Goal: Task Accomplishment & Management: Complete application form

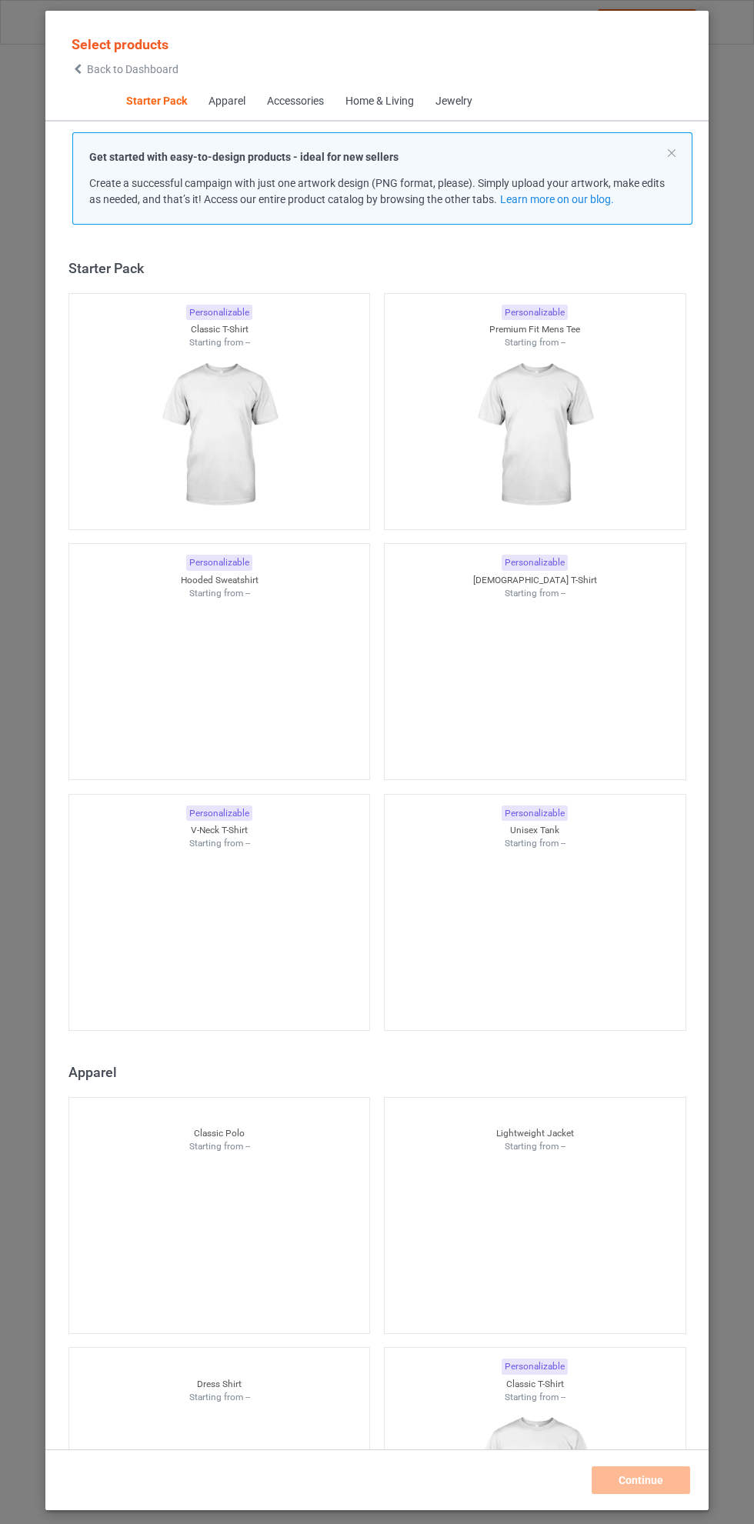
scroll to position [19, 0]
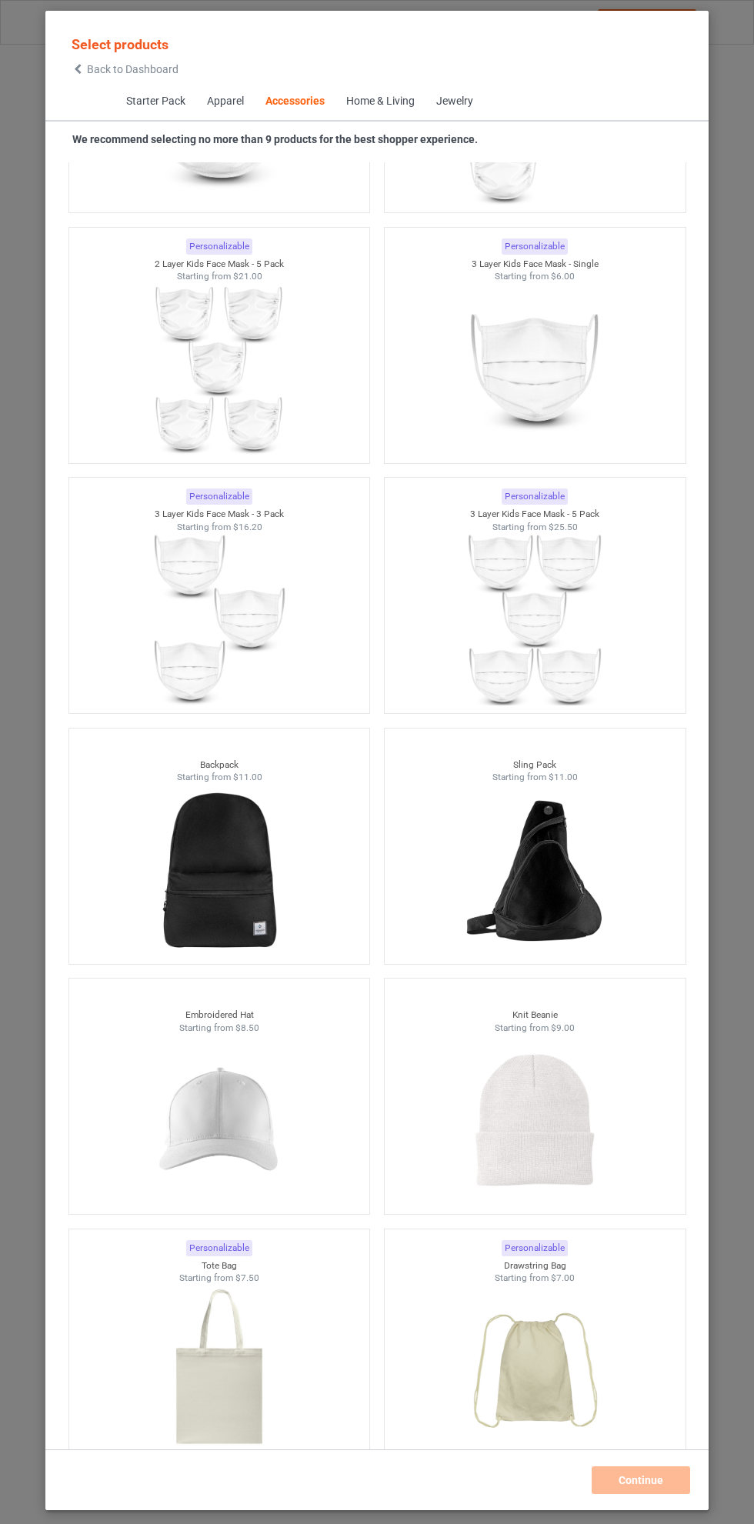
scroll to position [7977, 0]
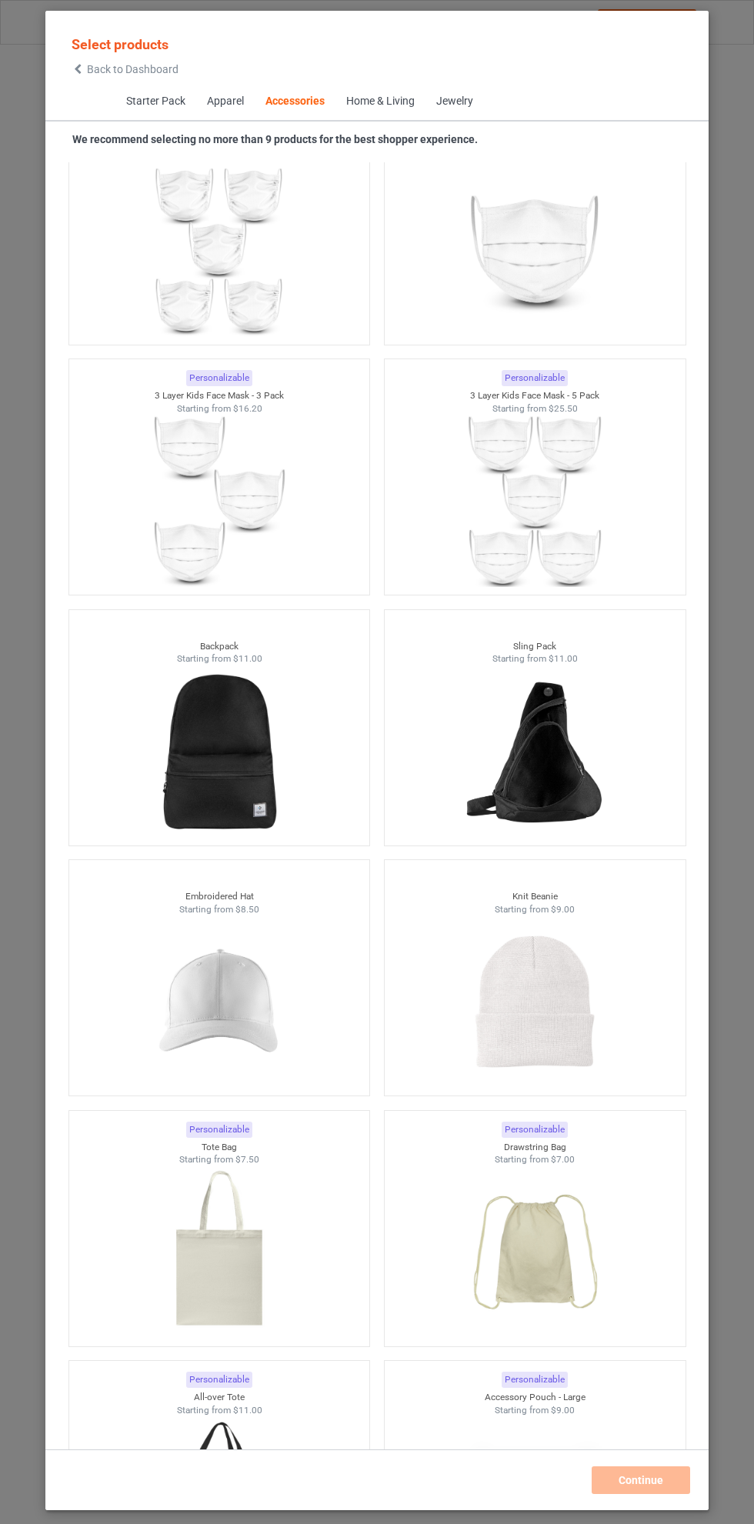
click at [250, 1011] on img at bounding box center [219, 1002] width 138 height 172
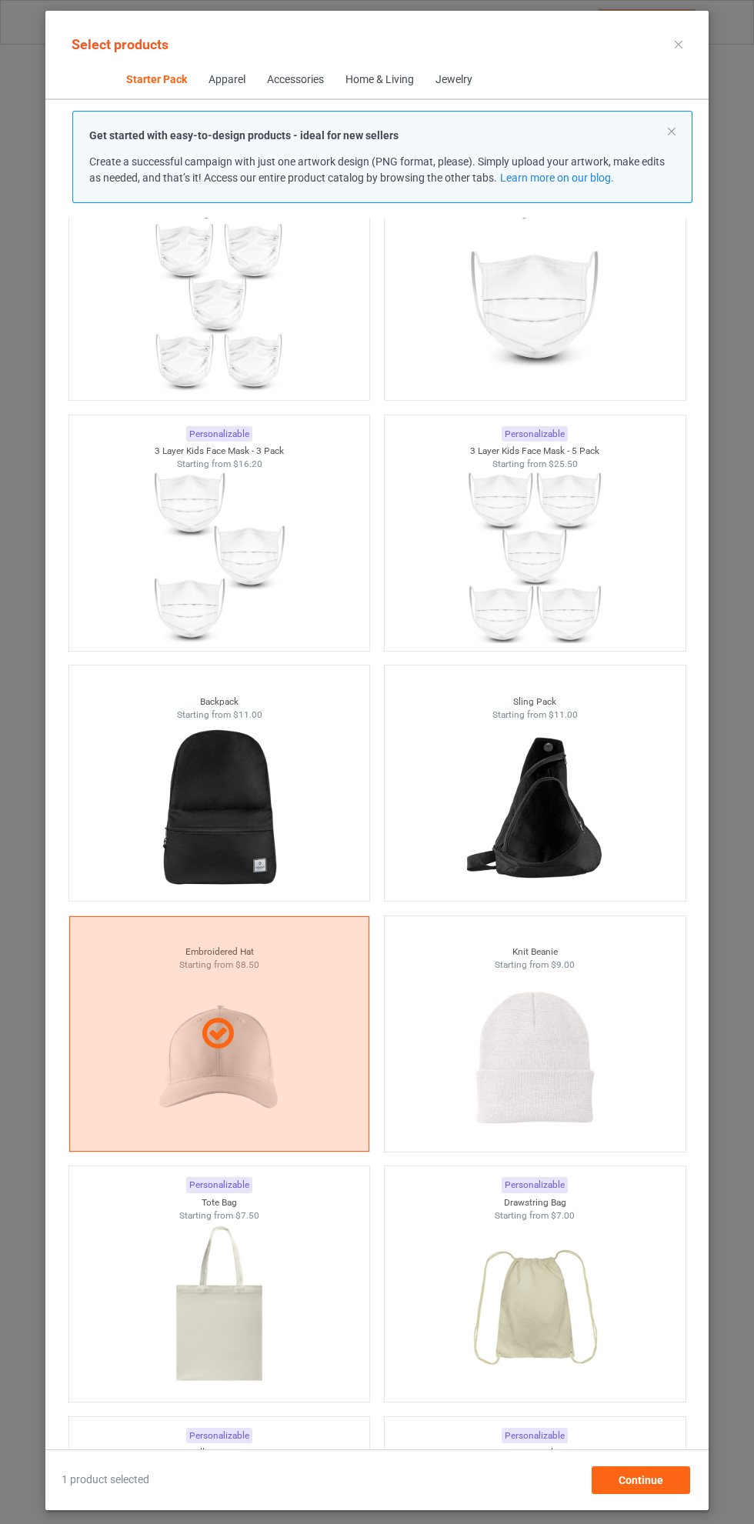
click at [542, 1026] on img at bounding box center [535, 1058] width 138 height 172
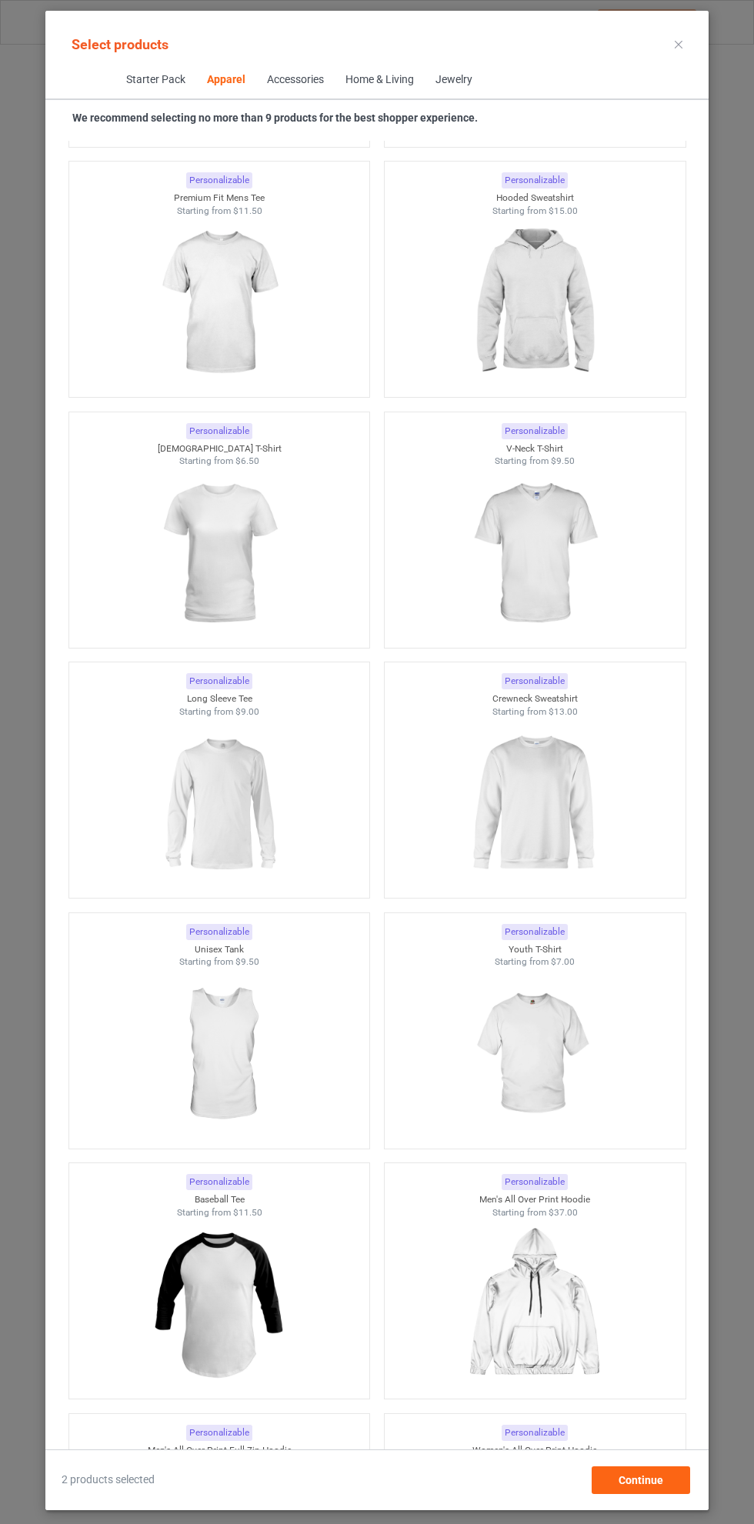
scroll to position [956, 0]
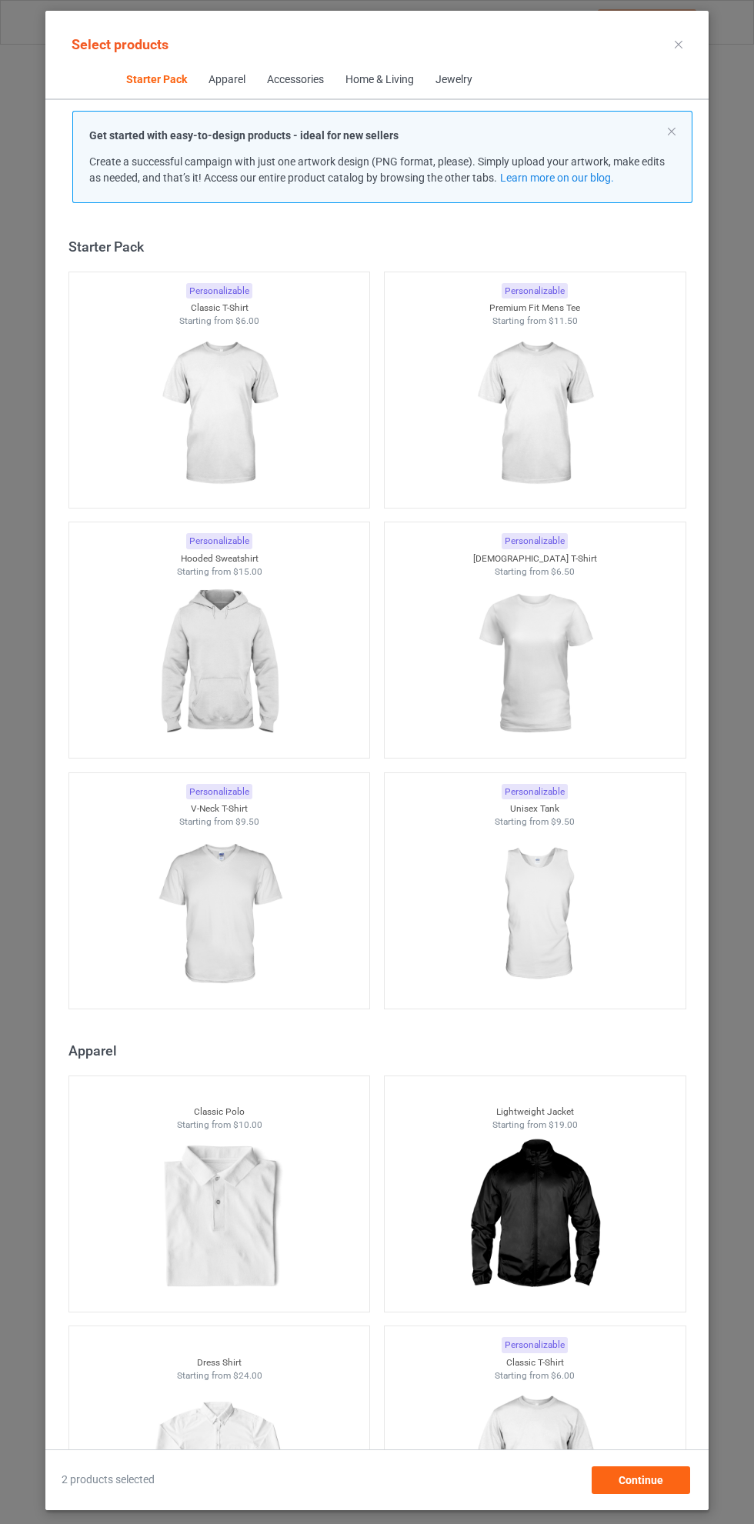
click at [240, 399] on img at bounding box center [219, 414] width 138 height 172
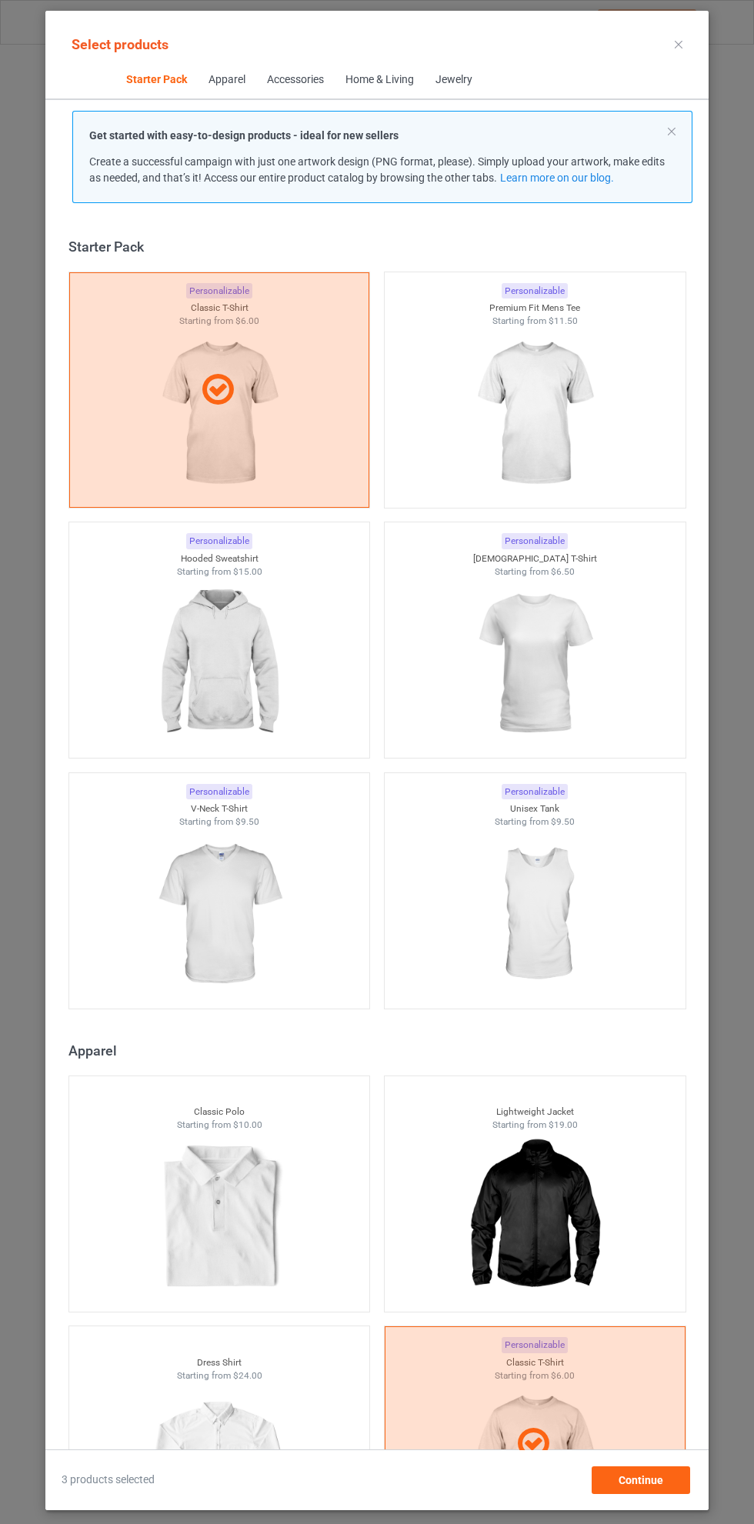
click at [679, 44] on icon at bounding box center [679, 45] width 8 height 8
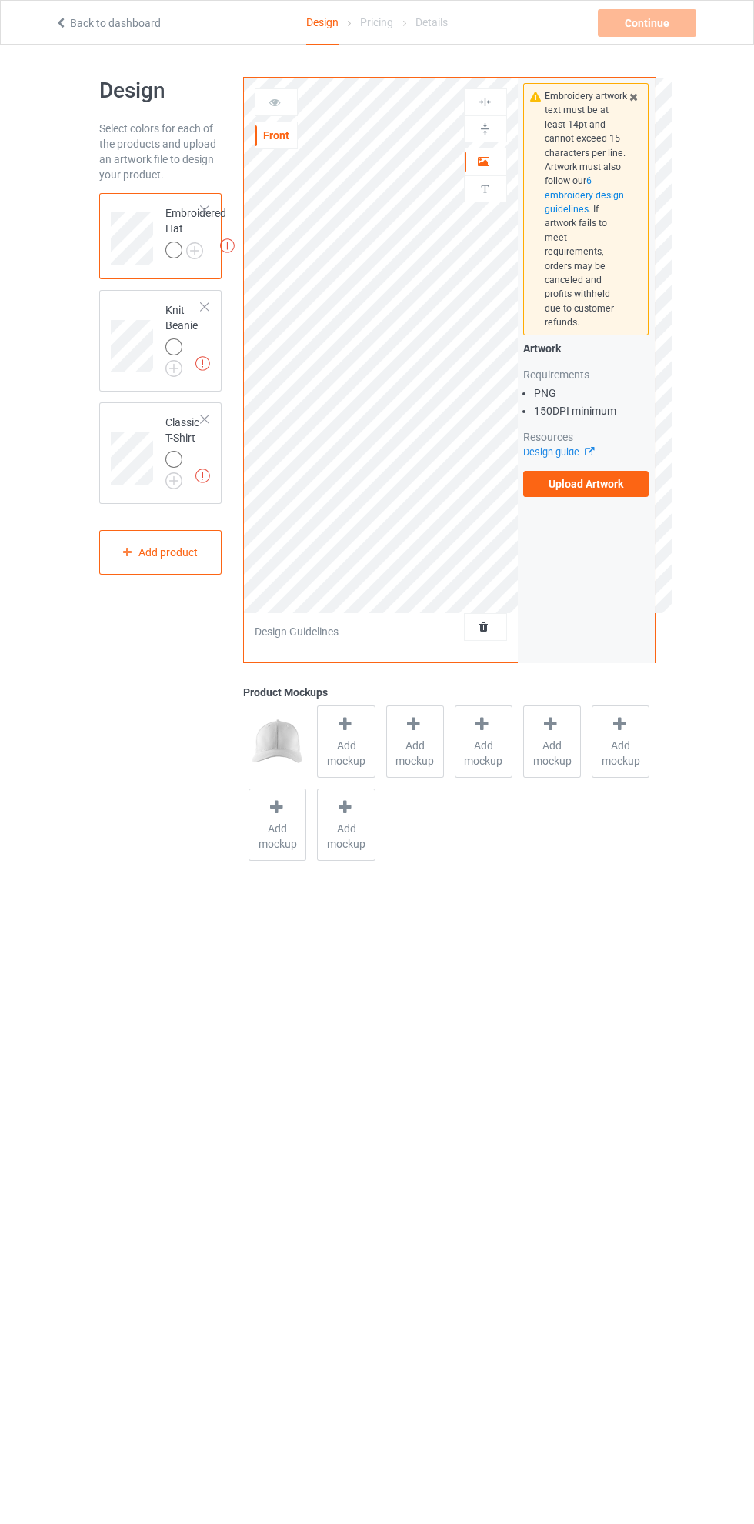
click at [596, 476] on label "Upload Artwork" at bounding box center [586, 484] width 126 height 26
click at [0, 0] on input "Upload Artwork" at bounding box center [0, 0] width 0 height 0
click at [0, 0] on img at bounding box center [0, 0] width 0 height 0
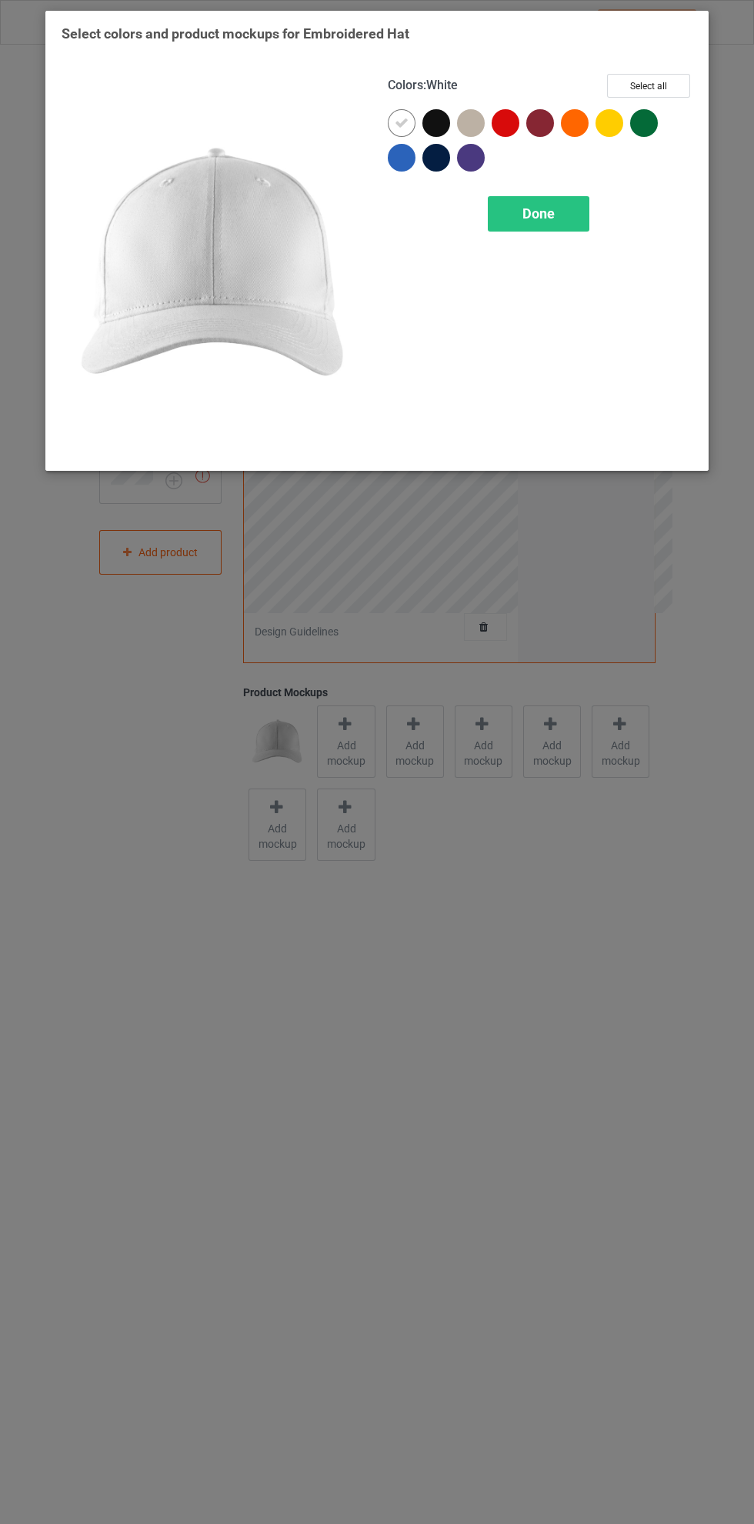
click at [499, 119] on div at bounding box center [506, 123] width 28 height 28
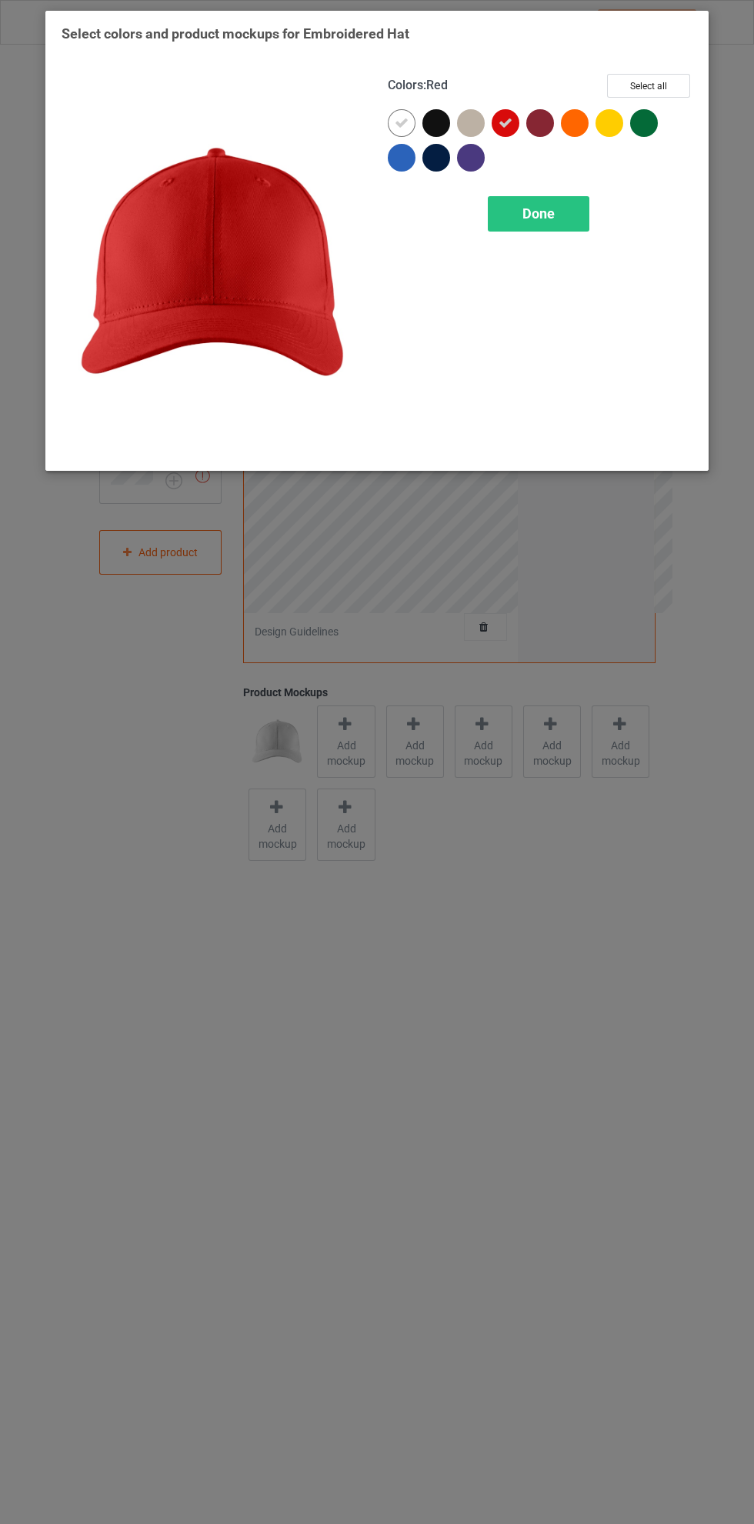
click at [402, 122] on icon at bounding box center [402, 123] width 14 height 14
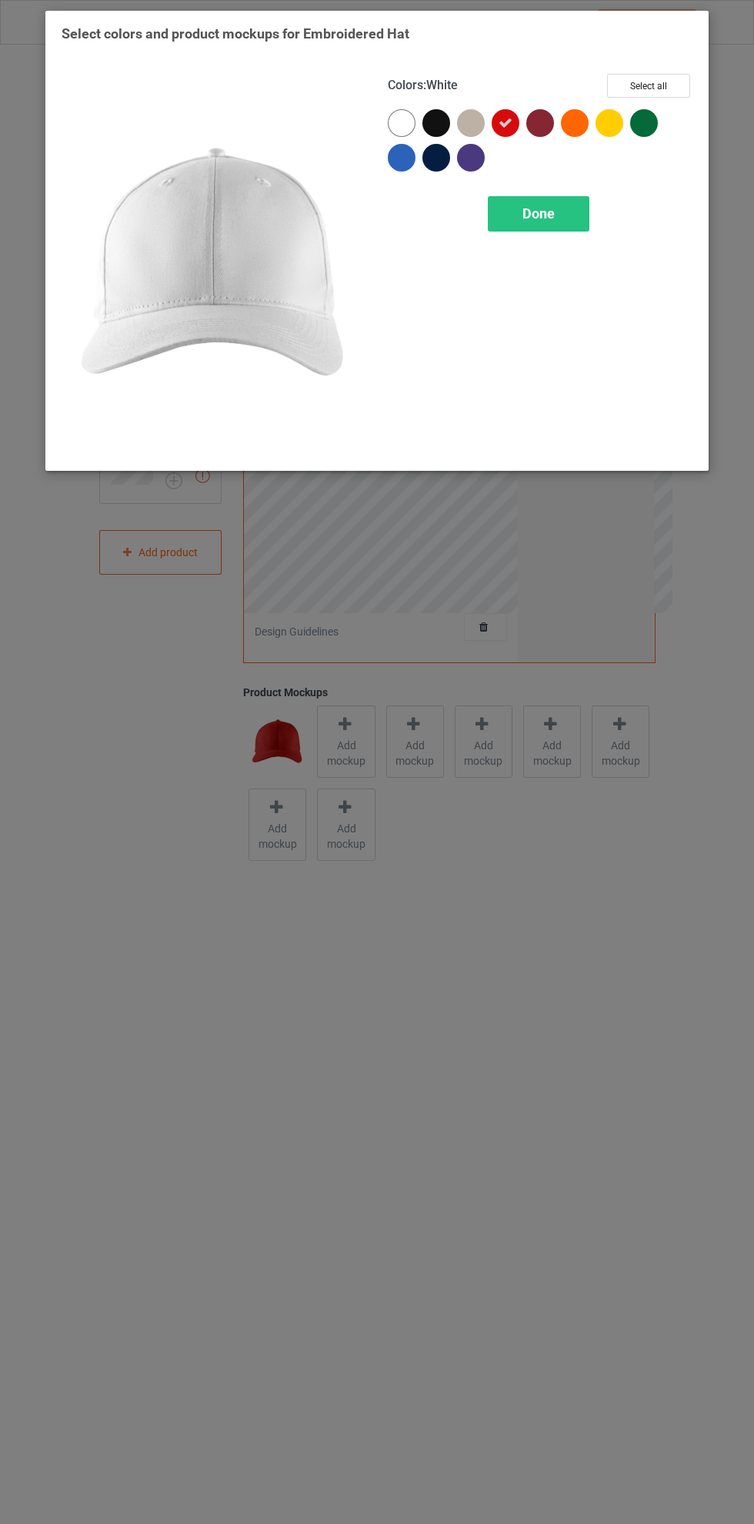
click at [539, 211] on span "Done" at bounding box center [538, 213] width 32 height 16
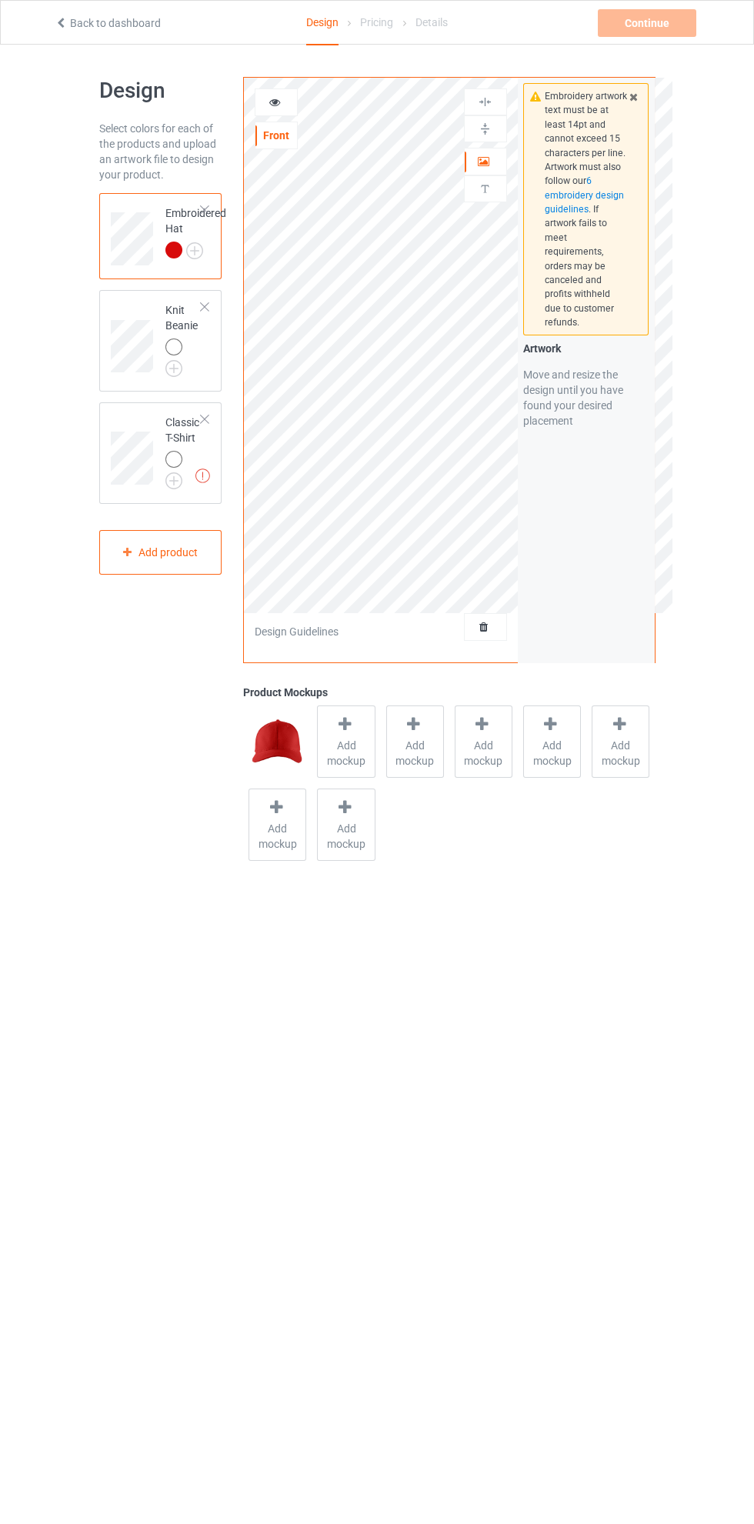
click at [0, 0] on img at bounding box center [0, 0] width 0 height 0
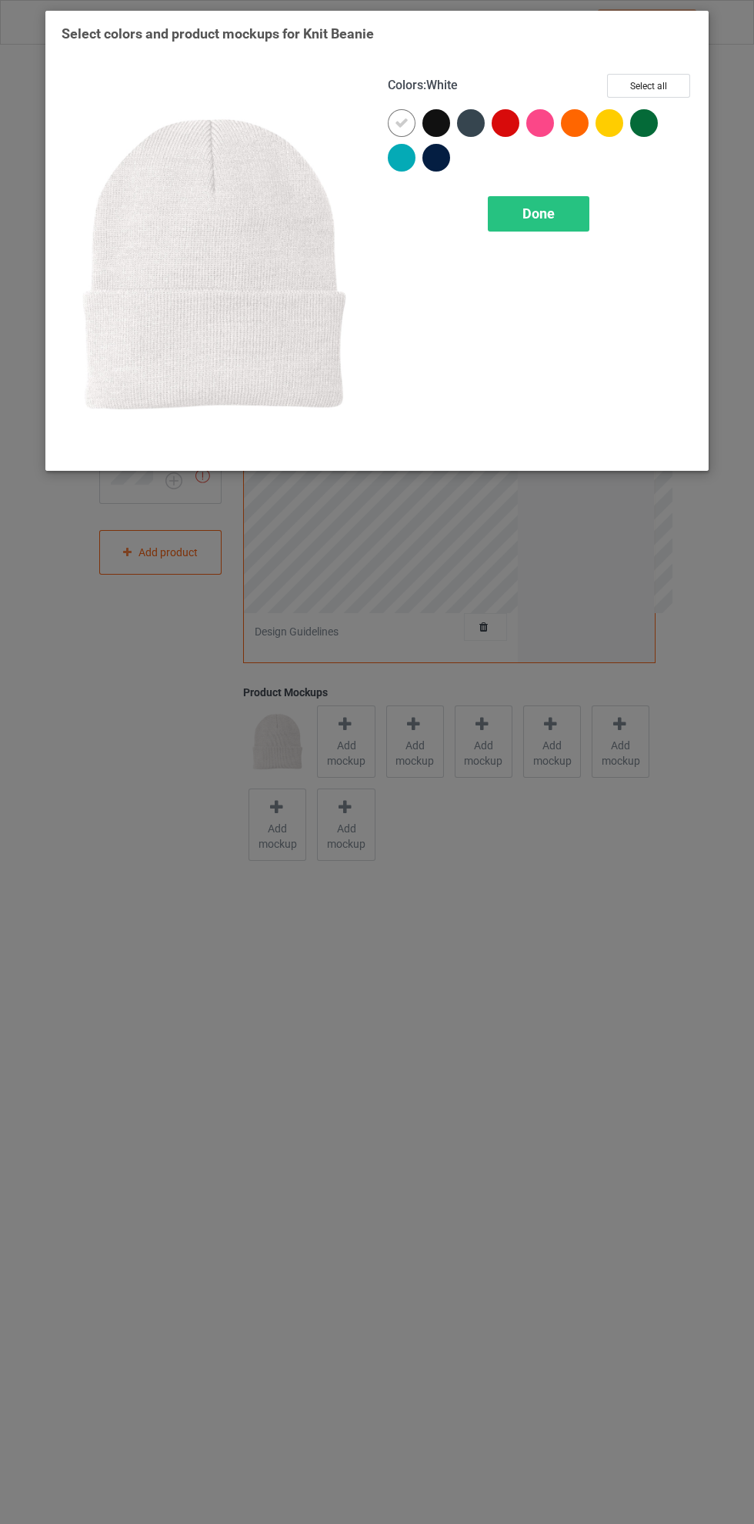
click at [504, 116] on div at bounding box center [506, 123] width 28 height 28
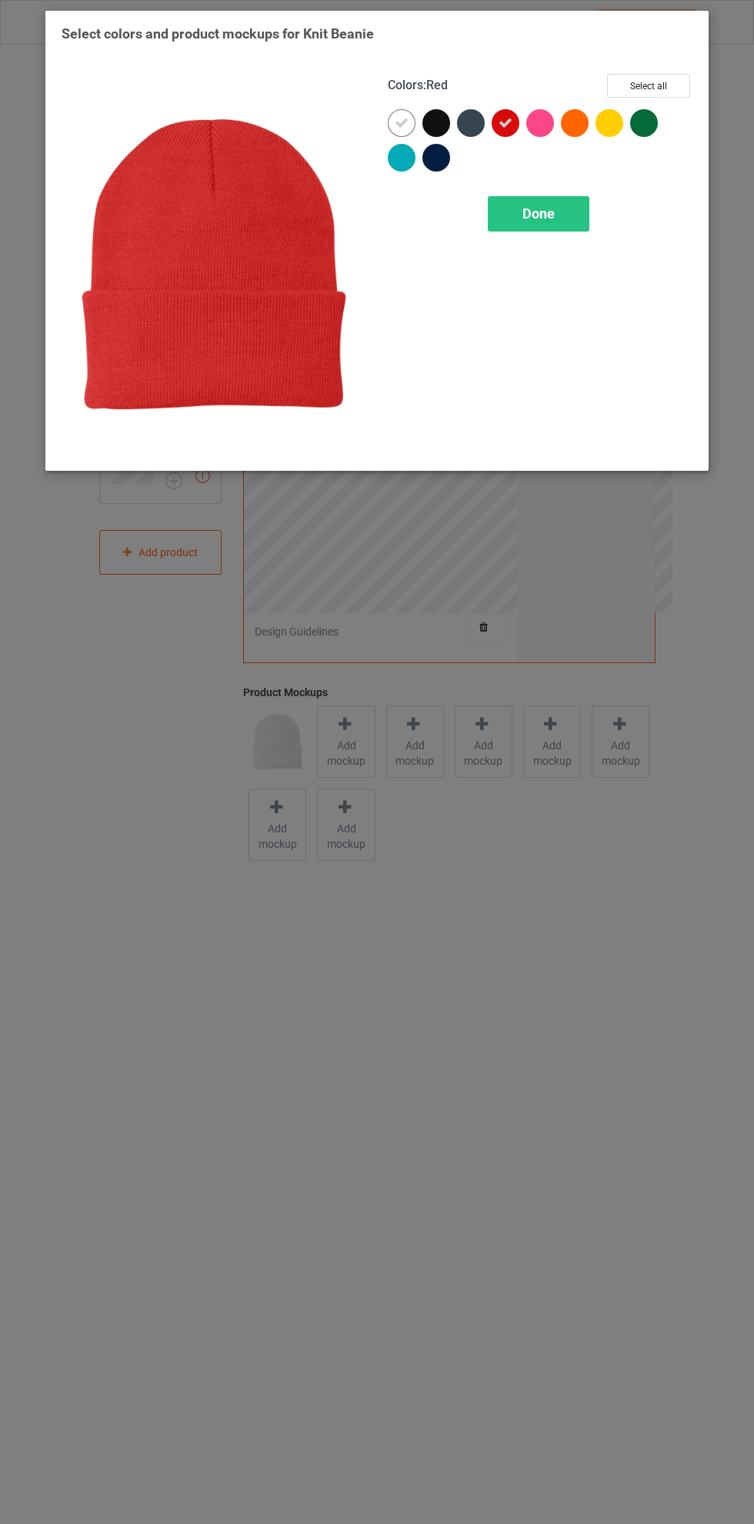
click at [402, 122] on icon at bounding box center [402, 123] width 14 height 14
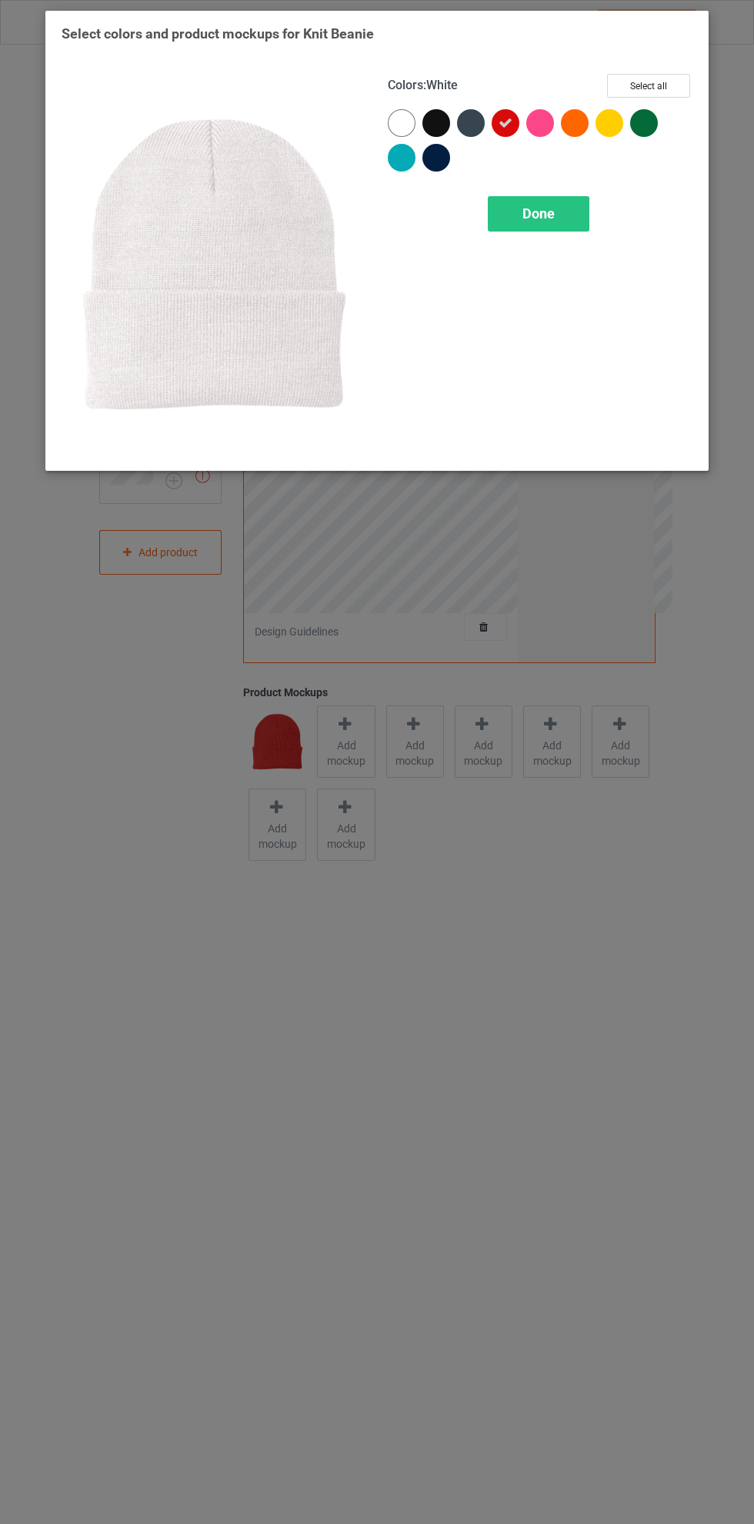
click at [546, 205] on span "Done" at bounding box center [538, 213] width 32 height 16
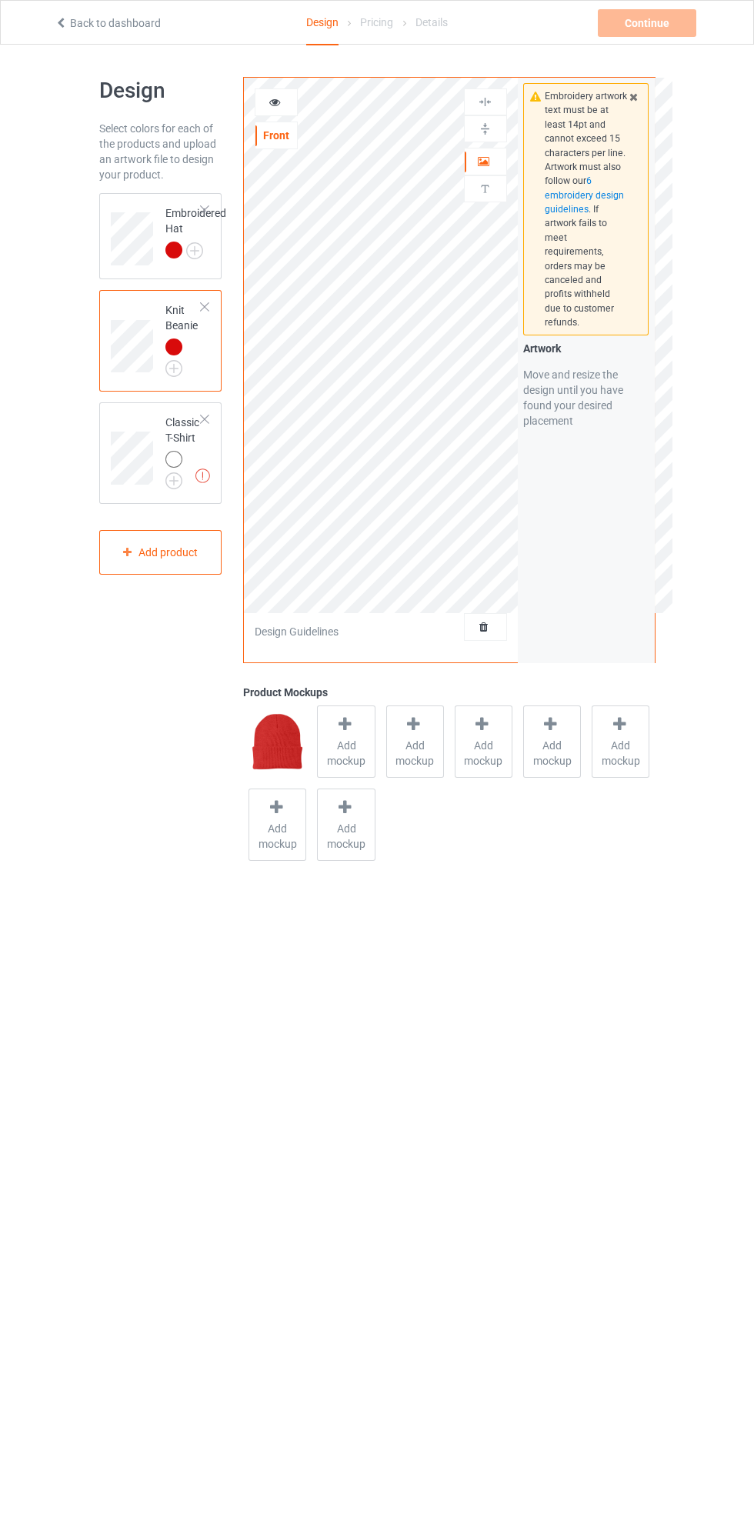
click at [185, 462] on div at bounding box center [176, 462] width 22 height 22
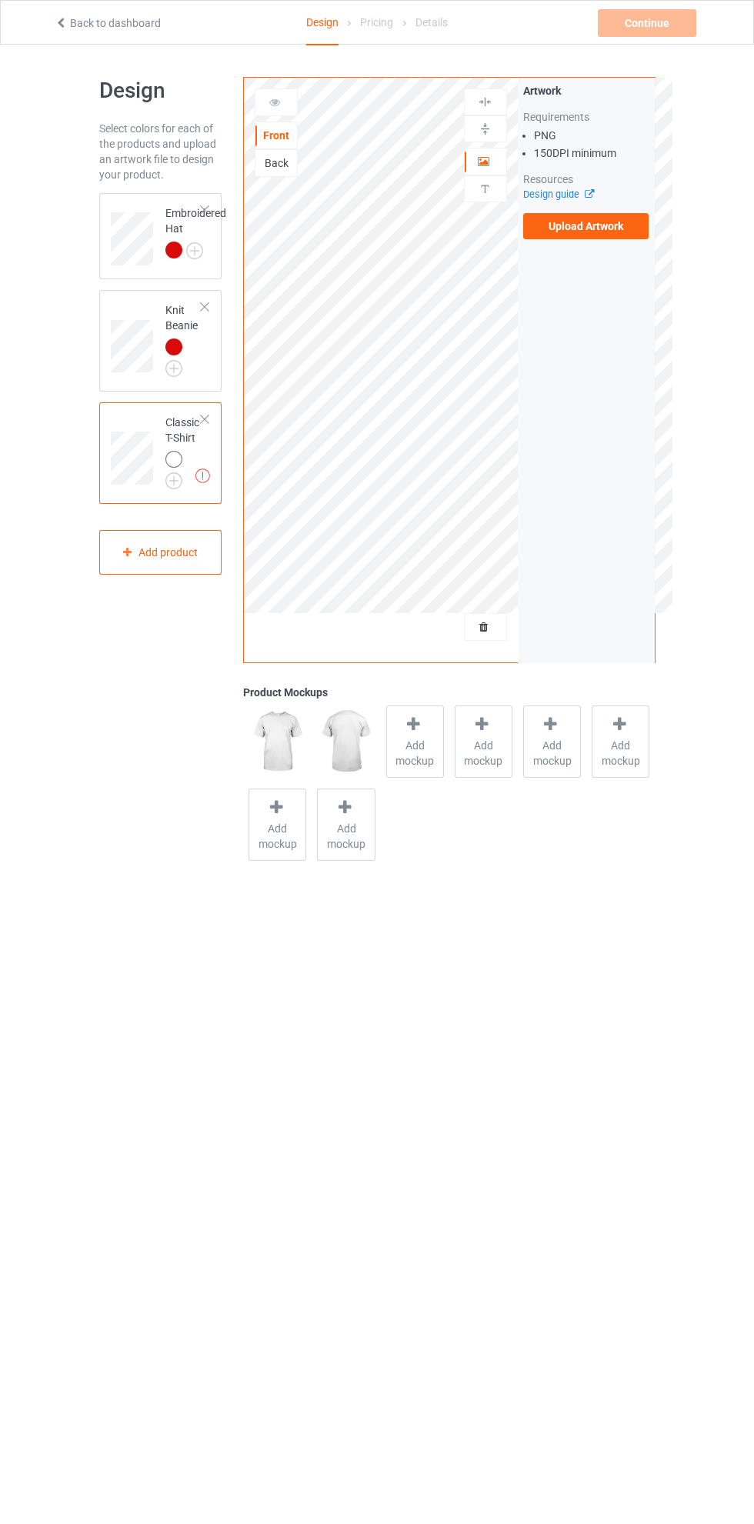
click at [0, 0] on img at bounding box center [0, 0] width 0 height 0
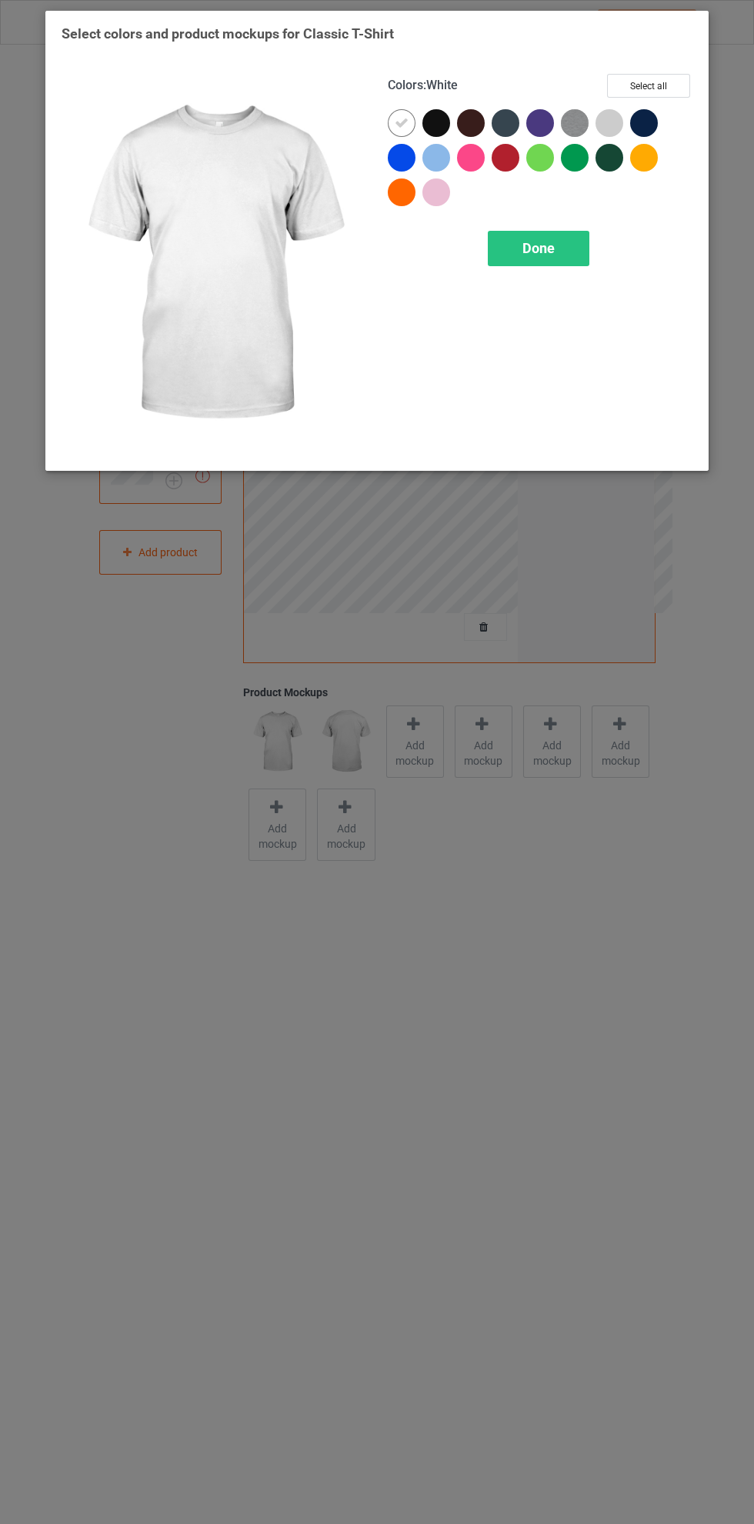
click at [509, 162] on div at bounding box center [506, 158] width 28 height 28
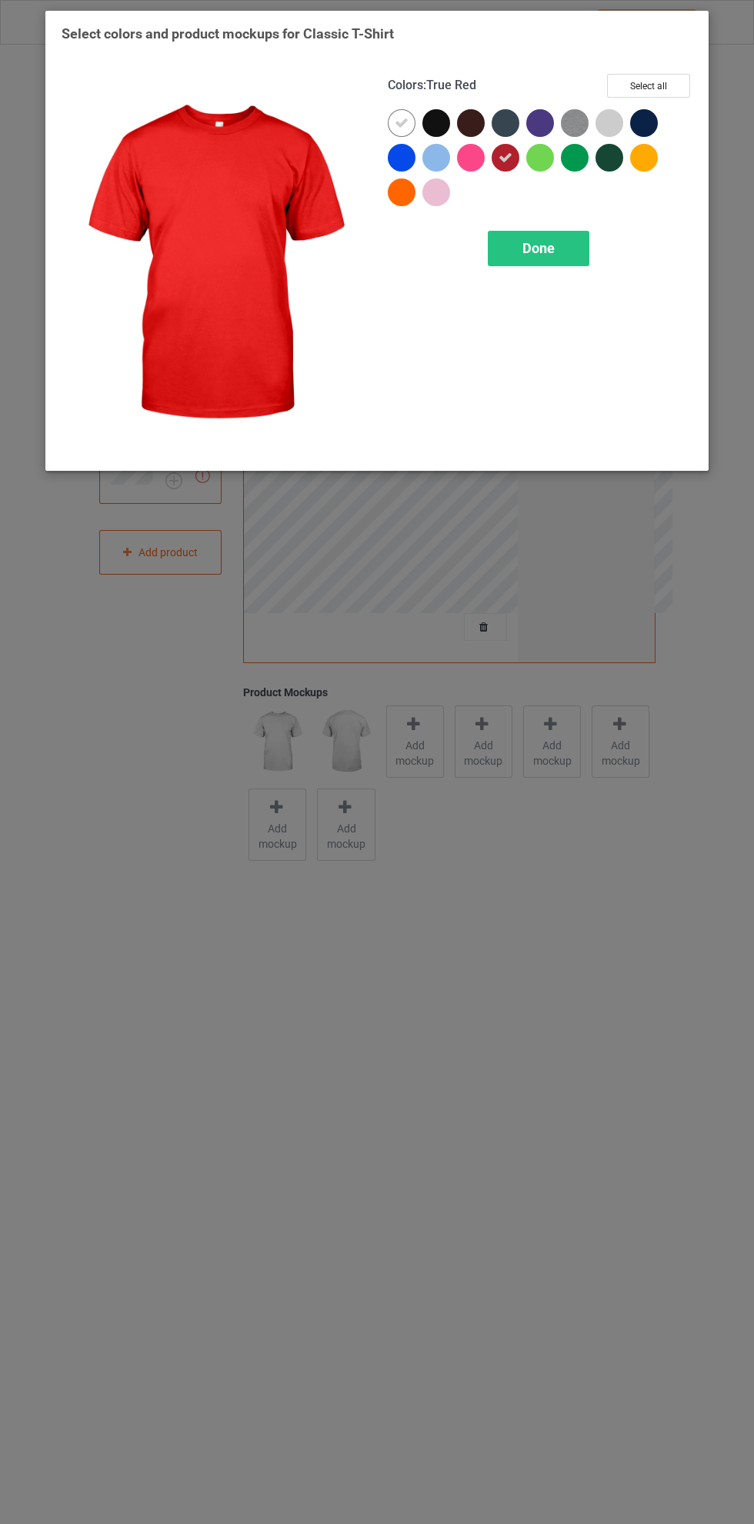
click at [400, 151] on div at bounding box center [402, 158] width 28 height 28
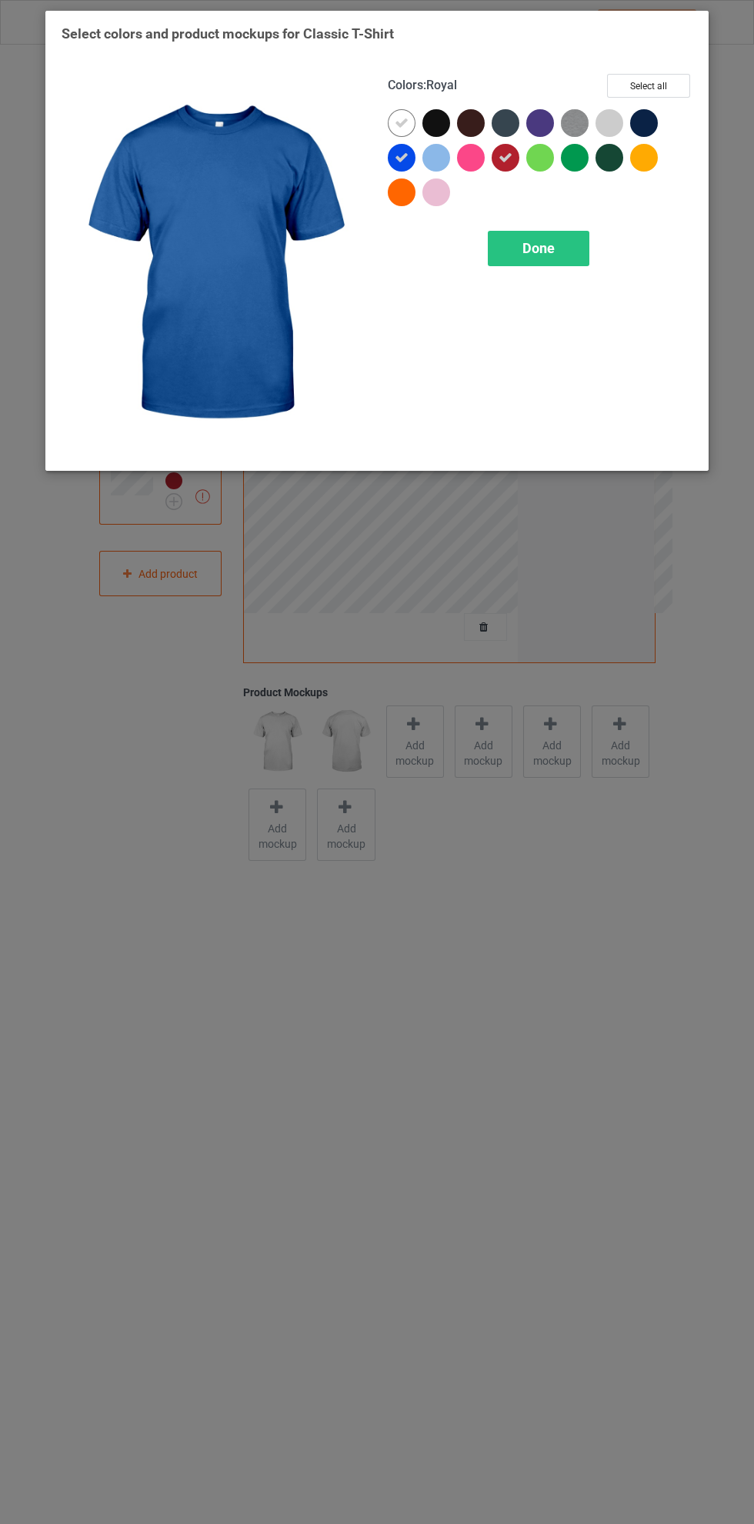
click at [395, 120] on icon at bounding box center [402, 123] width 14 height 14
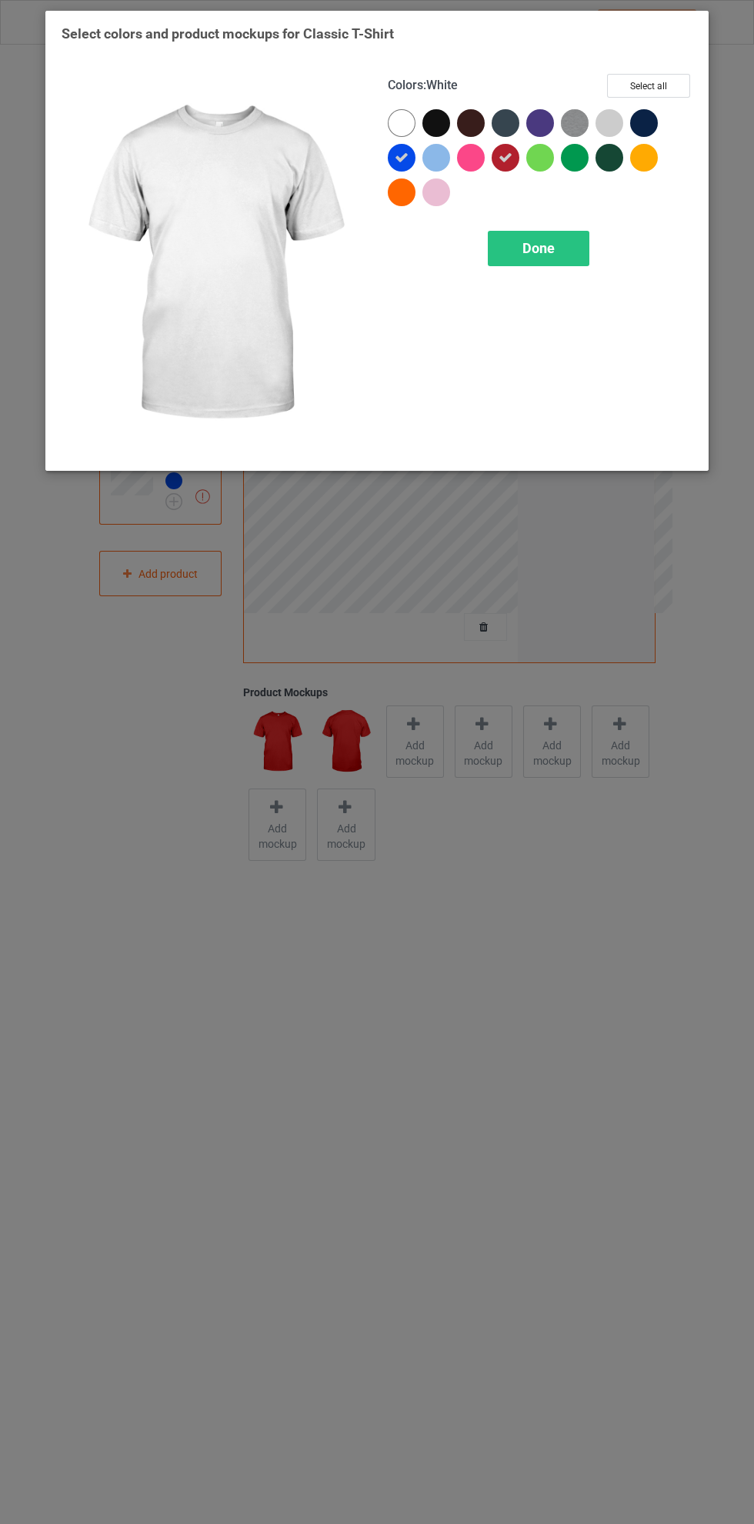
click at [650, 128] on div at bounding box center [644, 123] width 28 height 28
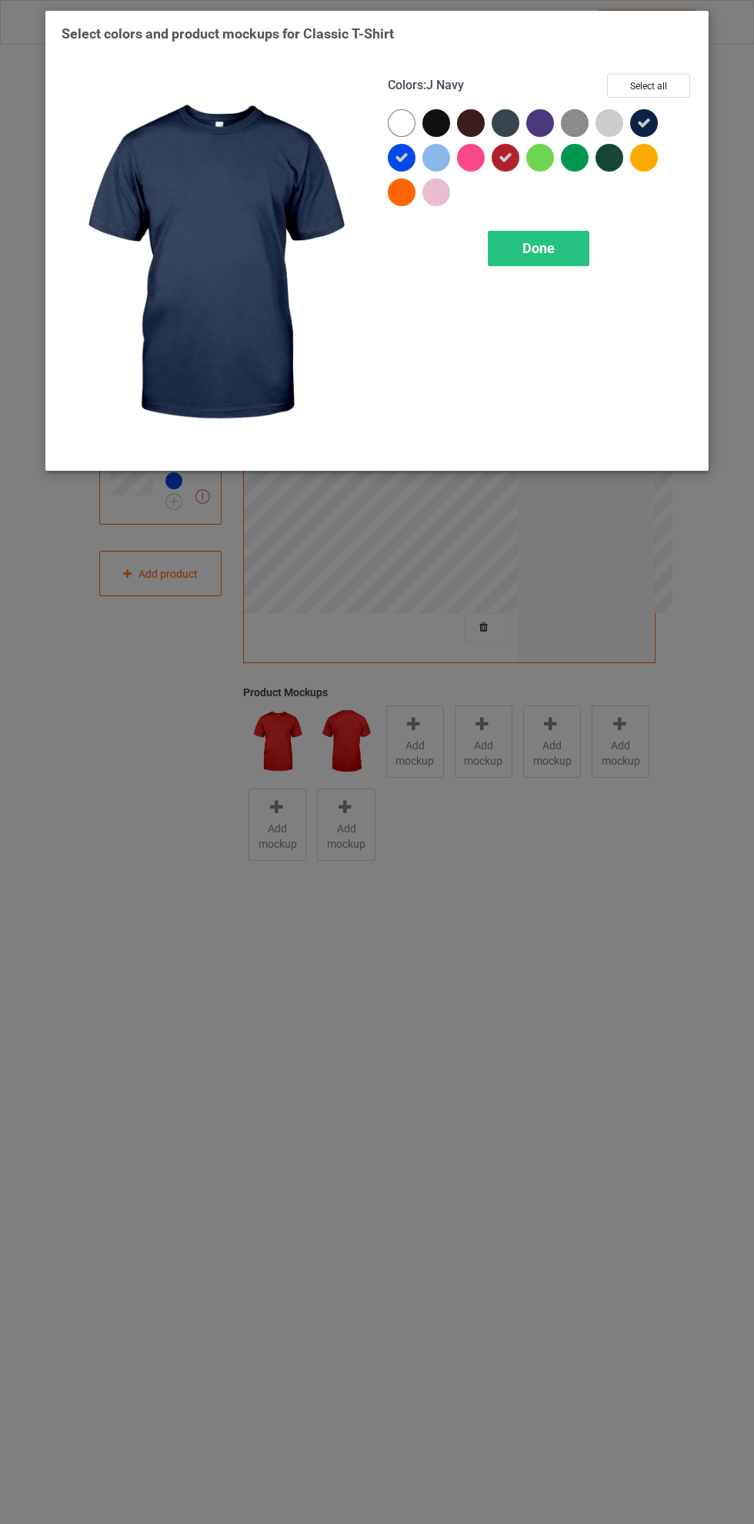
click at [559, 243] on div "Done" at bounding box center [539, 248] width 102 height 35
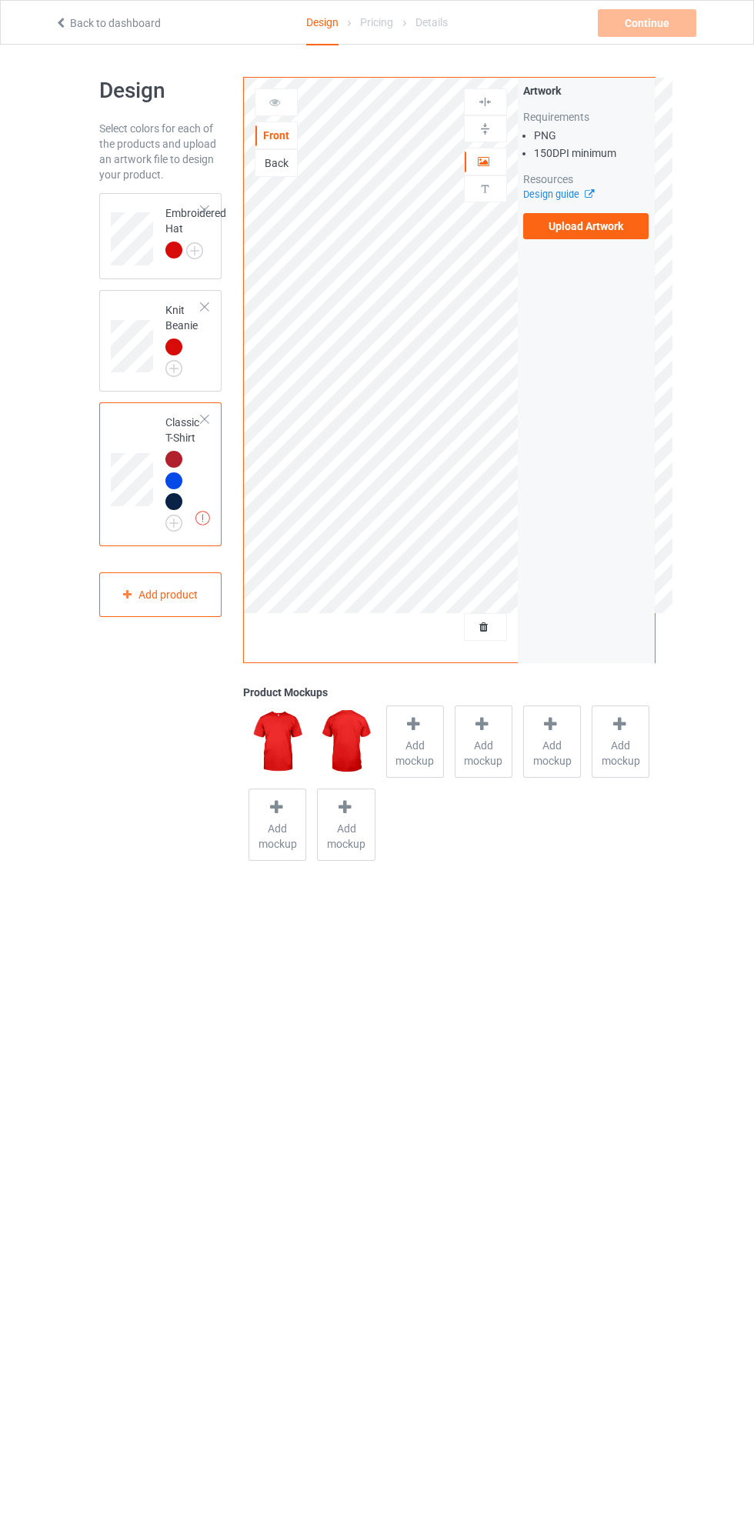
click at [594, 233] on label "Upload Artwork" at bounding box center [586, 226] width 126 height 26
click at [0, 0] on input "Upload Artwork" at bounding box center [0, 0] width 0 height 0
click at [496, 169] on div at bounding box center [486, 161] width 42 height 15
click at [423, 733] on div at bounding box center [415, 727] width 22 height 22
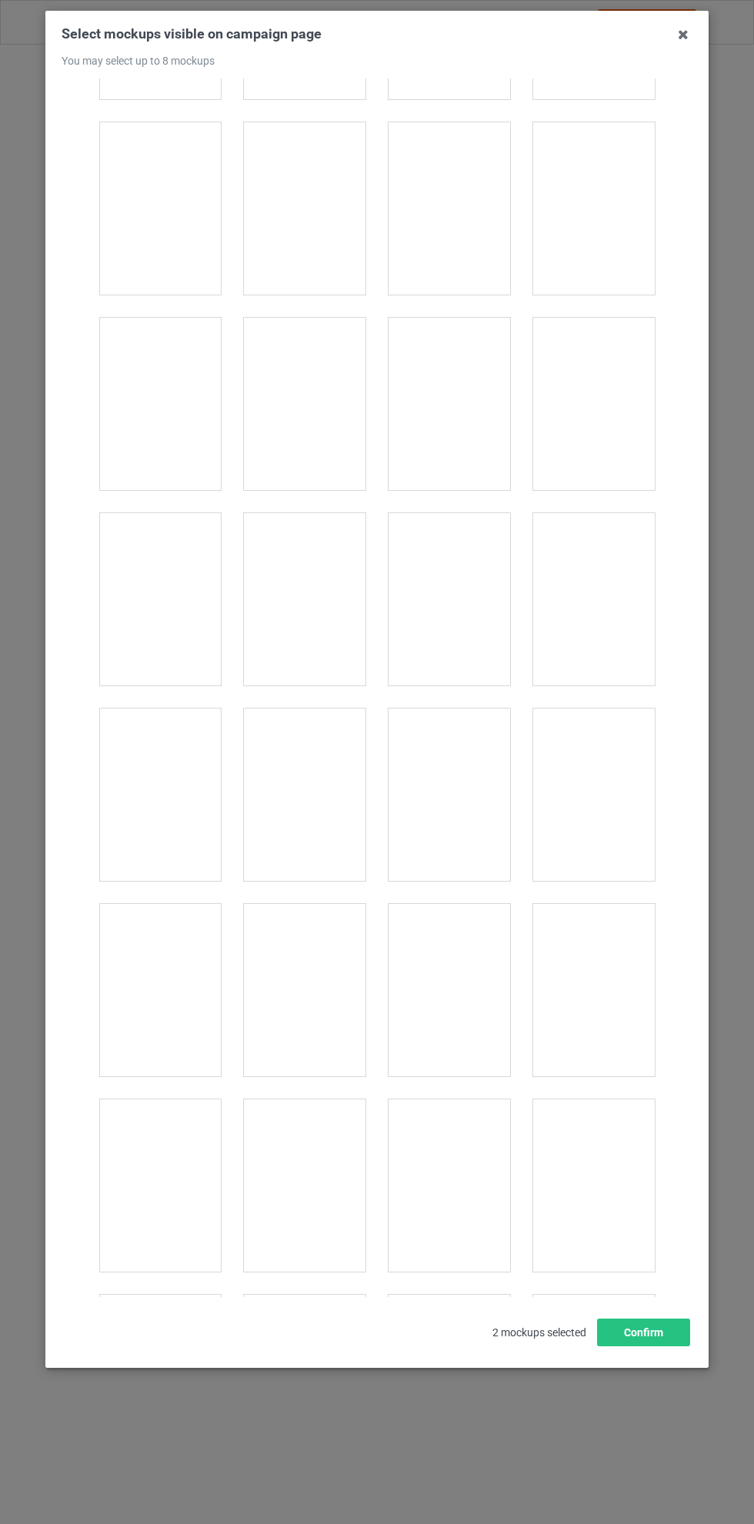
scroll to position [3637, 0]
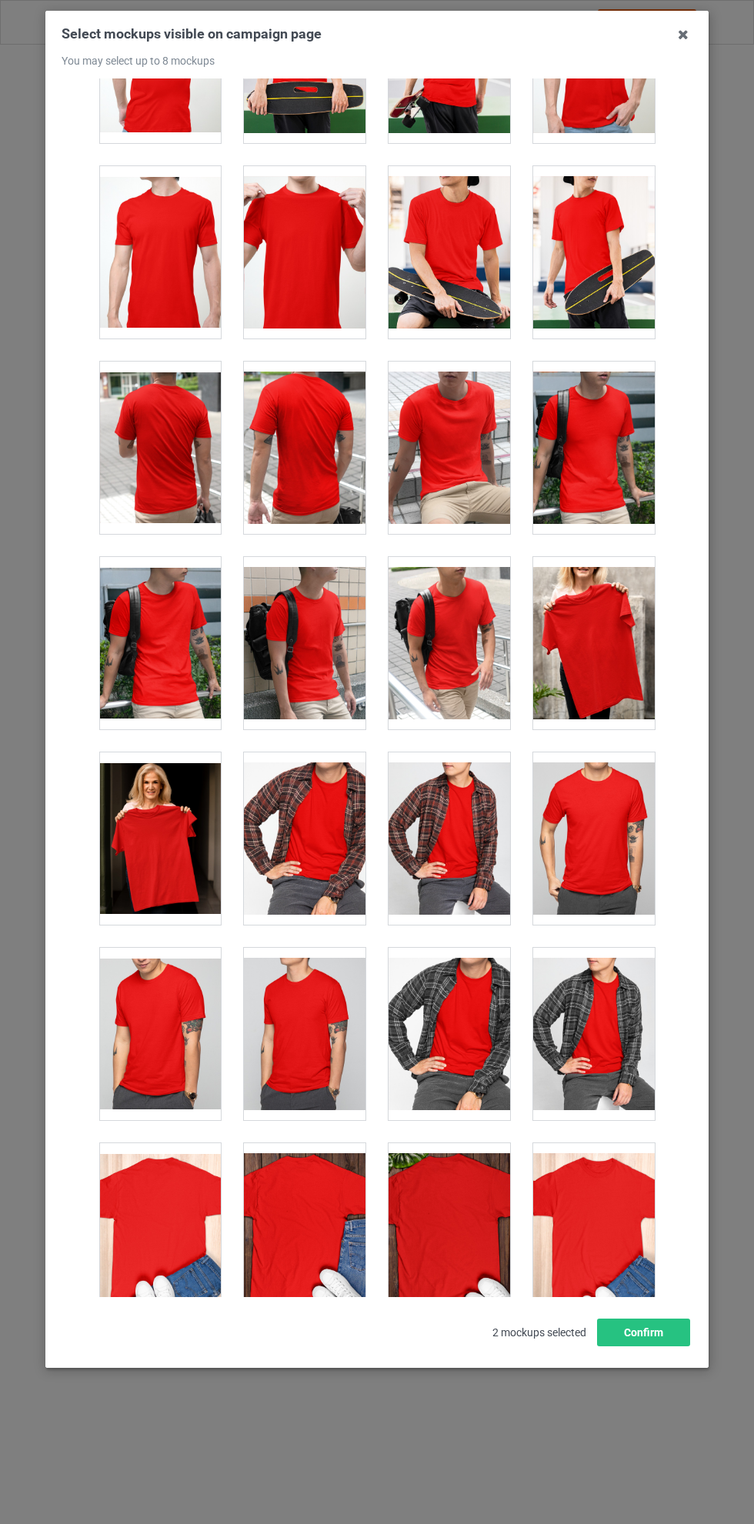
click at [452, 620] on div at bounding box center [450, 643] width 122 height 172
click at [317, 629] on div at bounding box center [305, 643] width 122 height 172
click at [173, 633] on div at bounding box center [160, 643] width 122 height 172
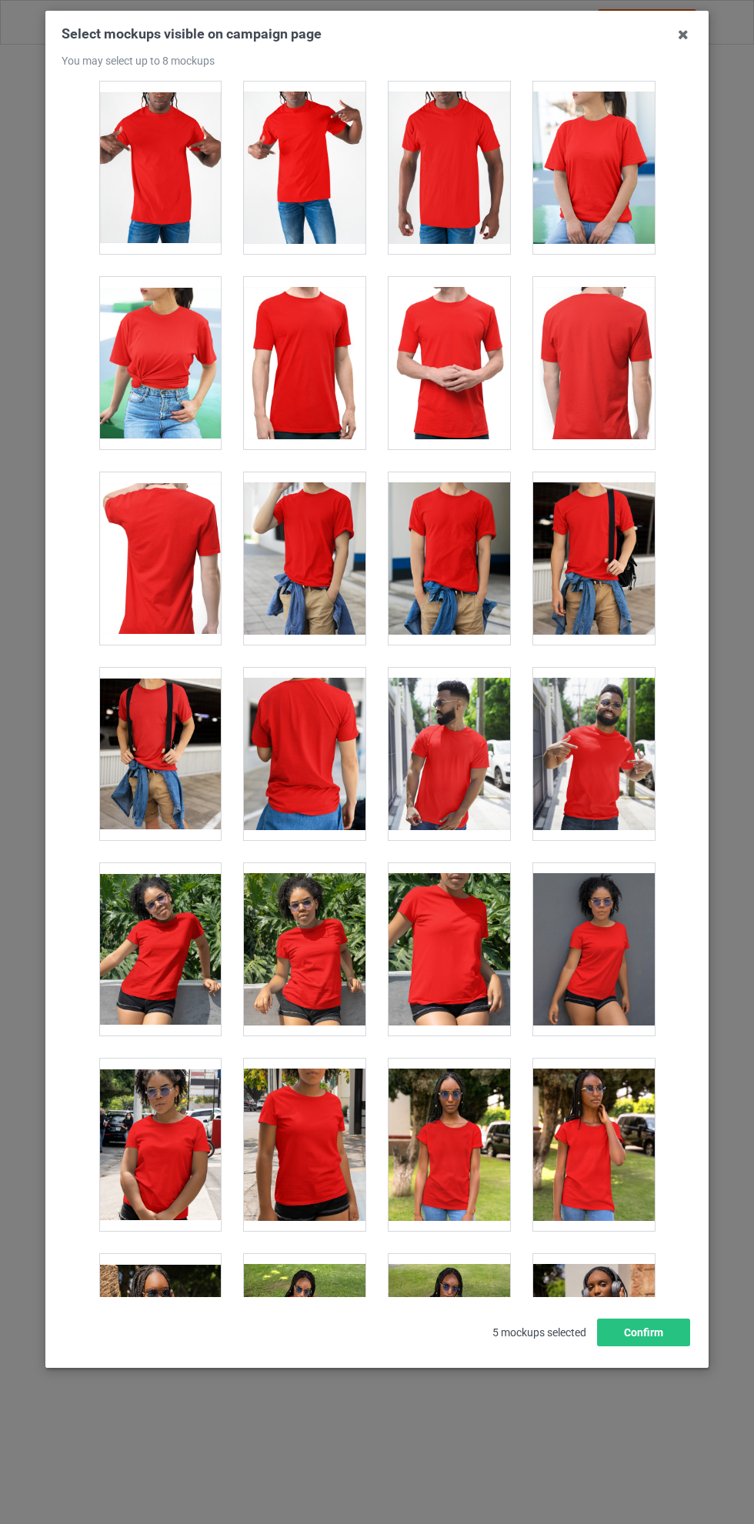
scroll to position [8416, 0]
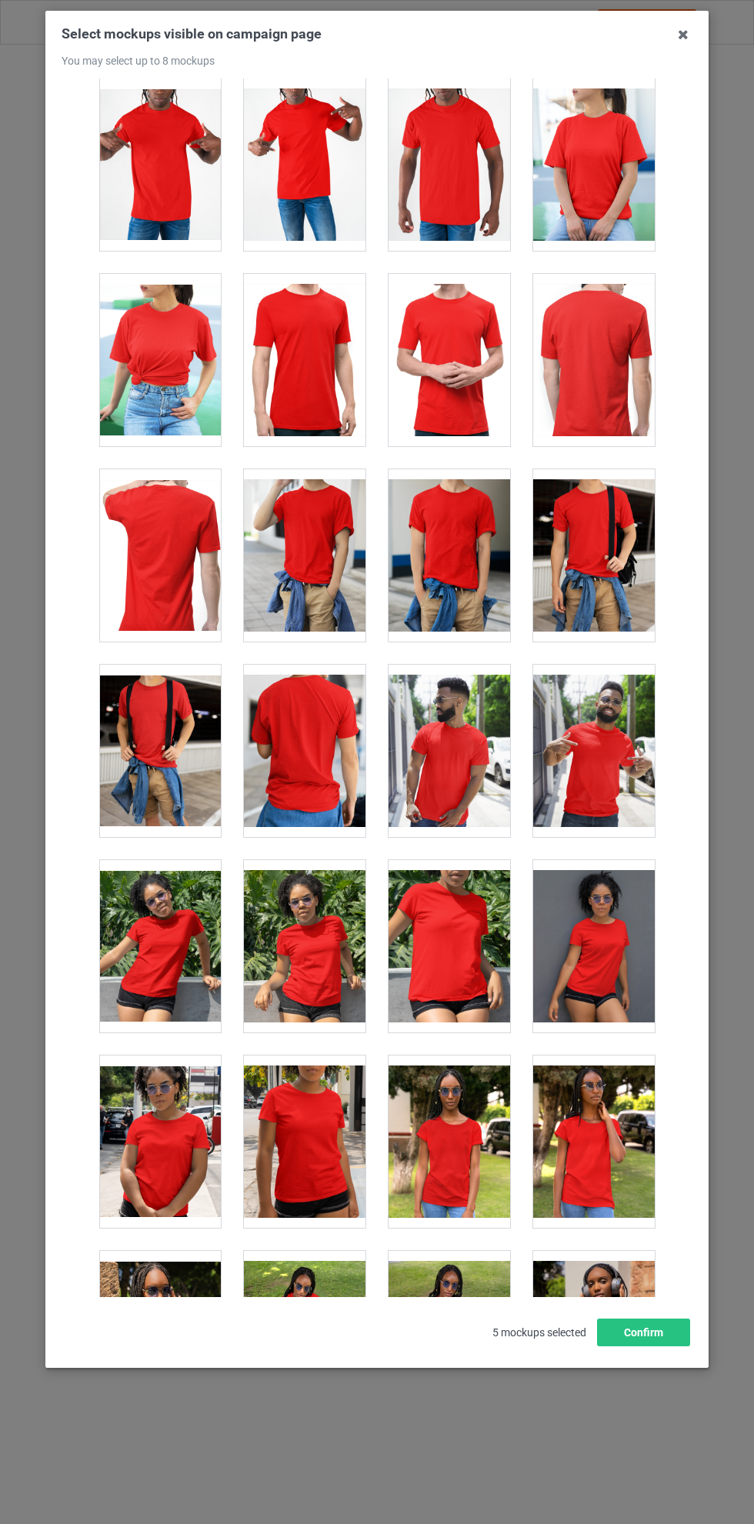
click at [172, 731] on div at bounding box center [160, 751] width 122 height 172
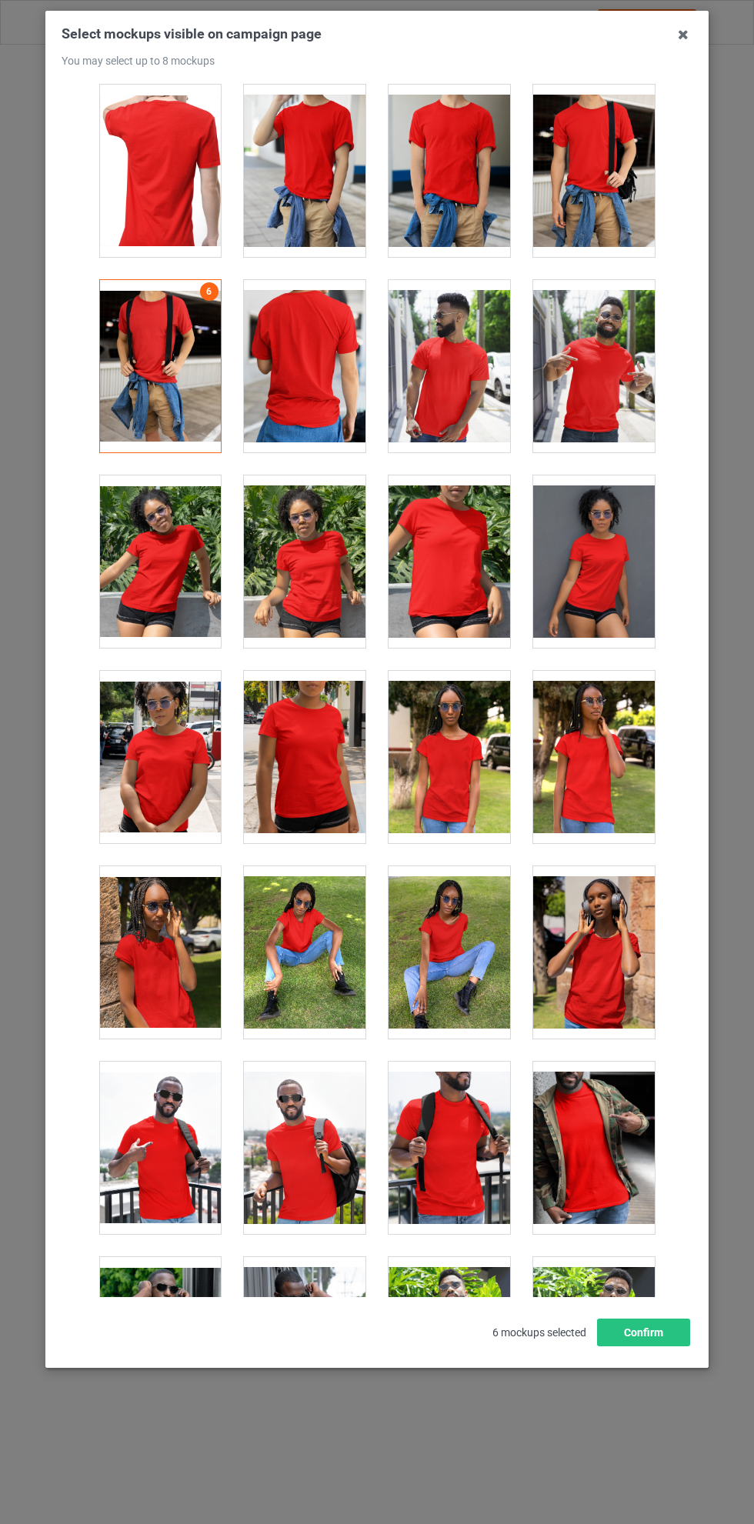
scroll to position [8802, 0]
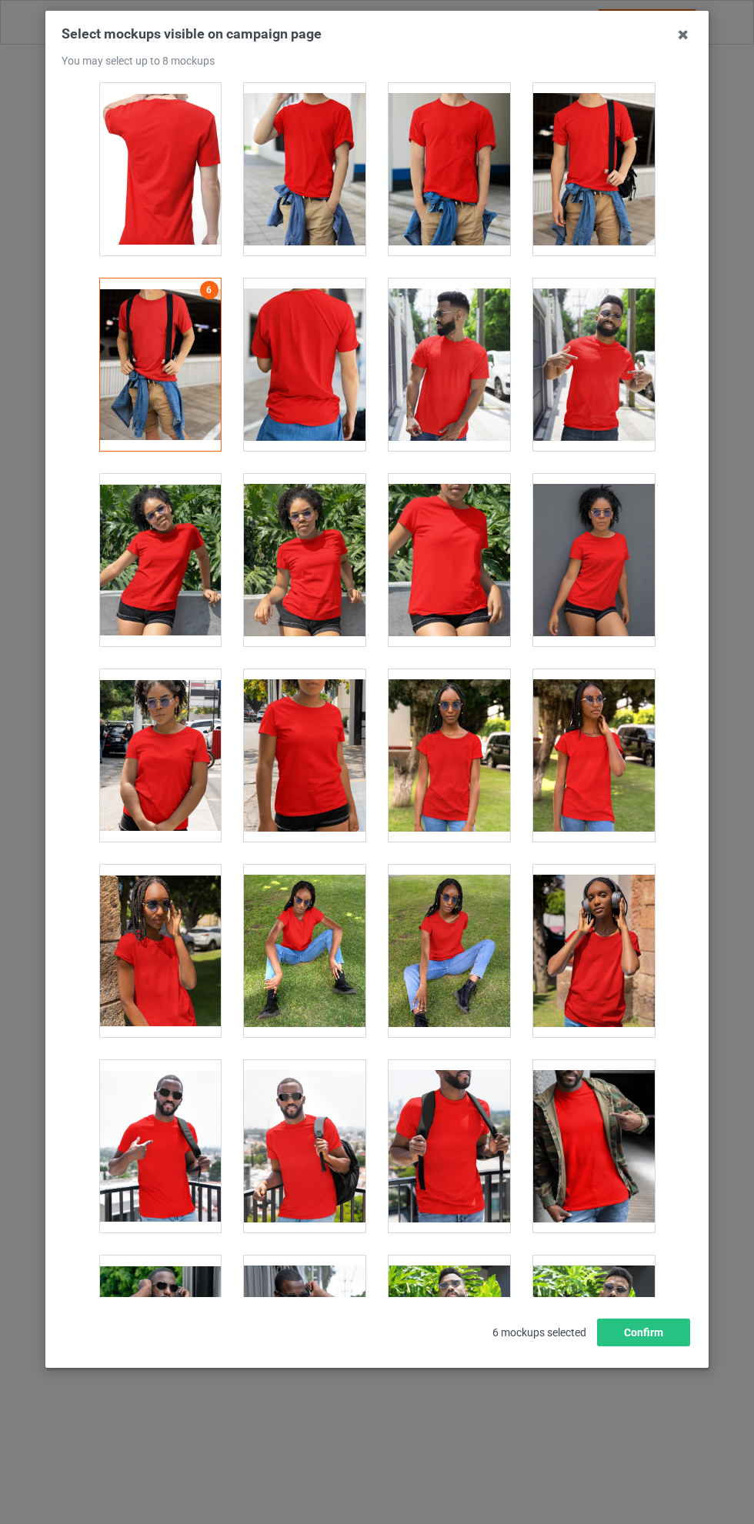
click at [169, 550] on div at bounding box center [160, 560] width 122 height 172
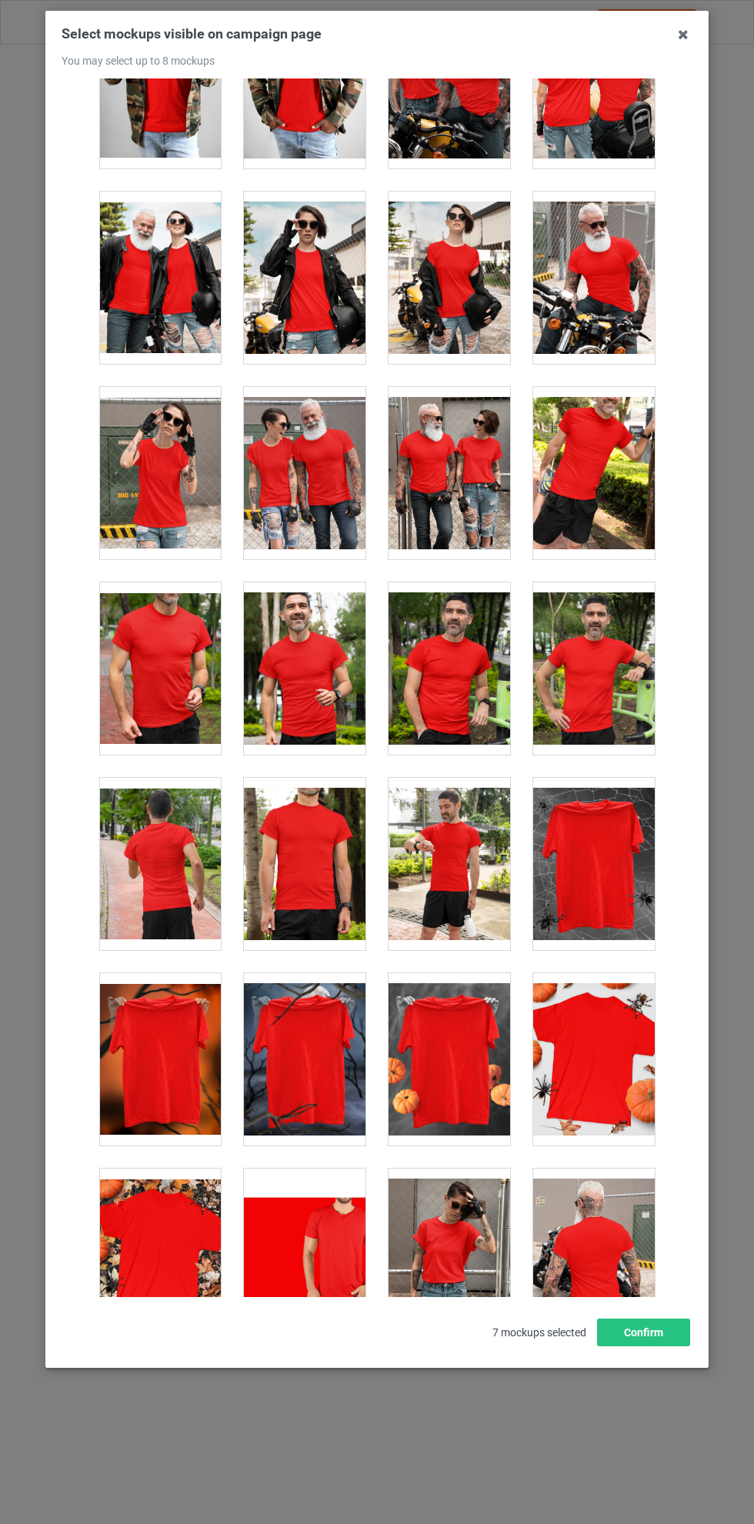
scroll to position [14383, 0]
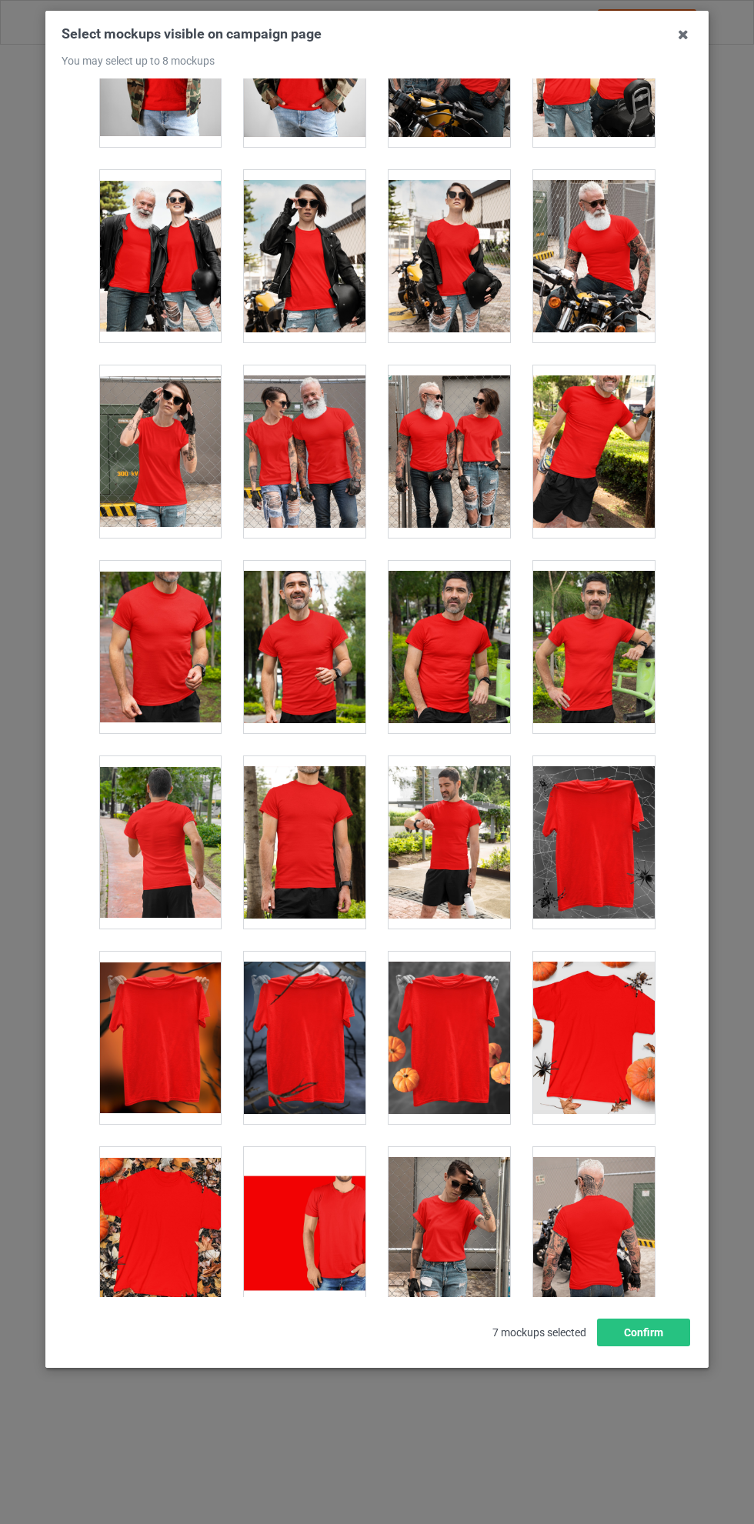
click at [442, 242] on div at bounding box center [450, 256] width 122 height 172
click at [456, 254] on div at bounding box center [450, 256] width 122 height 172
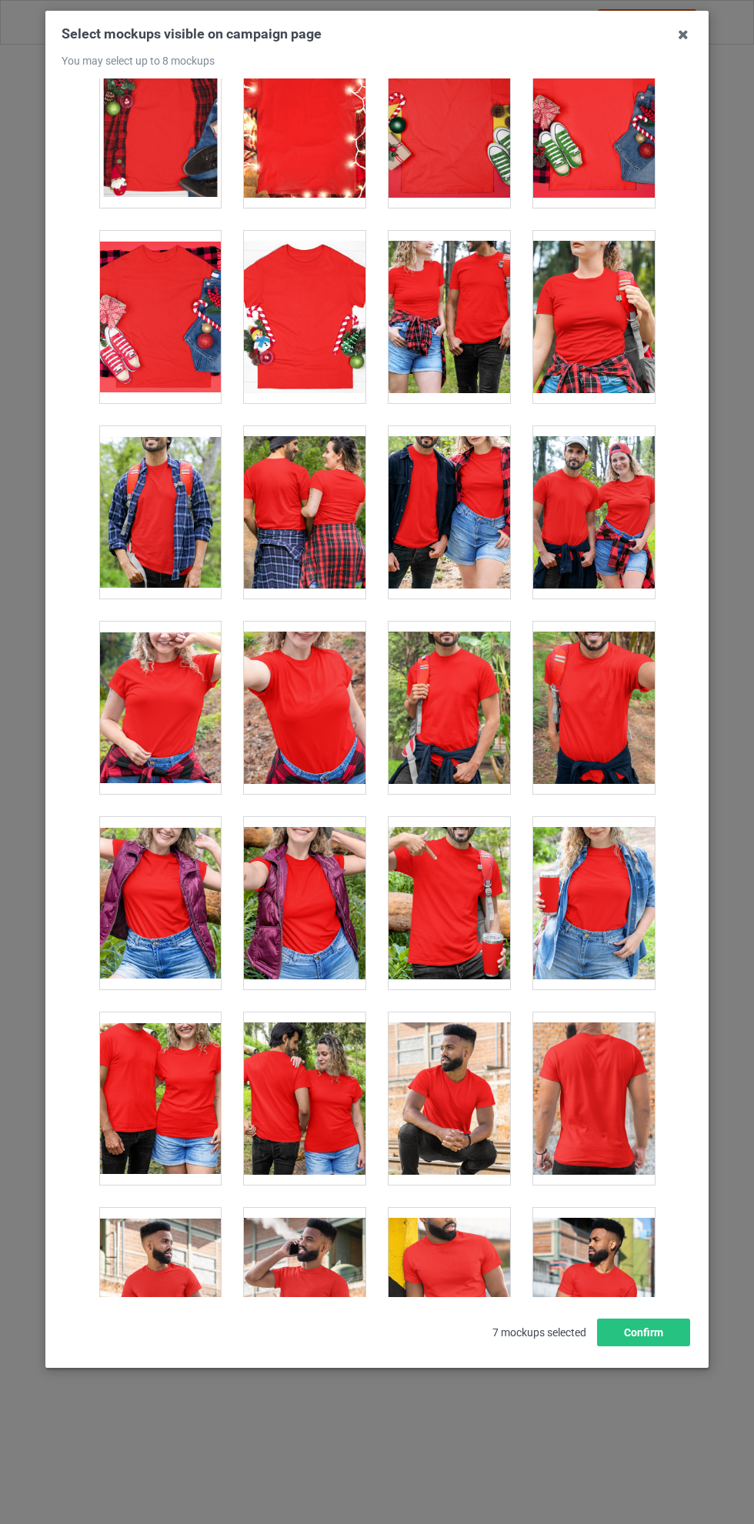
scroll to position [16890, 0]
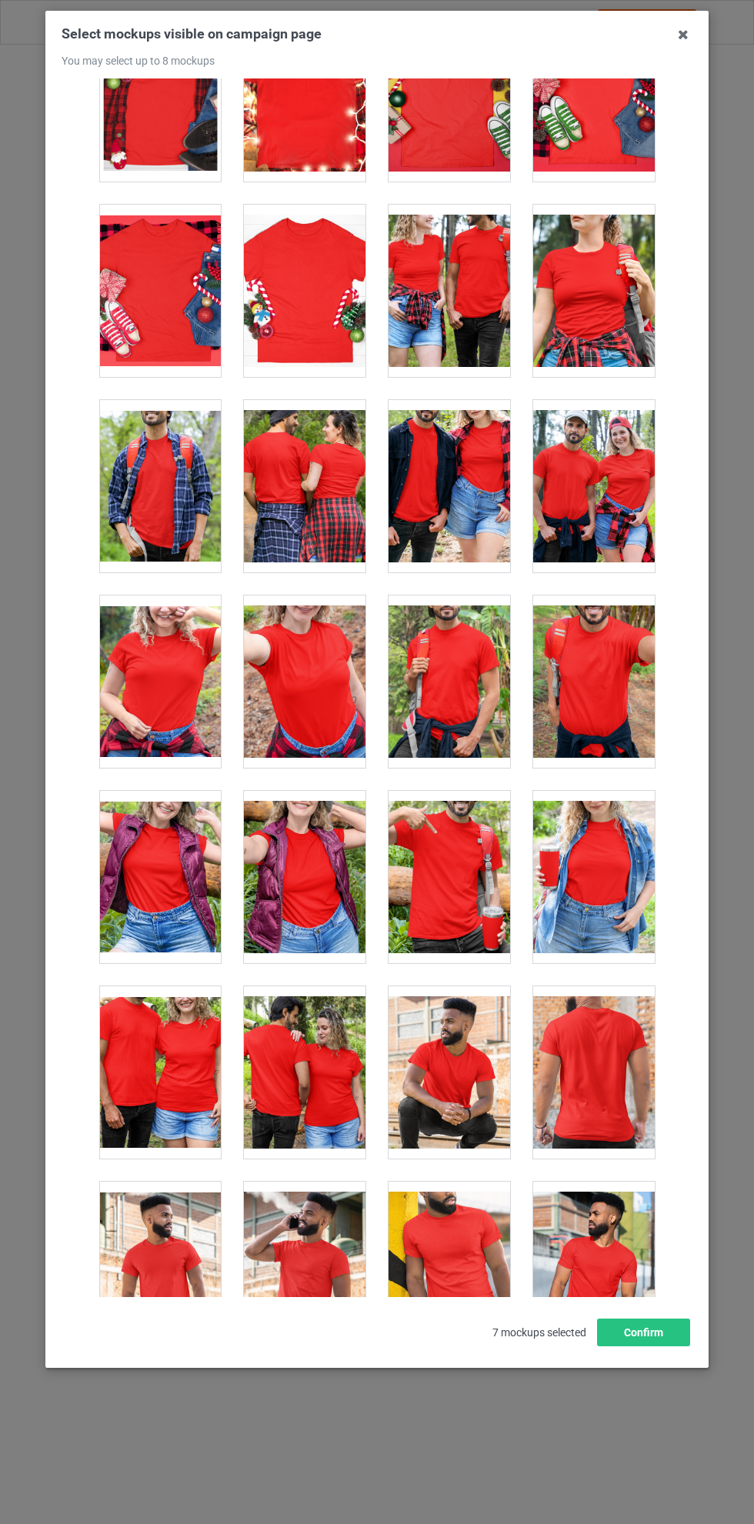
click at [583, 473] on div at bounding box center [594, 486] width 122 height 172
click at [481, 462] on div at bounding box center [450, 486] width 122 height 172
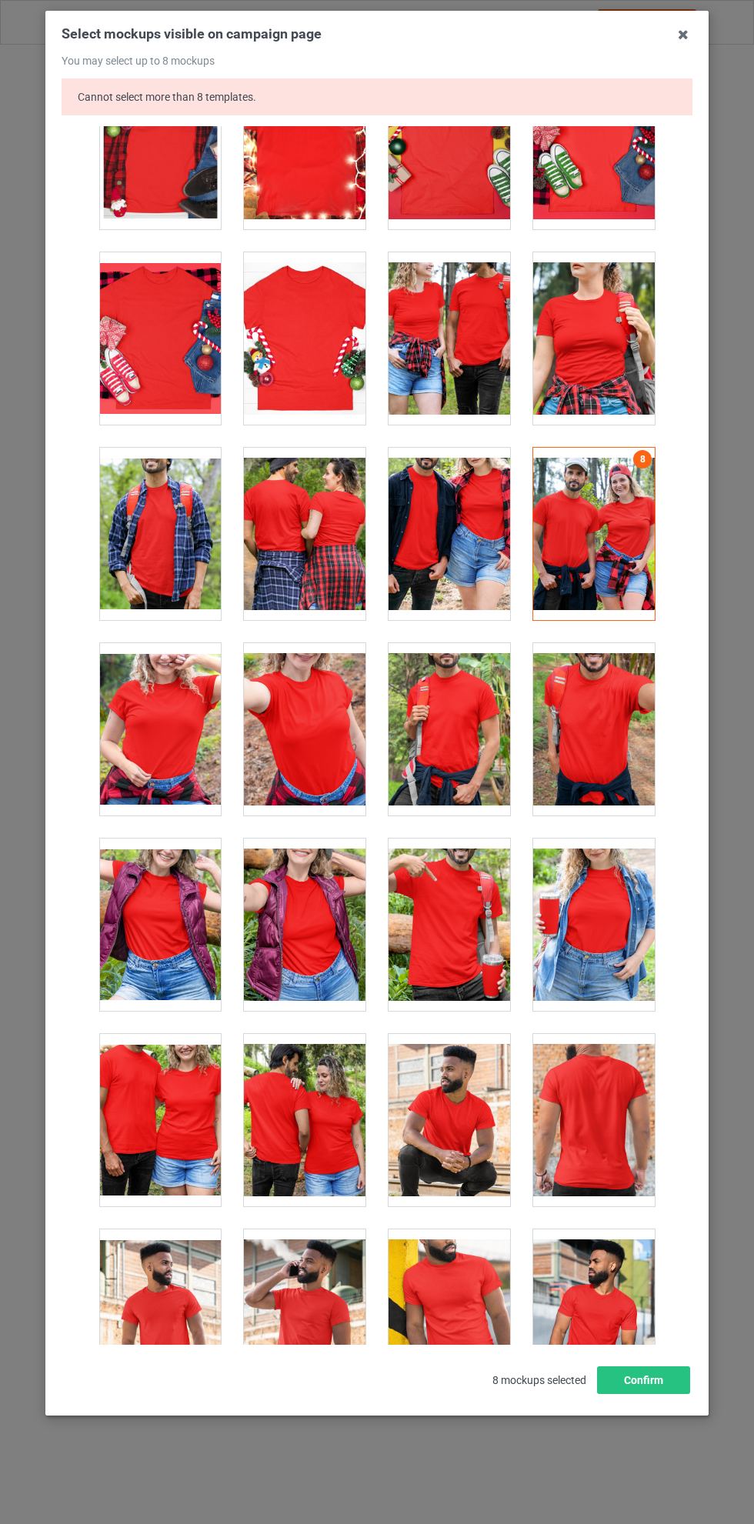
click at [162, 522] on div at bounding box center [160, 534] width 122 height 172
click at [446, 512] on div at bounding box center [450, 534] width 122 height 172
click at [643, 1394] on button "Confirm" at bounding box center [643, 1381] width 93 height 28
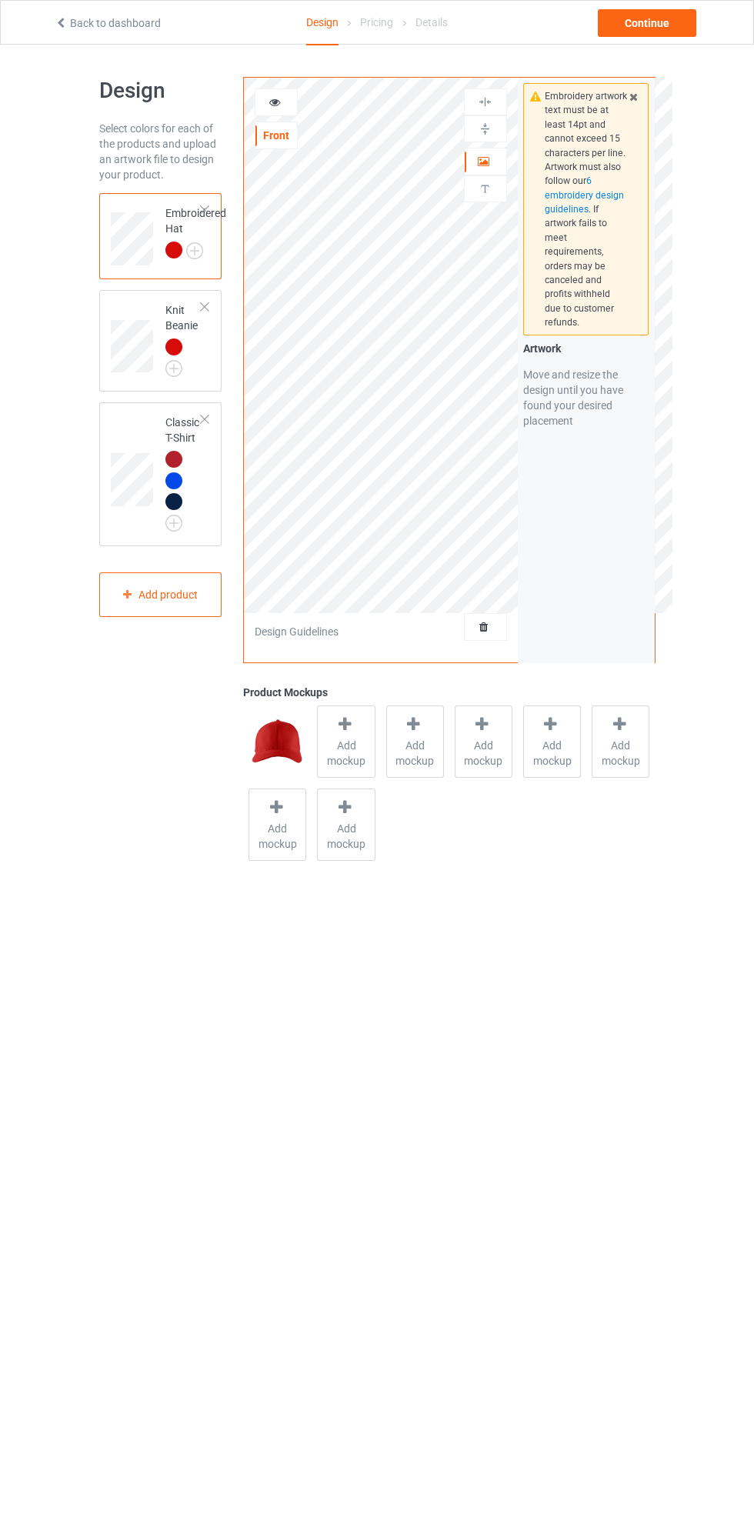
click at [353, 740] on span "Add mockup" at bounding box center [346, 753] width 56 height 31
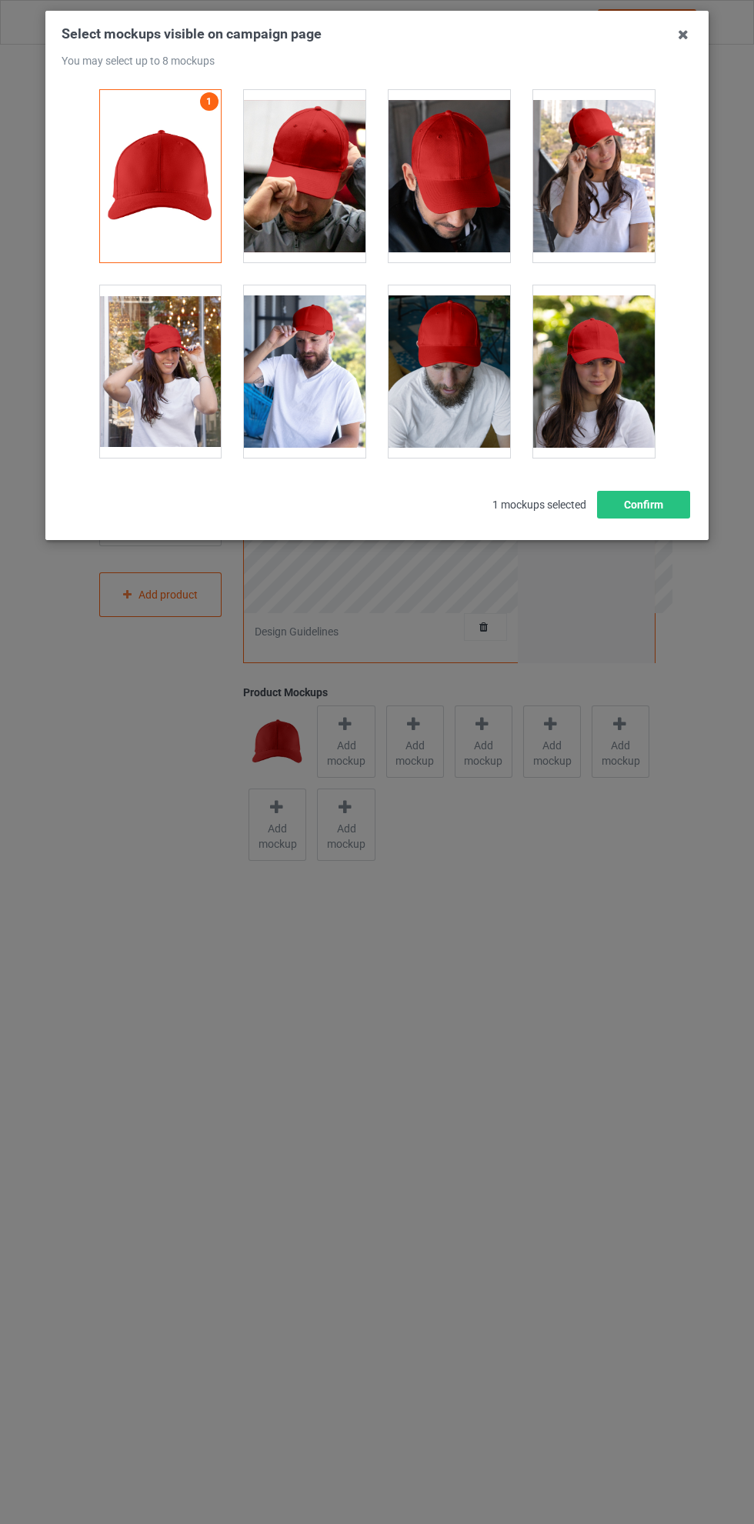
click at [567, 372] on div at bounding box center [594, 371] width 122 height 172
click at [300, 352] on div at bounding box center [305, 371] width 122 height 172
click at [150, 382] on div at bounding box center [160, 371] width 122 height 172
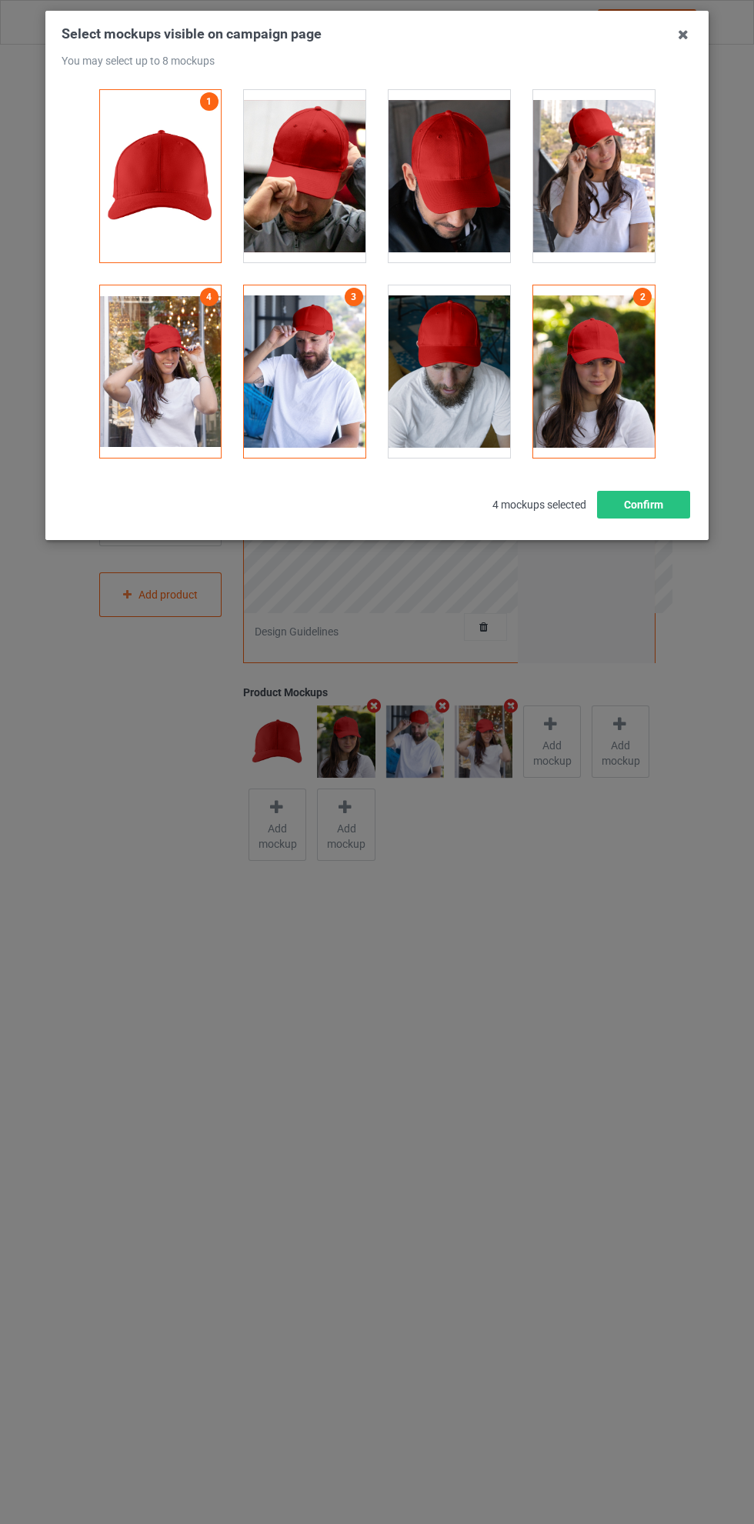
click at [458, 357] on div at bounding box center [450, 371] width 122 height 172
click at [646, 499] on button "Confirm" at bounding box center [643, 505] width 93 height 28
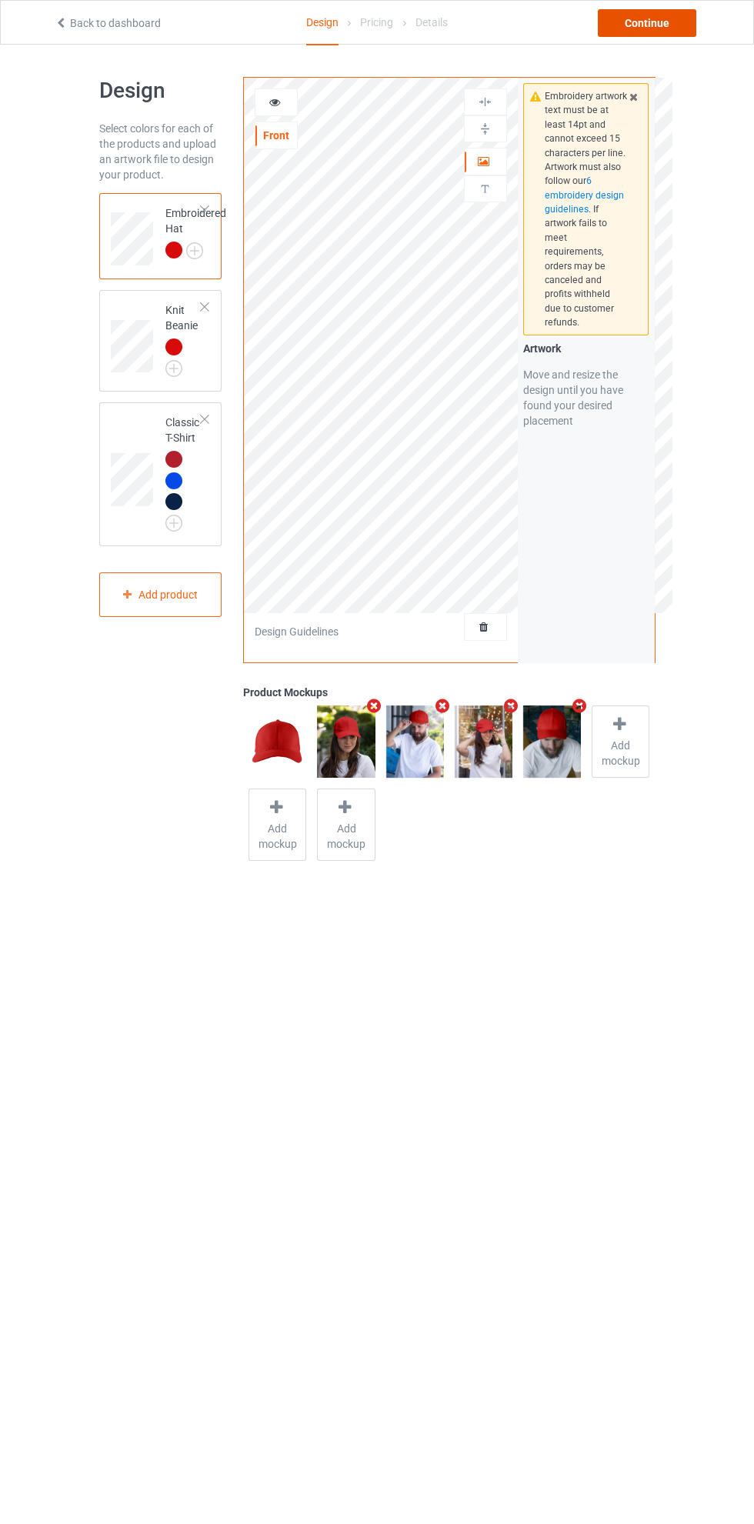
click at [662, 19] on div "Continue" at bounding box center [647, 23] width 98 height 28
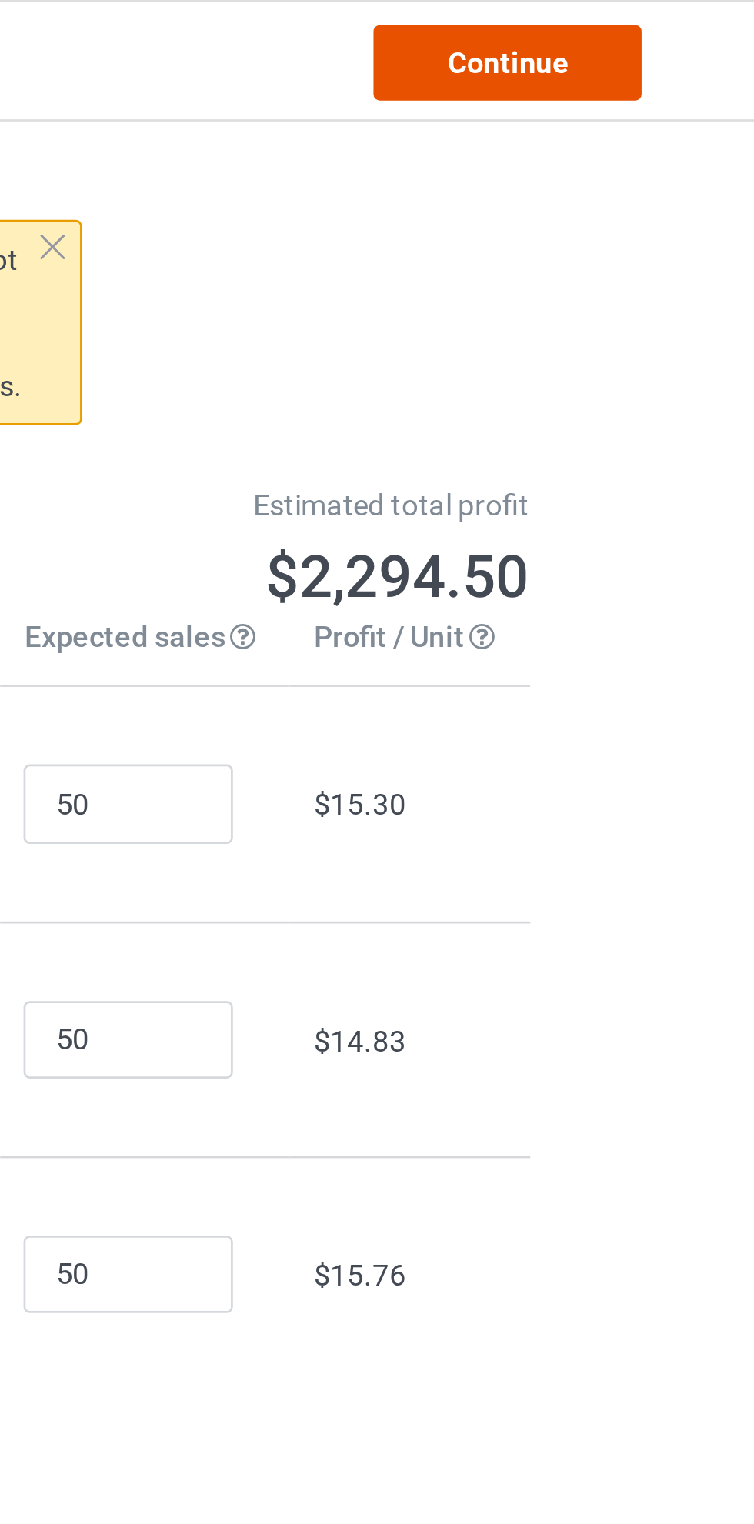
click at [650, 28] on link "Continue" at bounding box center [647, 23] width 98 height 28
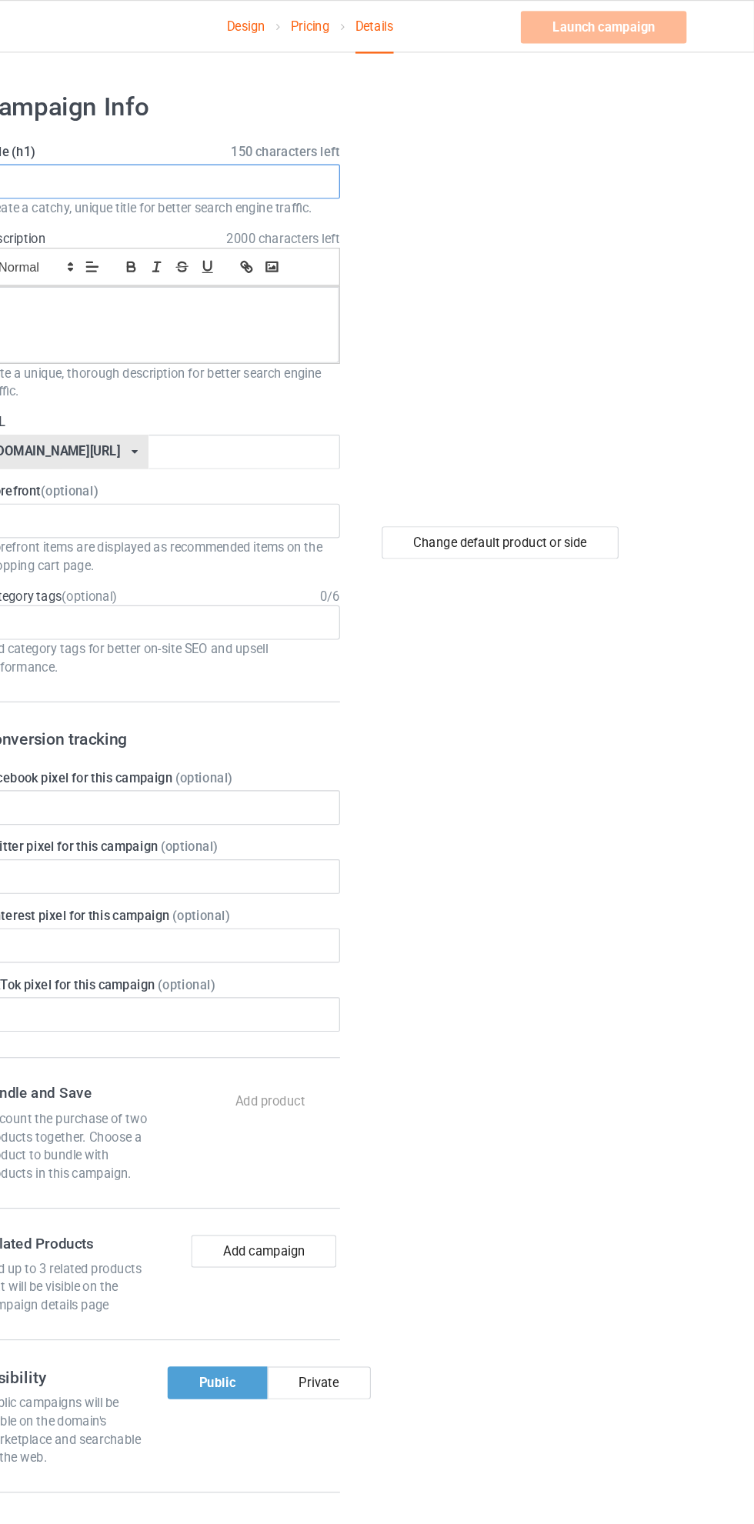
click at [283, 154] on input "text" at bounding box center [250, 153] width 303 height 29
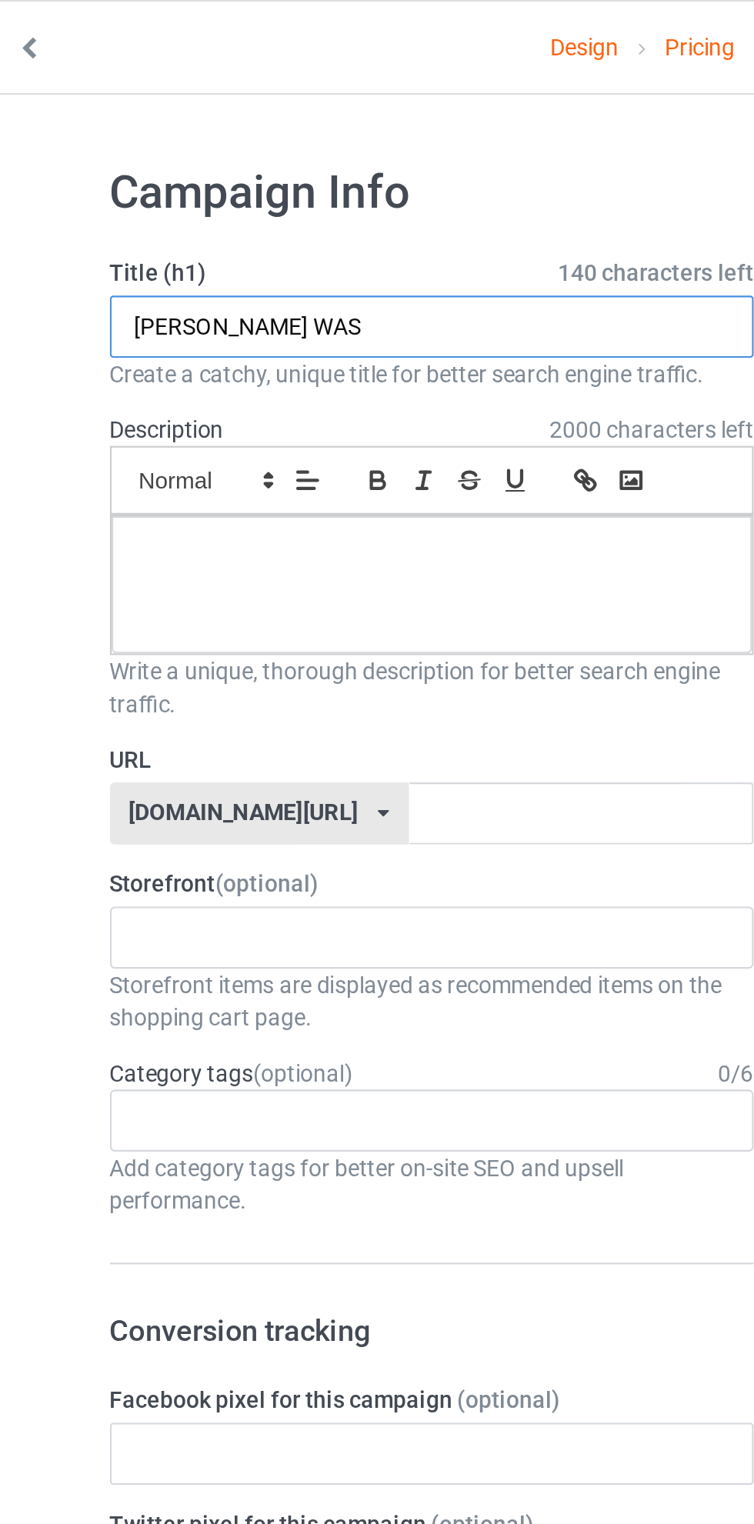
type input "NEWSOM WAS"
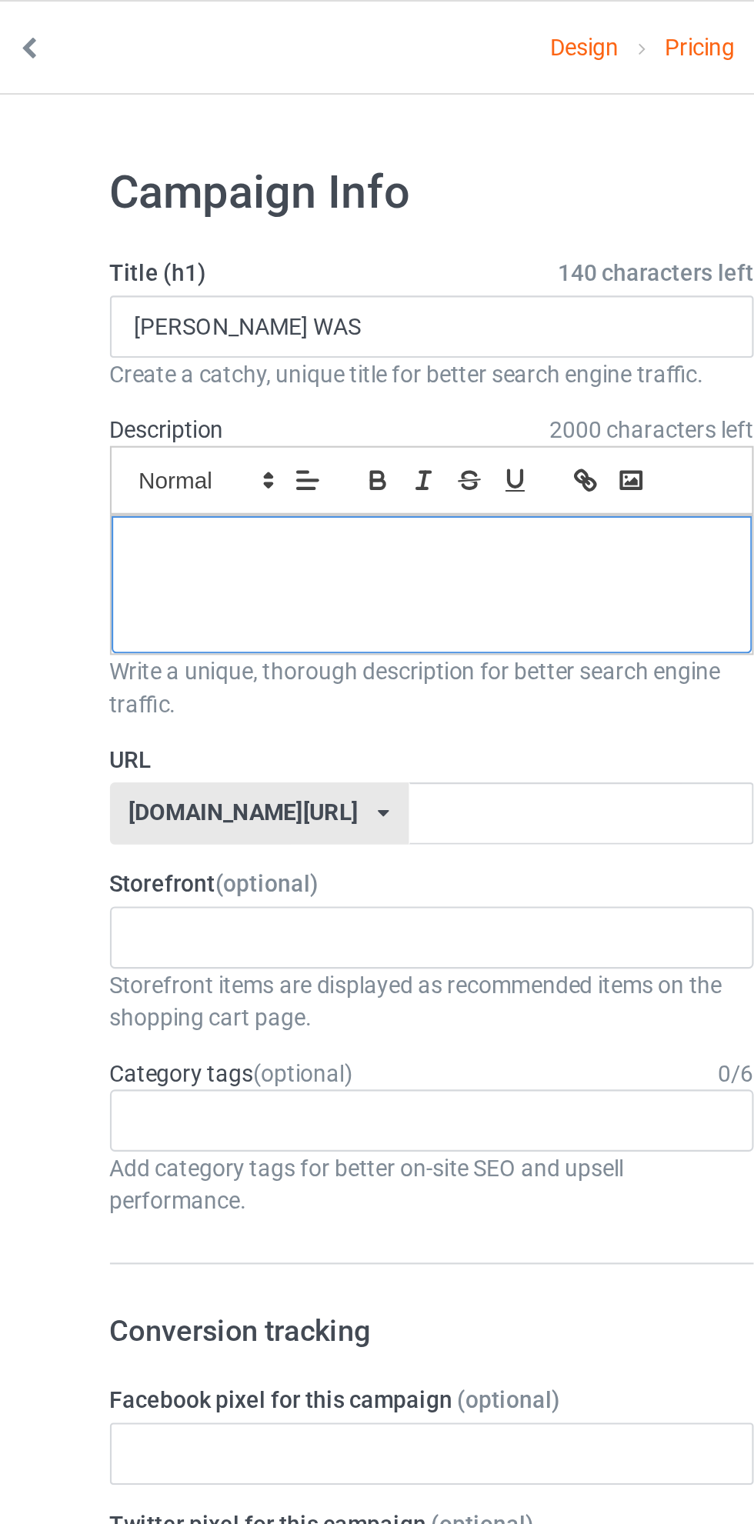
click at [263, 262] on p at bounding box center [250, 260] width 277 height 15
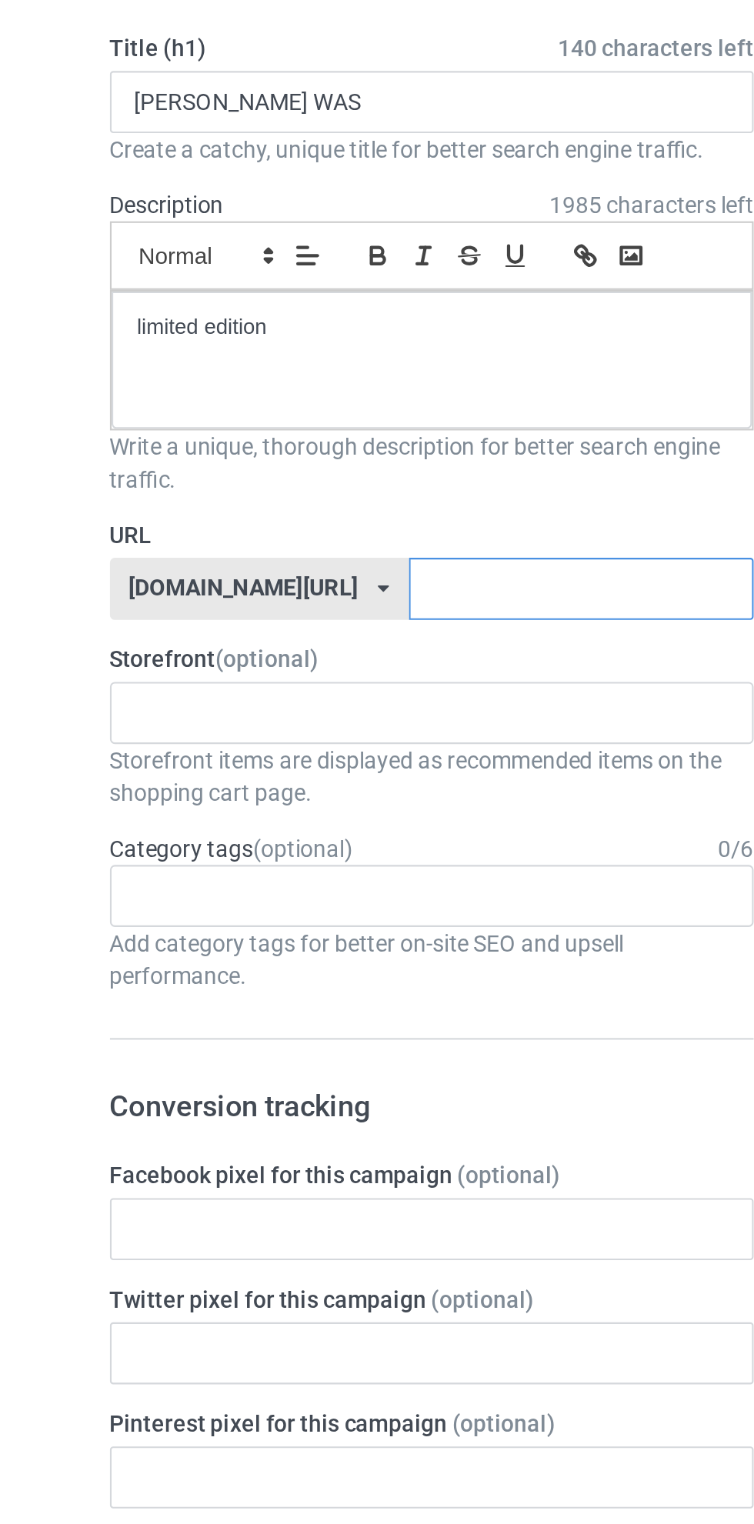
click at [270, 381] on input "text" at bounding box center [321, 383] width 162 height 29
click at [255, 385] on input "newsomhat-25" at bounding box center [321, 383] width 162 height 29
click at [309, 379] on input "newsom-hat-25" at bounding box center [321, 383] width 162 height 29
type input "newsom-hat-25H890kjh"
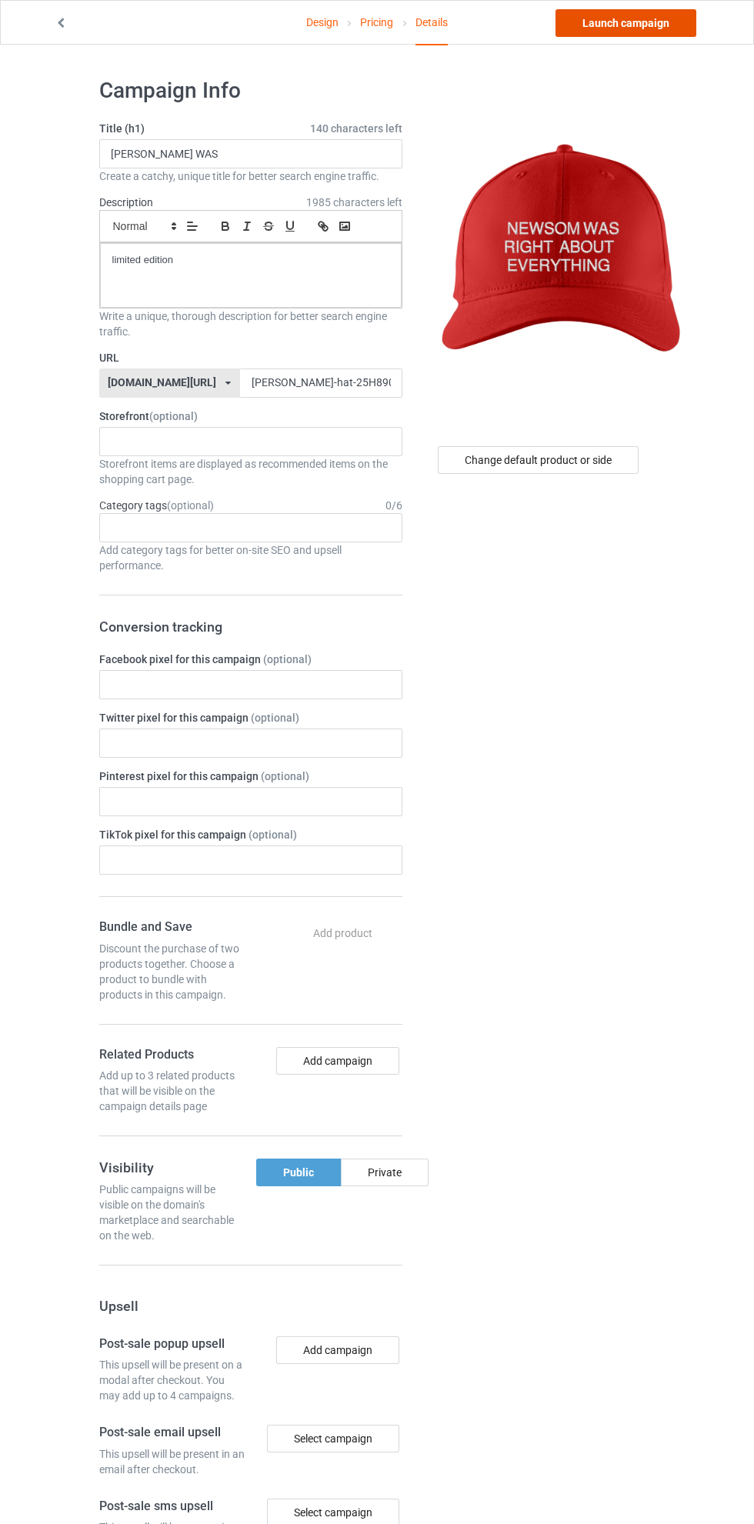
click at [633, 19] on link "Launch campaign" at bounding box center [626, 23] width 141 height 28
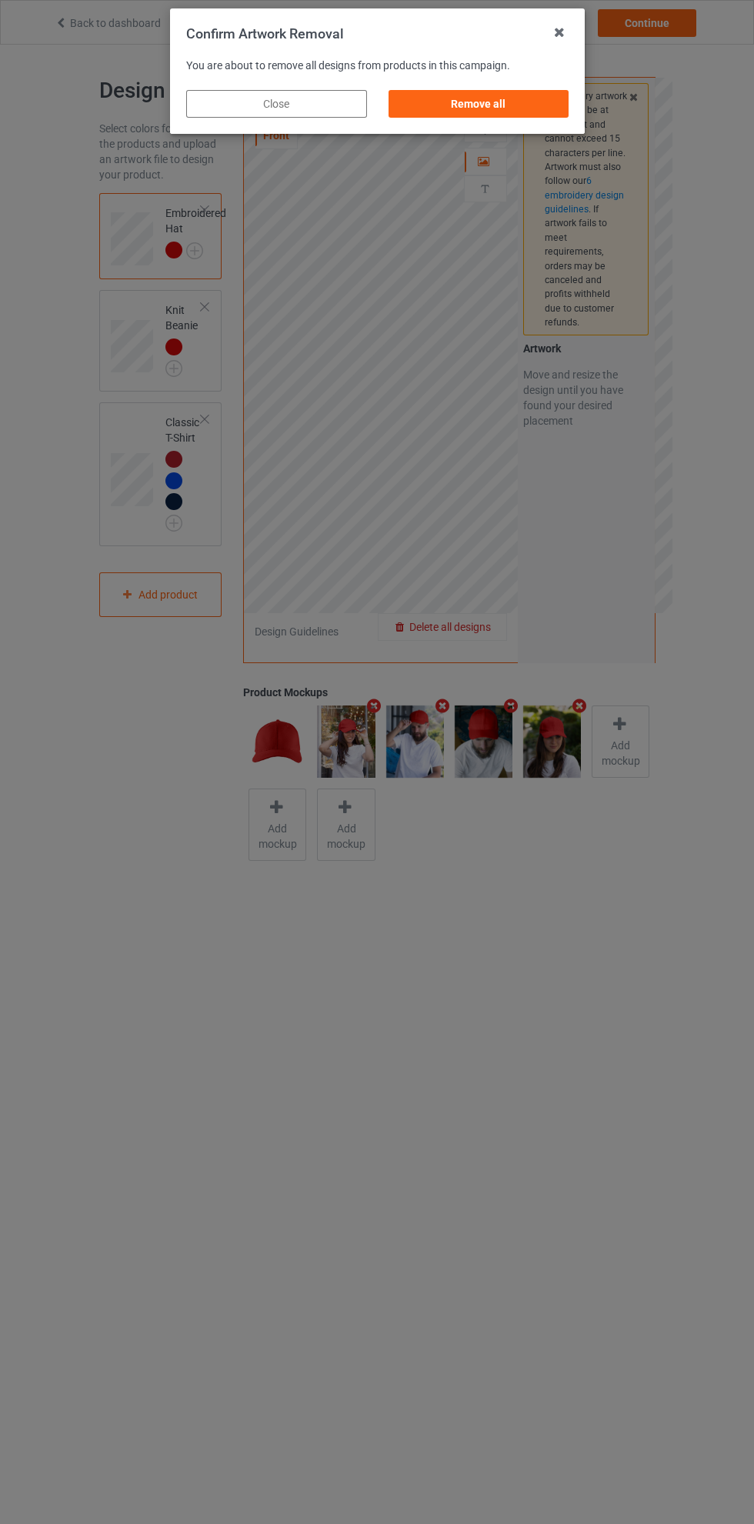
click at [494, 111] on div "Remove all" at bounding box center [478, 104] width 181 height 28
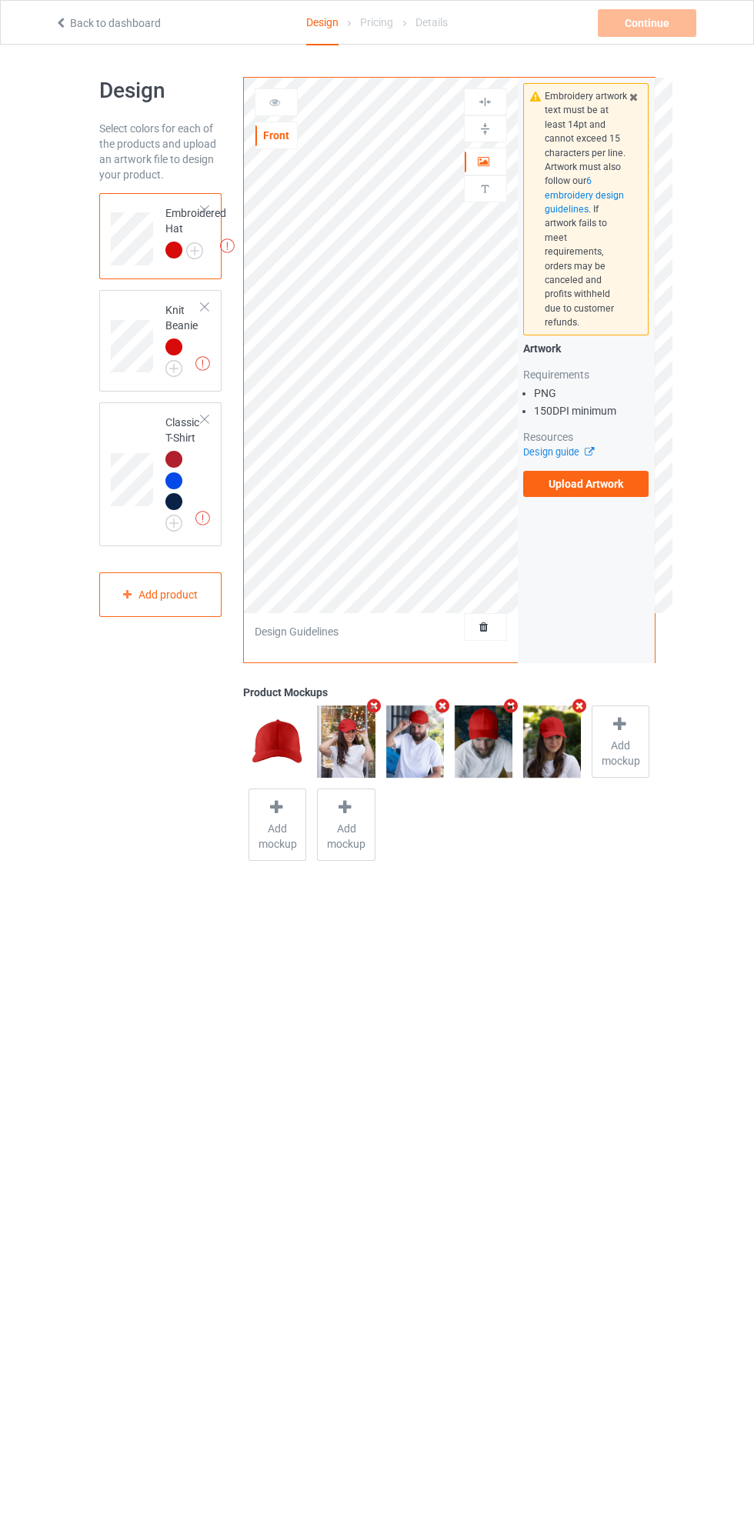
click at [620, 477] on label "Upload Artwork" at bounding box center [586, 484] width 126 height 26
click at [0, 0] on input "Upload Artwork" at bounding box center [0, 0] width 0 height 0
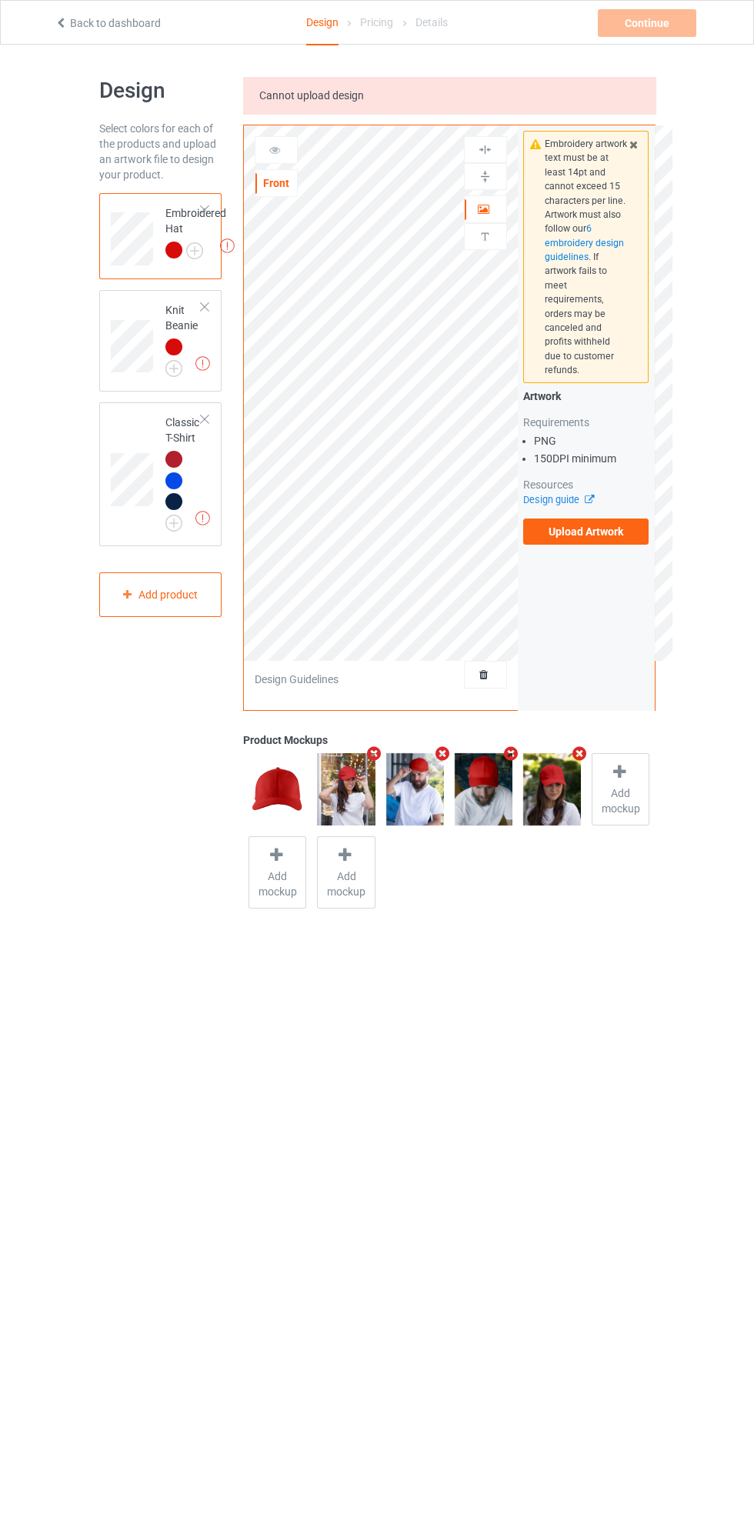
click at [601, 521] on label "Upload Artwork" at bounding box center [586, 532] width 126 height 26
click at [0, 0] on input "Upload Artwork" at bounding box center [0, 0] width 0 height 0
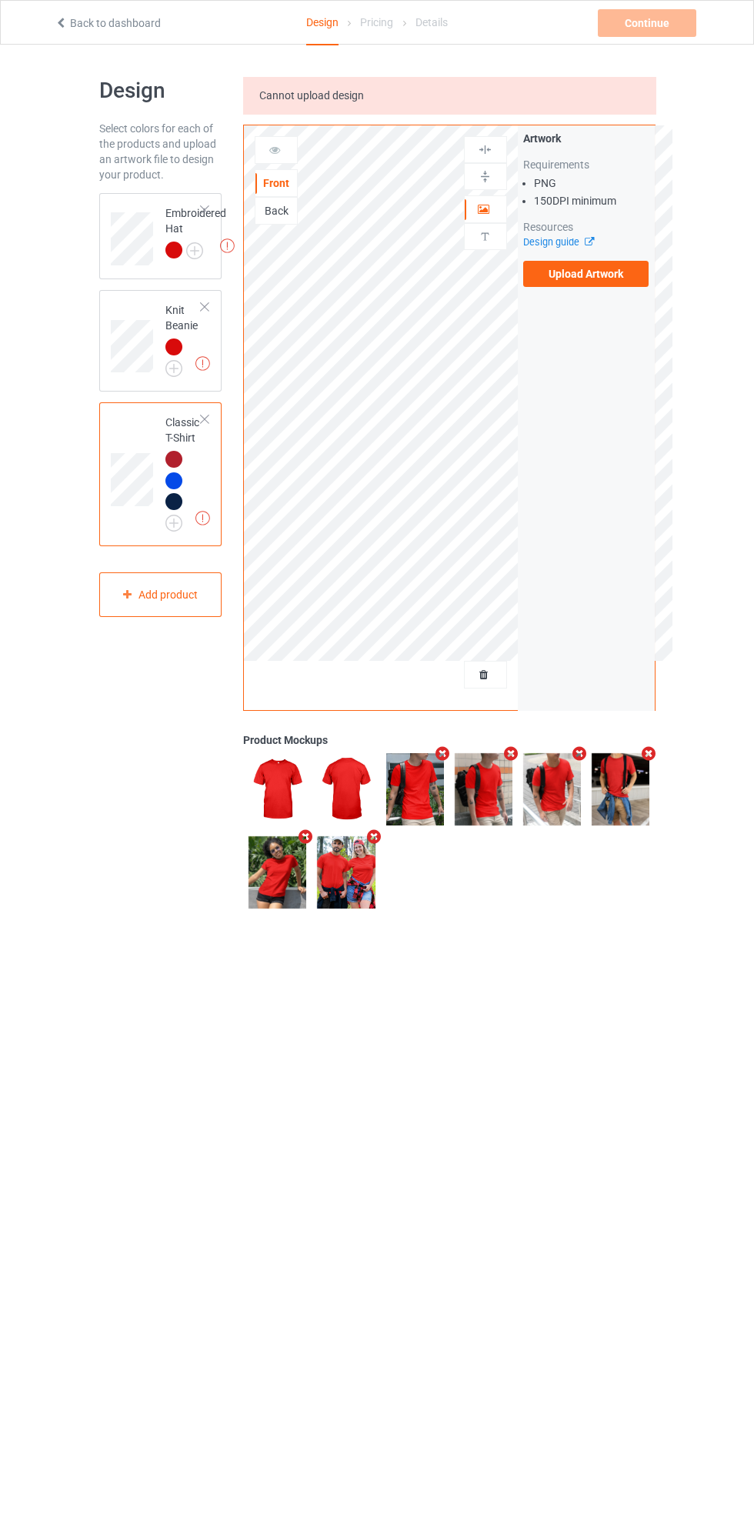
click at [597, 273] on label "Upload Artwork" at bounding box center [586, 274] width 126 height 26
click at [0, 0] on input "Upload Artwork" at bounding box center [0, 0] width 0 height 0
click at [598, 273] on label "Upload Artwork" at bounding box center [586, 274] width 126 height 26
click at [0, 0] on input "Upload Artwork" at bounding box center [0, 0] width 0 height 0
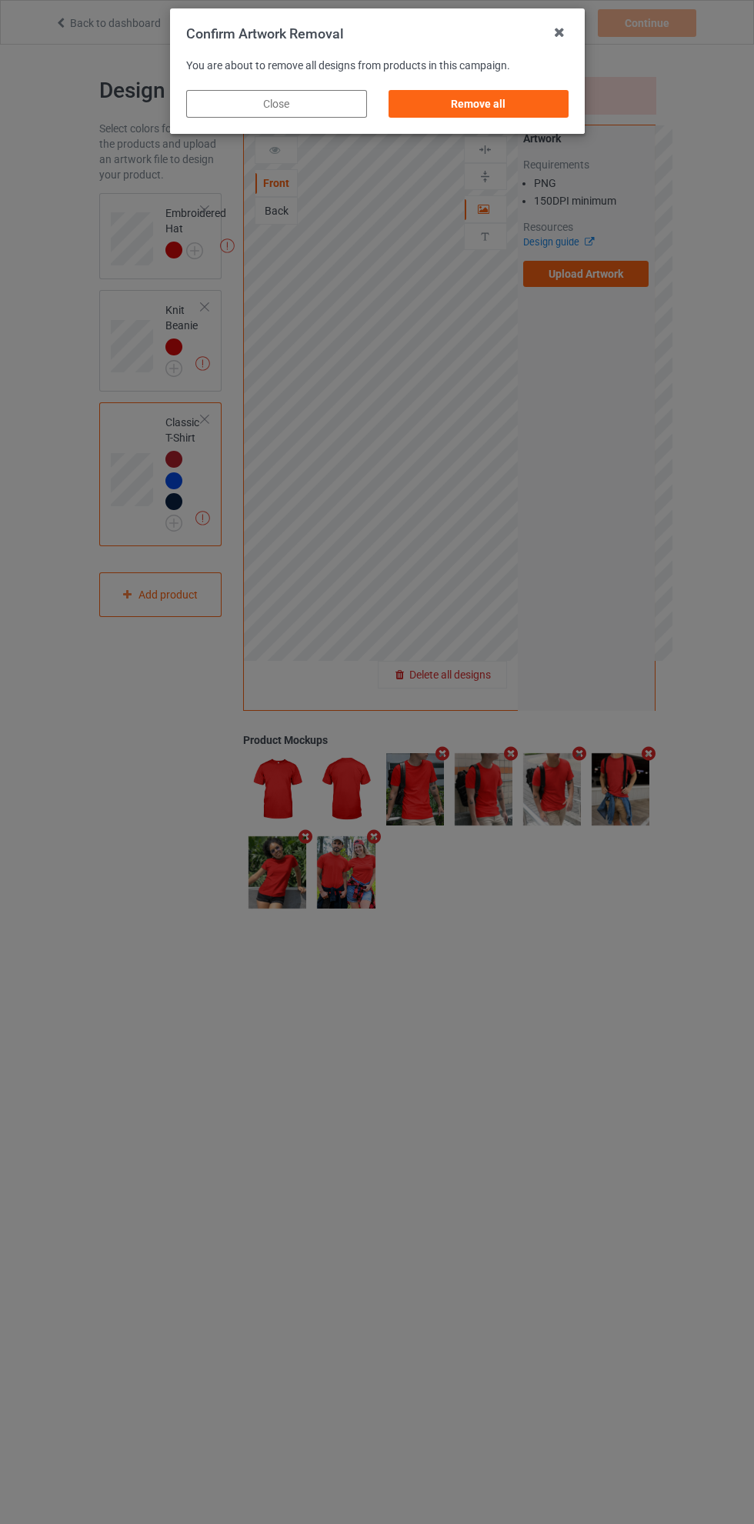
click at [493, 105] on div "Remove all" at bounding box center [478, 104] width 181 height 28
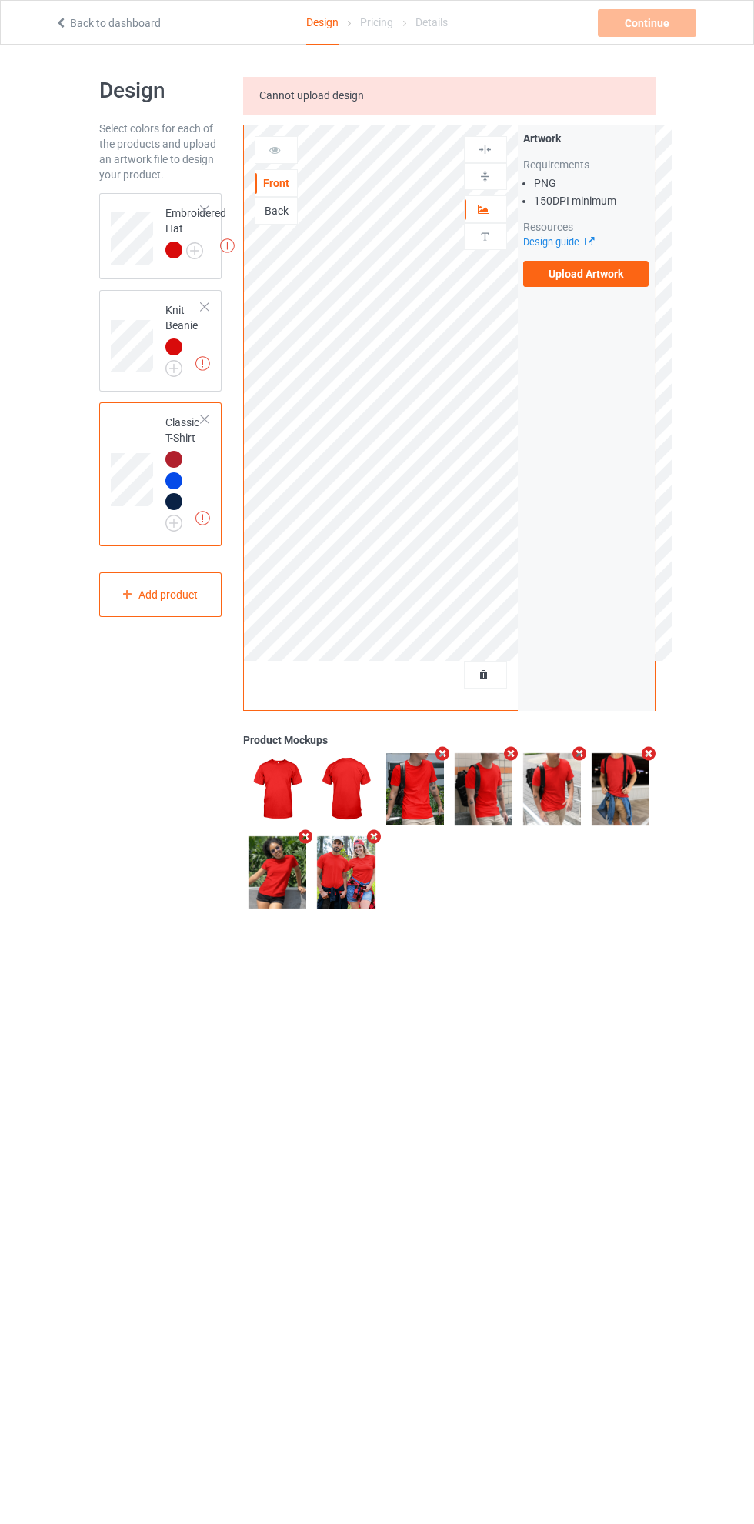
click at [484, 673] on icon at bounding box center [484, 672] width 13 height 11
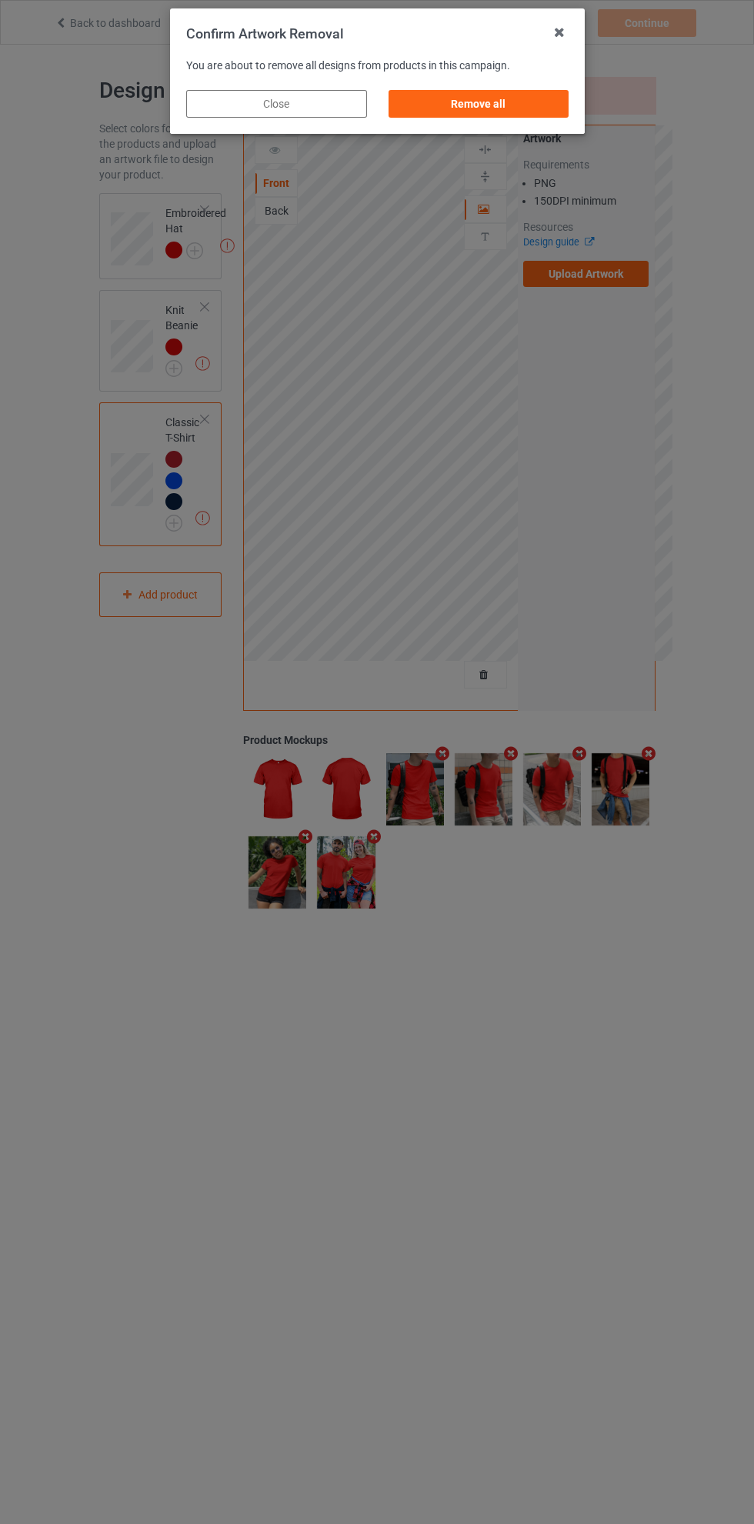
click at [525, 105] on div "Remove all" at bounding box center [478, 104] width 181 height 28
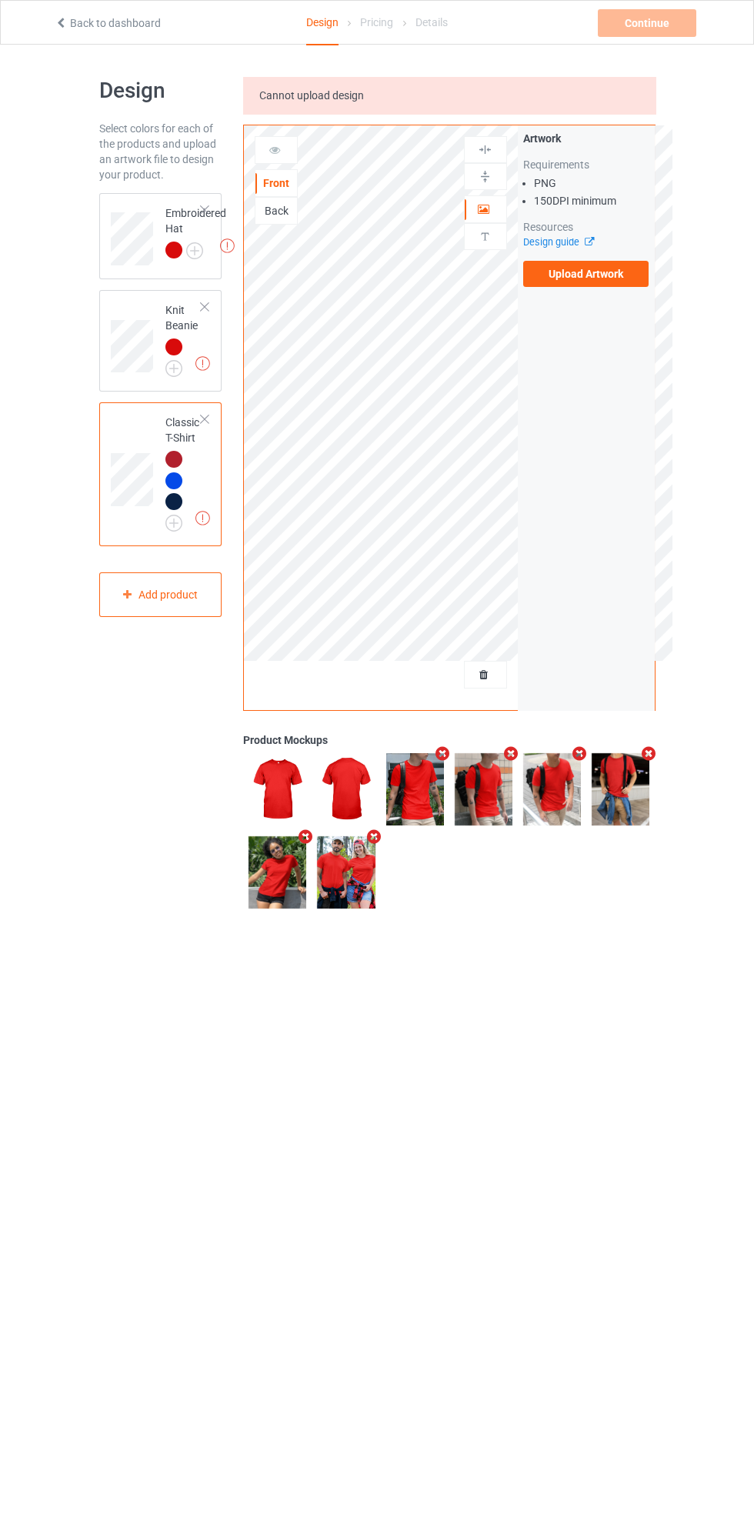
click at [604, 275] on label "Upload Artwork" at bounding box center [586, 274] width 126 height 26
click at [0, 0] on input "Upload Artwork" at bounding box center [0, 0] width 0 height 0
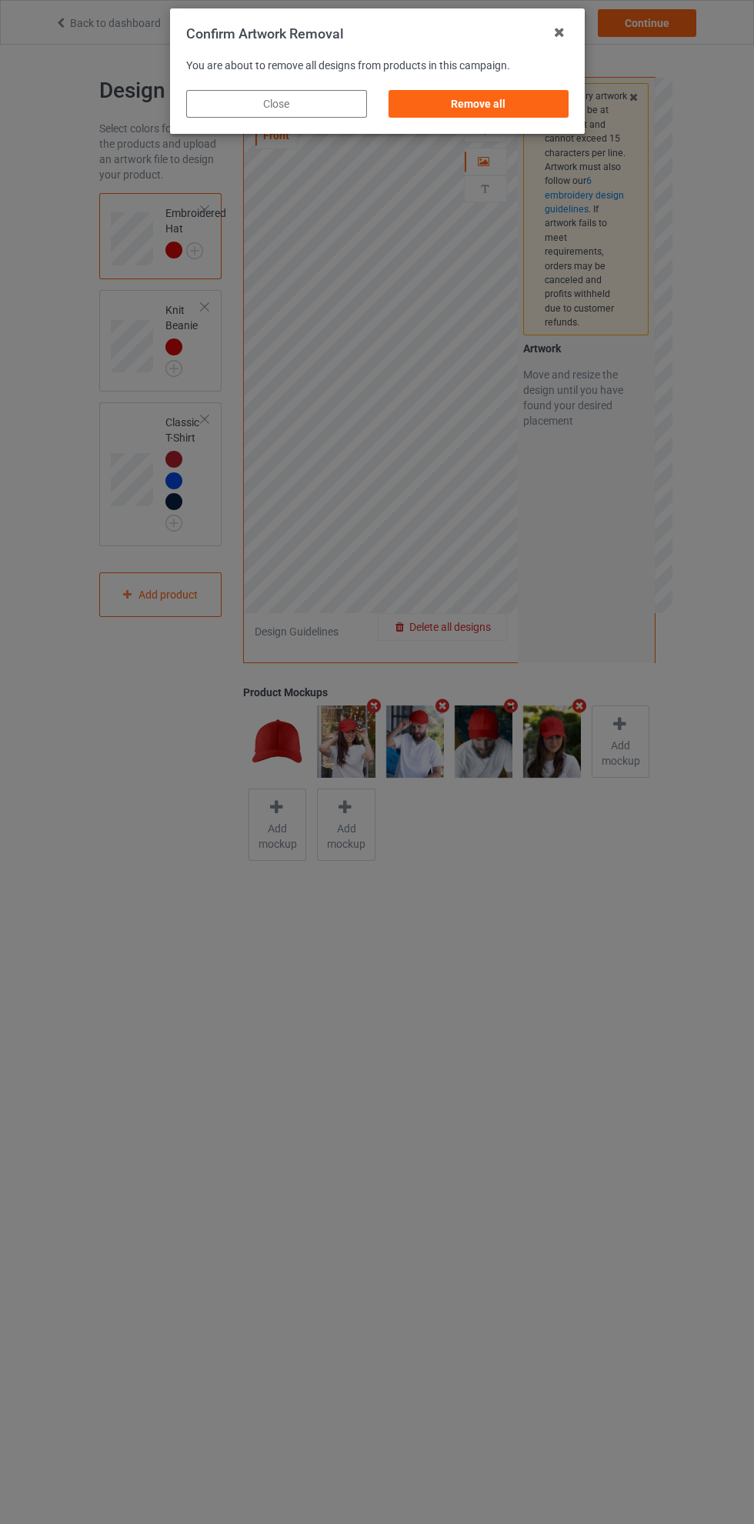
click at [494, 98] on div "Remove all" at bounding box center [478, 104] width 181 height 28
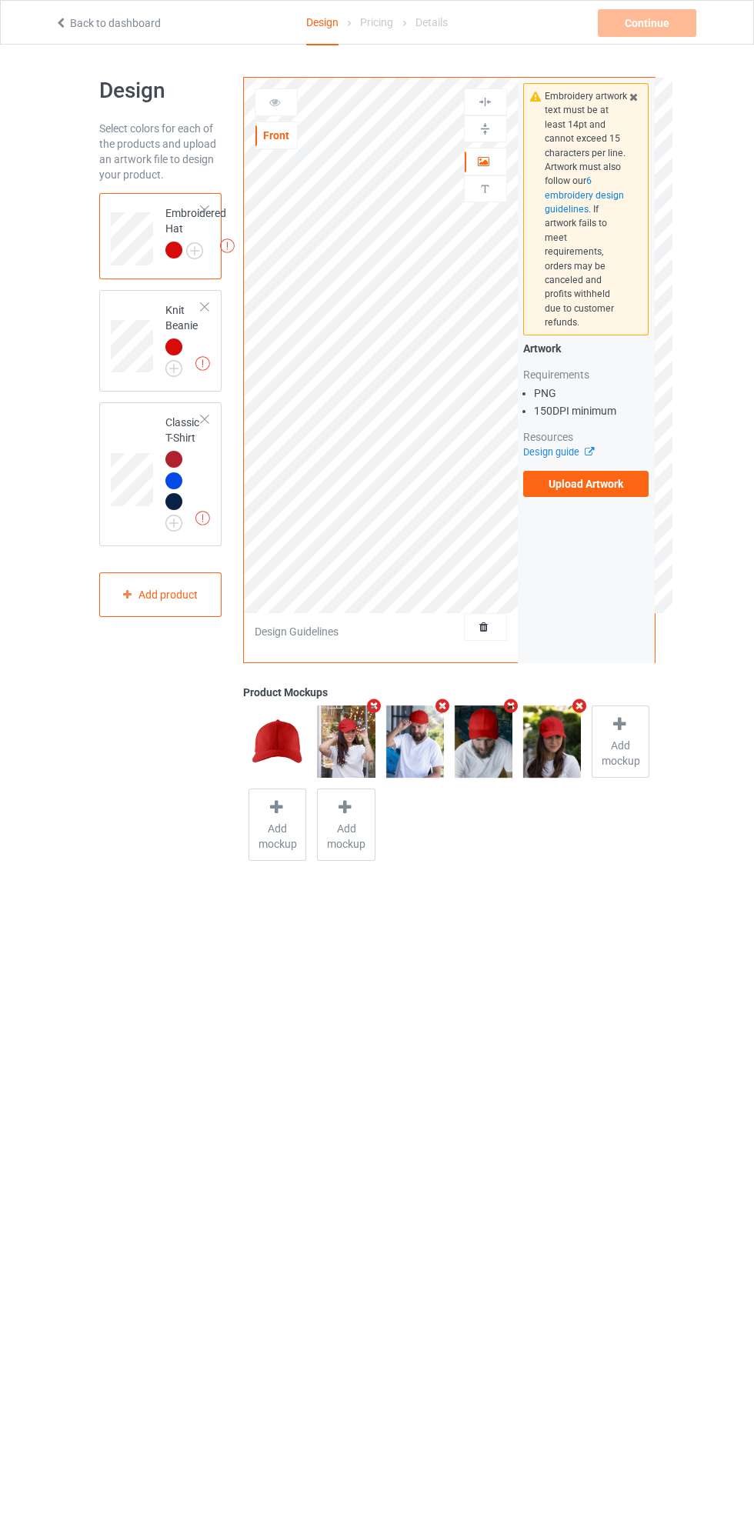
click at [601, 471] on label "Upload Artwork" at bounding box center [586, 484] width 126 height 26
click at [0, 0] on input "Upload Artwork" at bounding box center [0, 0] width 0 height 0
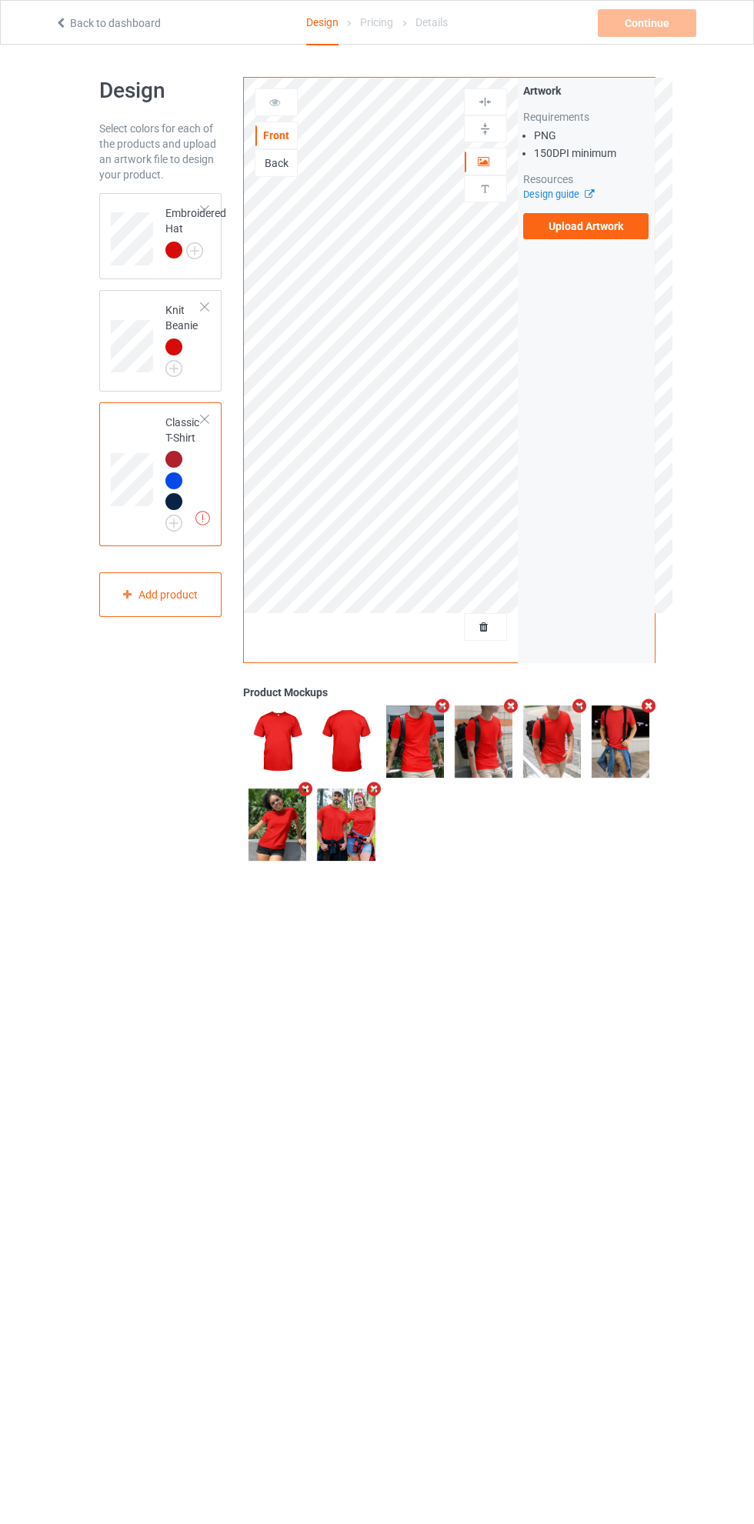
click at [599, 225] on label "Upload Artwork" at bounding box center [586, 226] width 126 height 26
click at [0, 0] on input "Upload Artwork" at bounding box center [0, 0] width 0 height 0
click at [272, 119] on div "Front Back" at bounding box center [276, 132] width 43 height 88
click at [287, 112] on div at bounding box center [276, 102] width 43 height 28
click at [497, 150] on div "Artwork" at bounding box center [485, 162] width 43 height 28
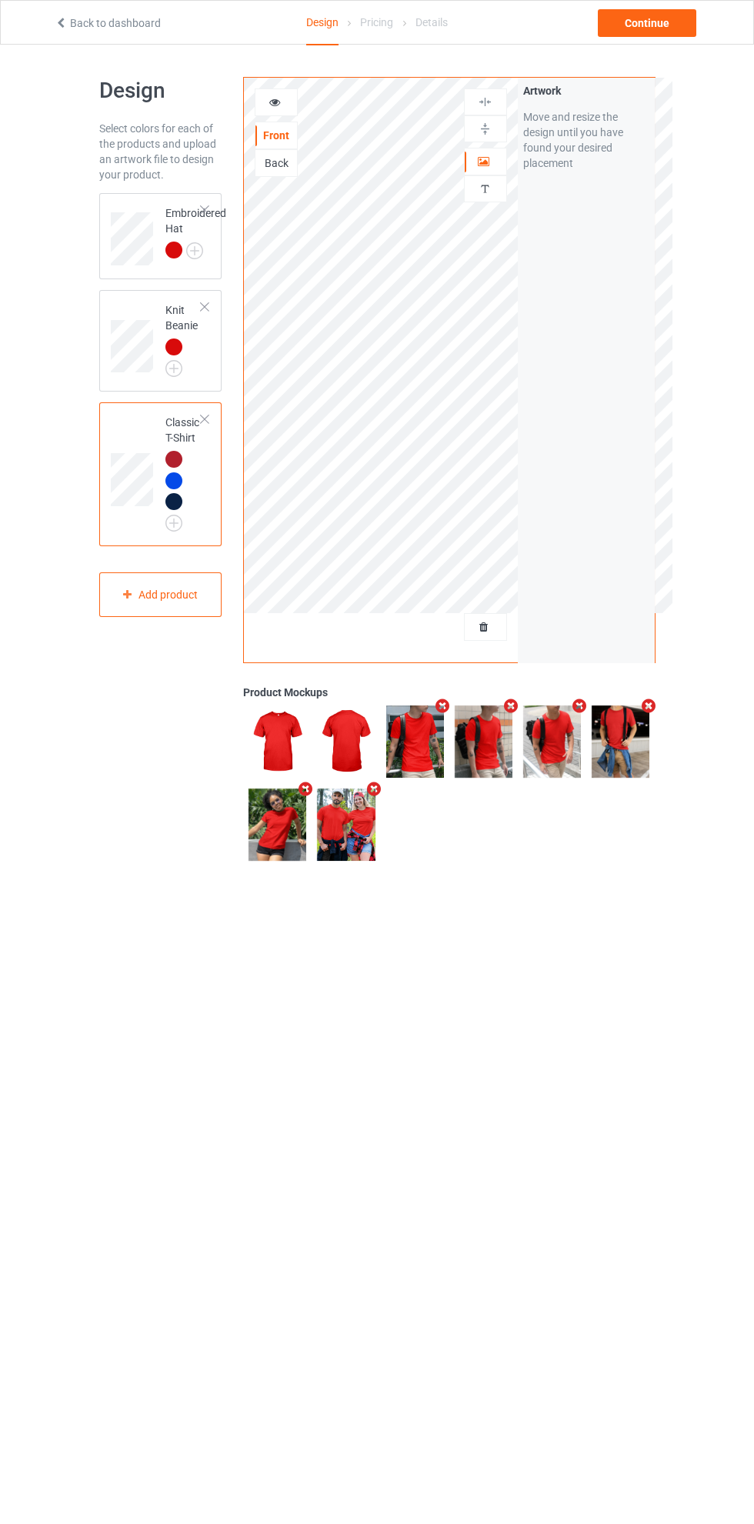
click at [505, 165] on div at bounding box center [486, 161] width 42 height 15
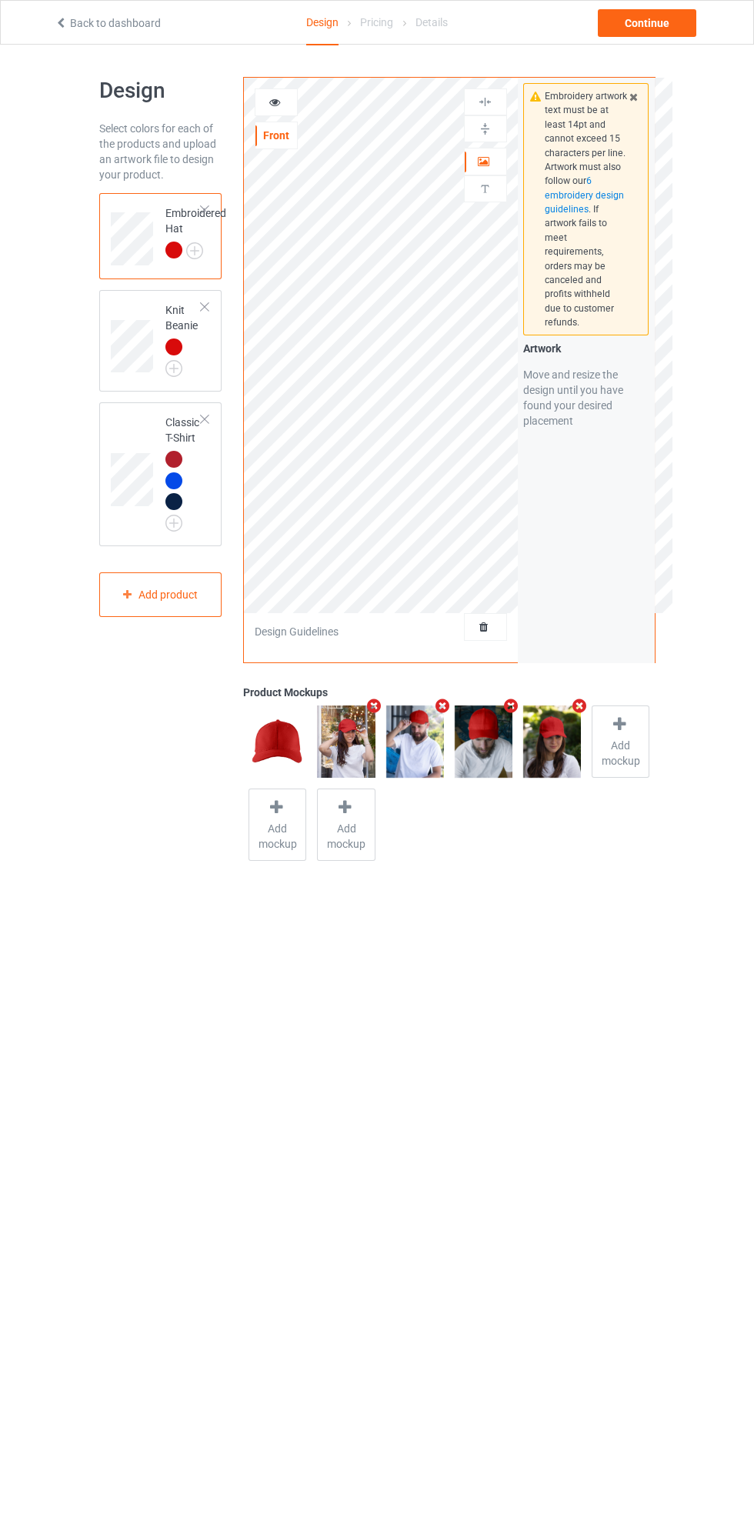
click at [289, 105] on div at bounding box center [276, 102] width 42 height 15
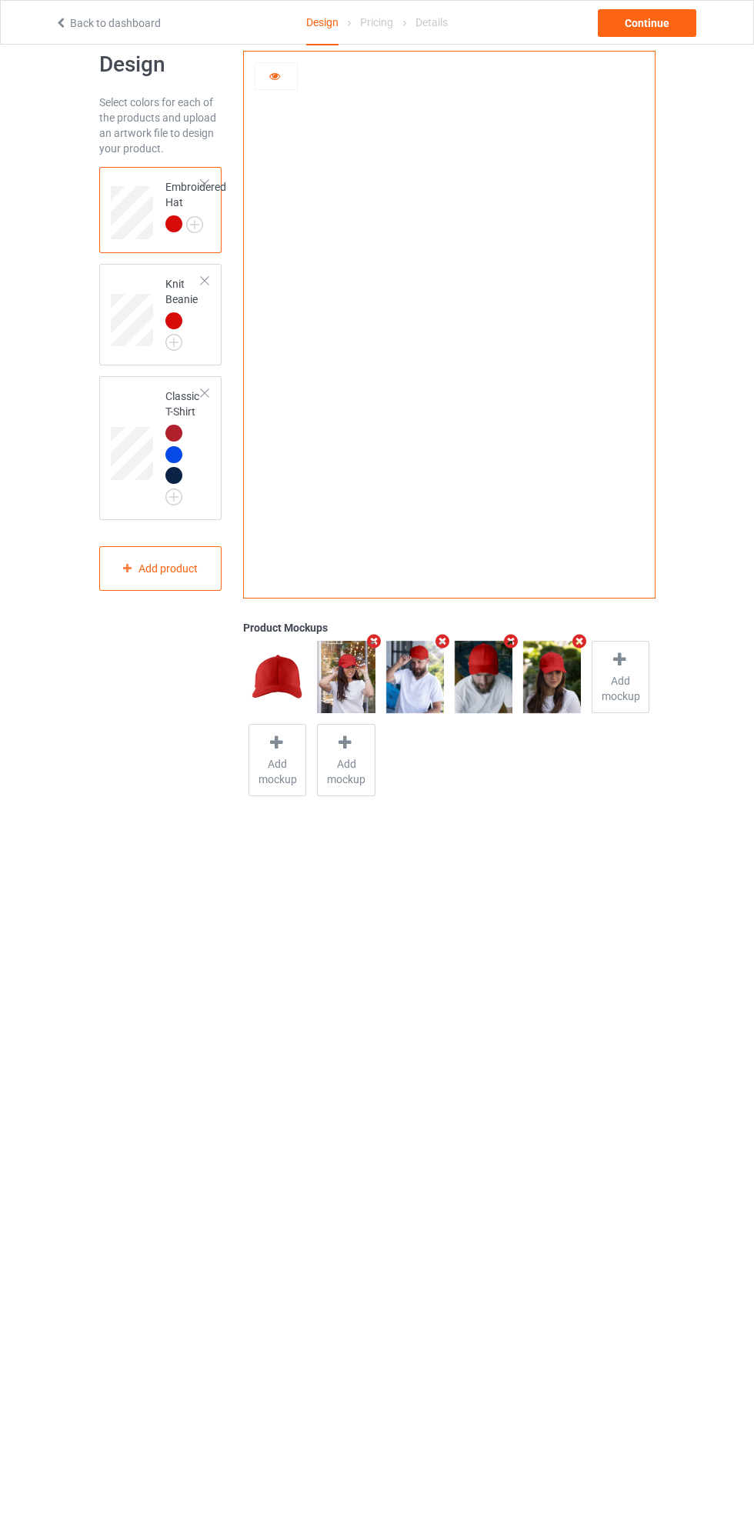
scroll to position [37, 0]
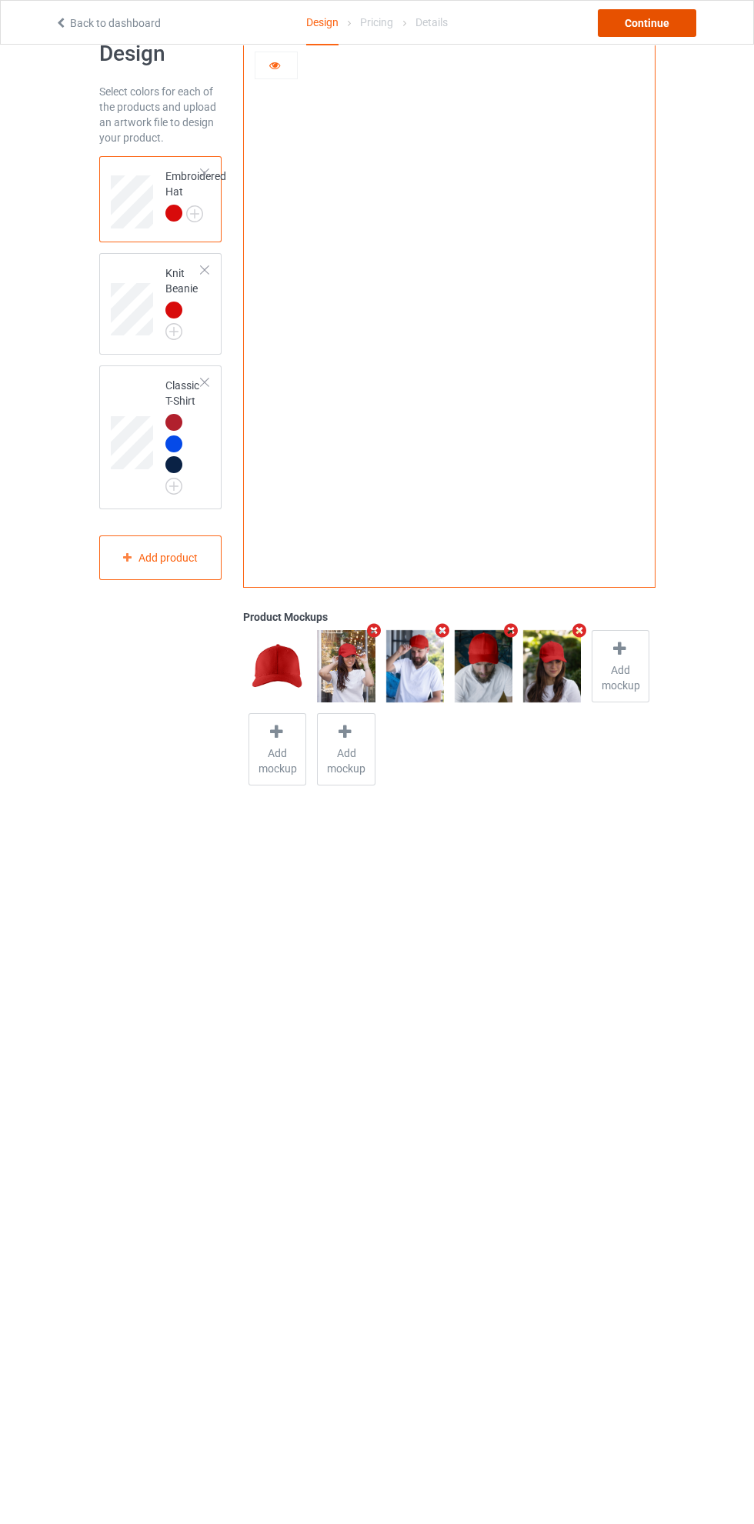
click at [673, 19] on div "Continue" at bounding box center [647, 23] width 98 height 28
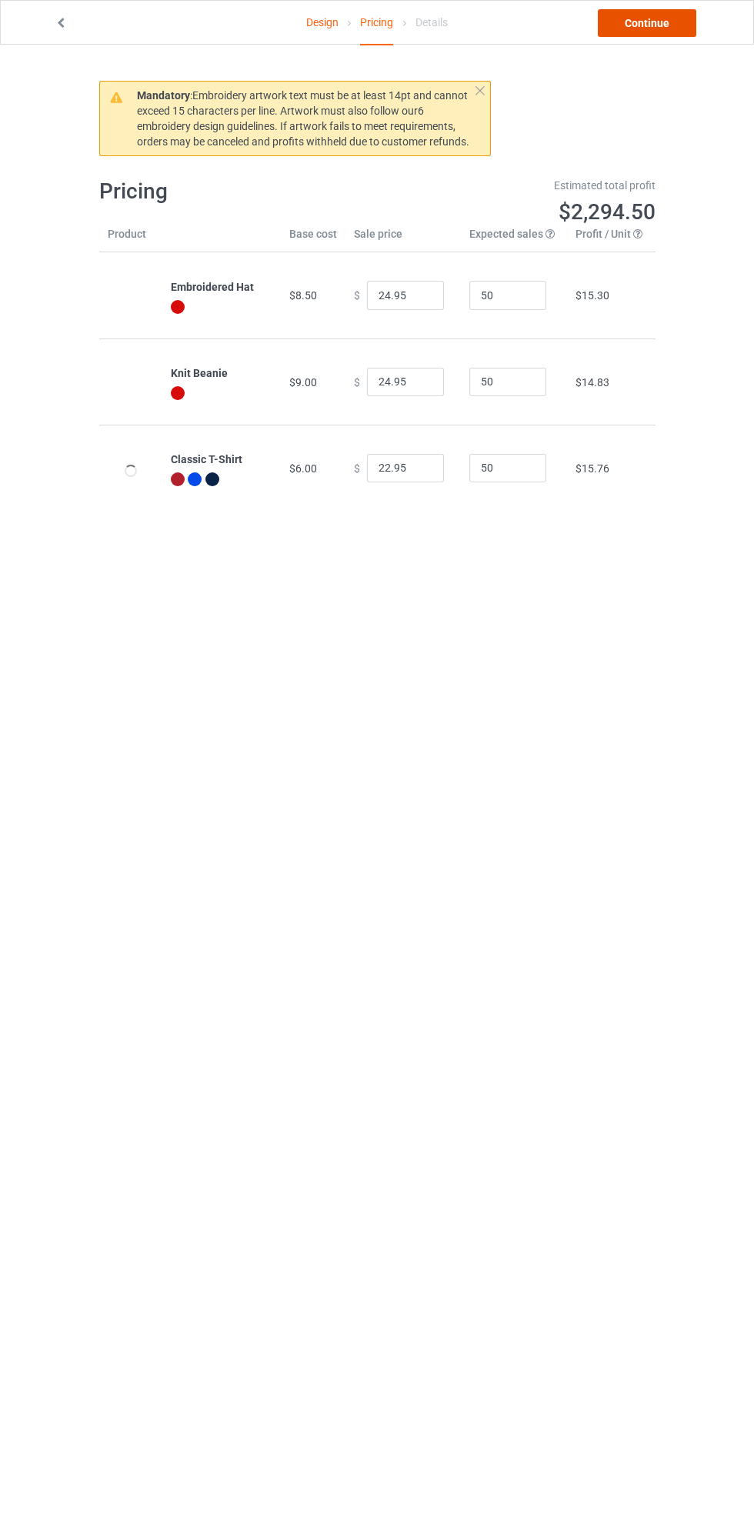
click at [673, 19] on link "Continue" at bounding box center [647, 23] width 98 height 28
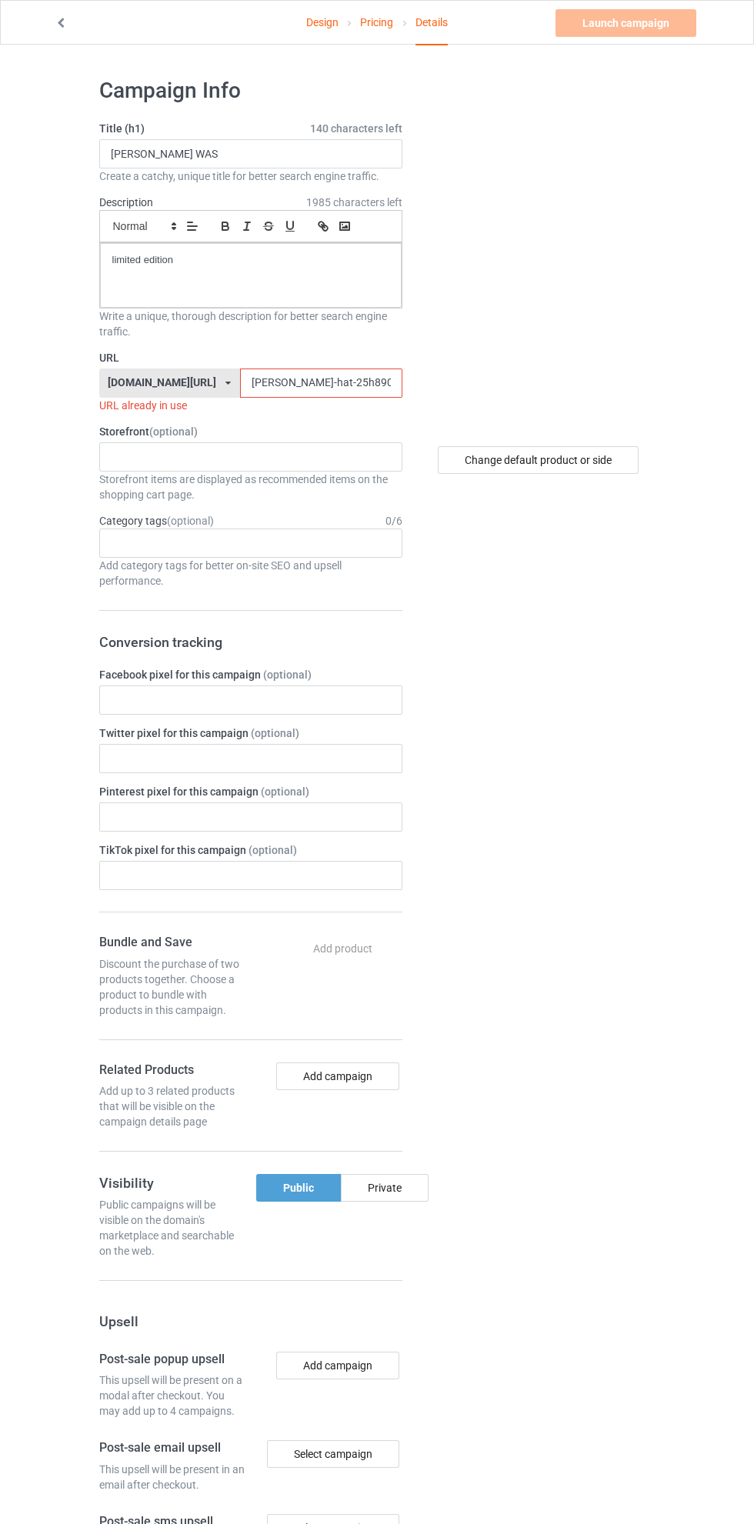
click at [291, 389] on input "newsom-hat-25h890kjh" at bounding box center [321, 383] width 162 height 29
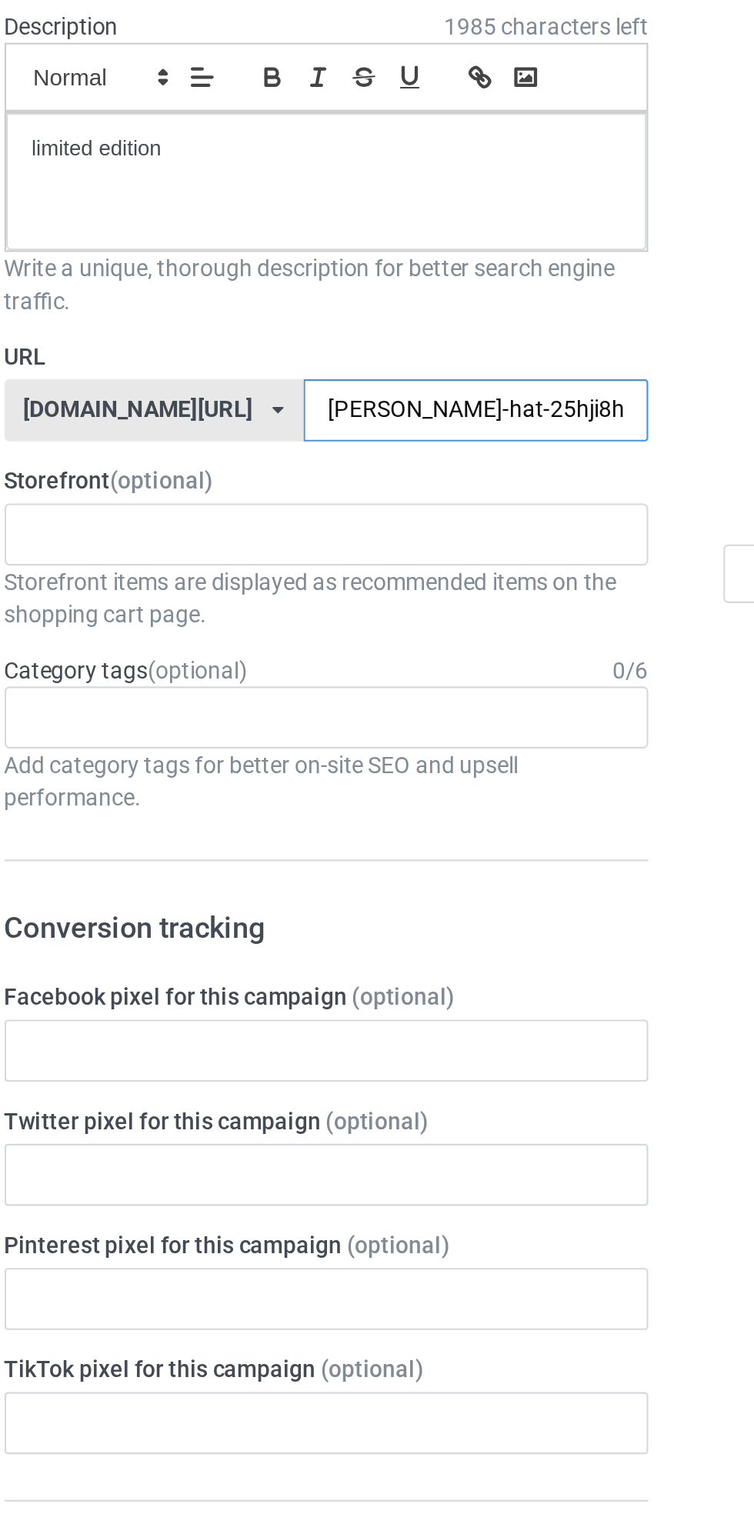
type input "newsom-hat-25hji89h890kjh"
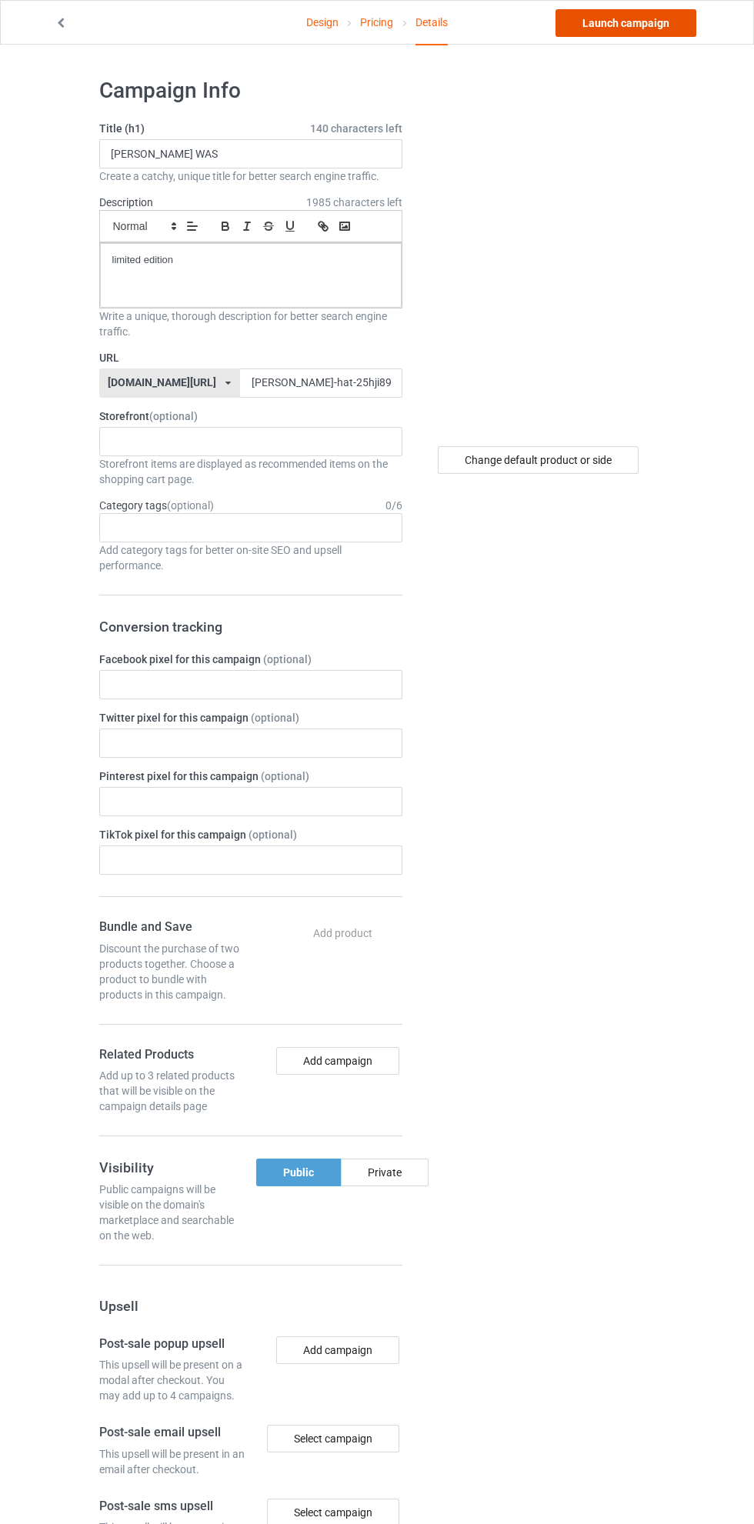
click at [649, 22] on link "Launch campaign" at bounding box center [626, 23] width 141 height 28
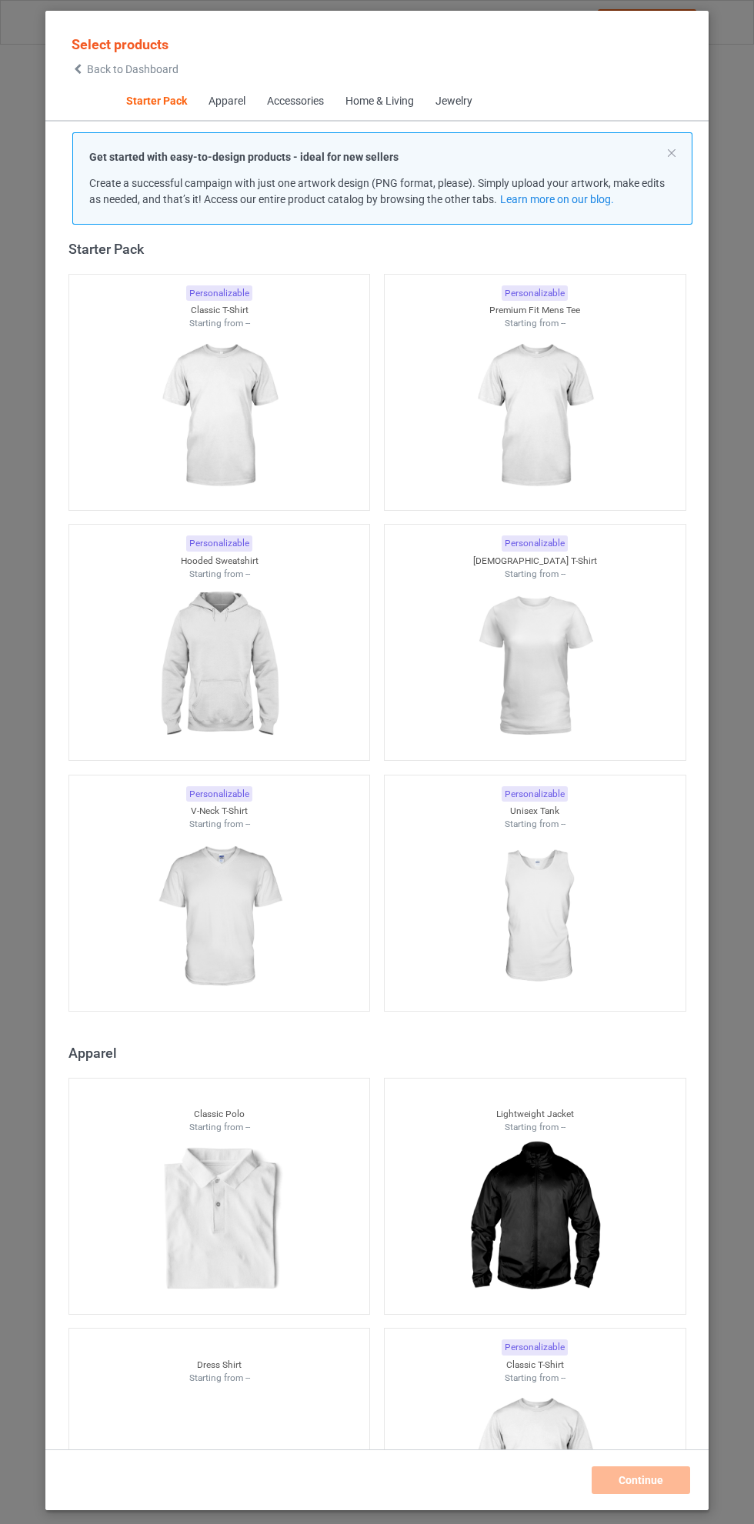
scroll to position [46, 0]
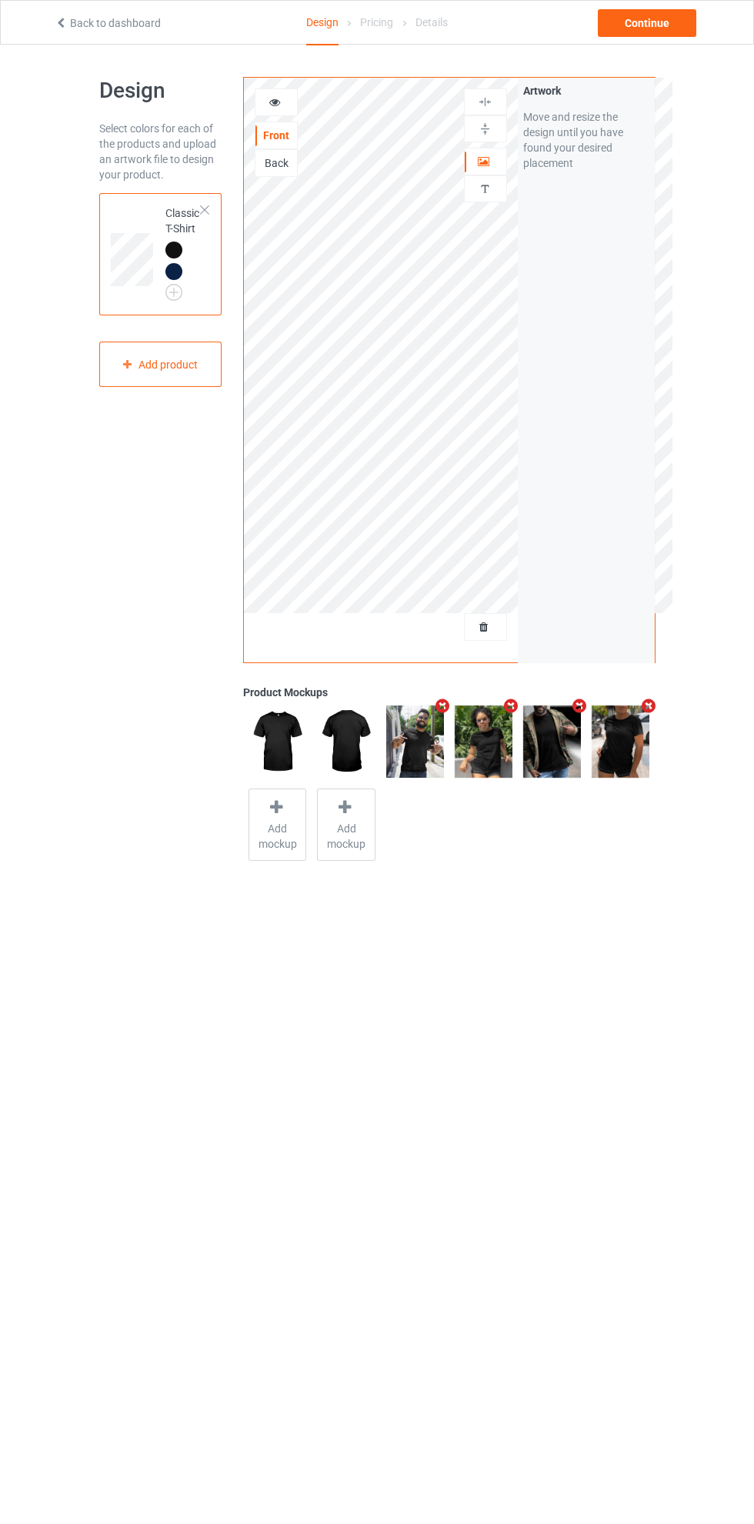
click at [0, 0] on img at bounding box center [0, 0] width 0 height 0
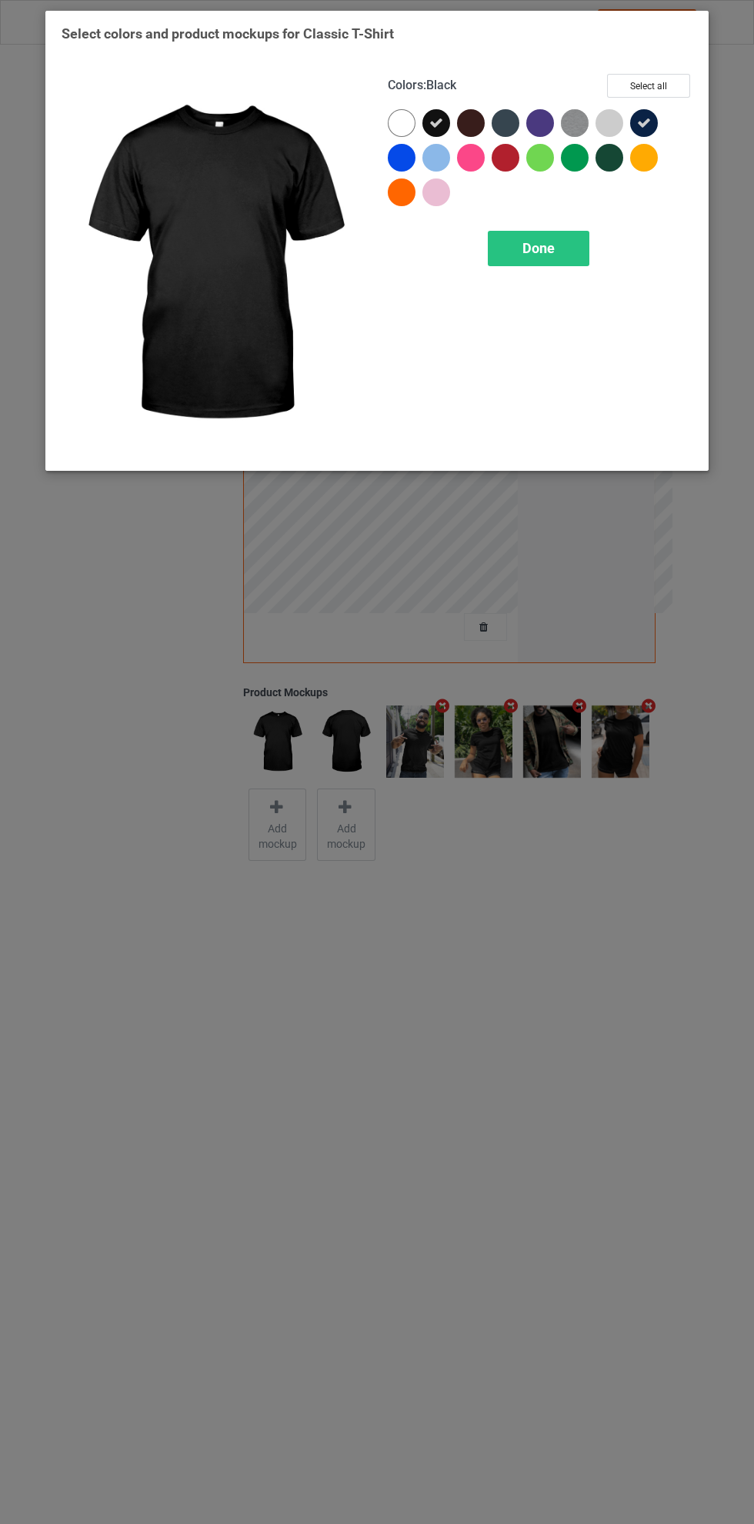
click at [396, 122] on div at bounding box center [402, 123] width 28 height 28
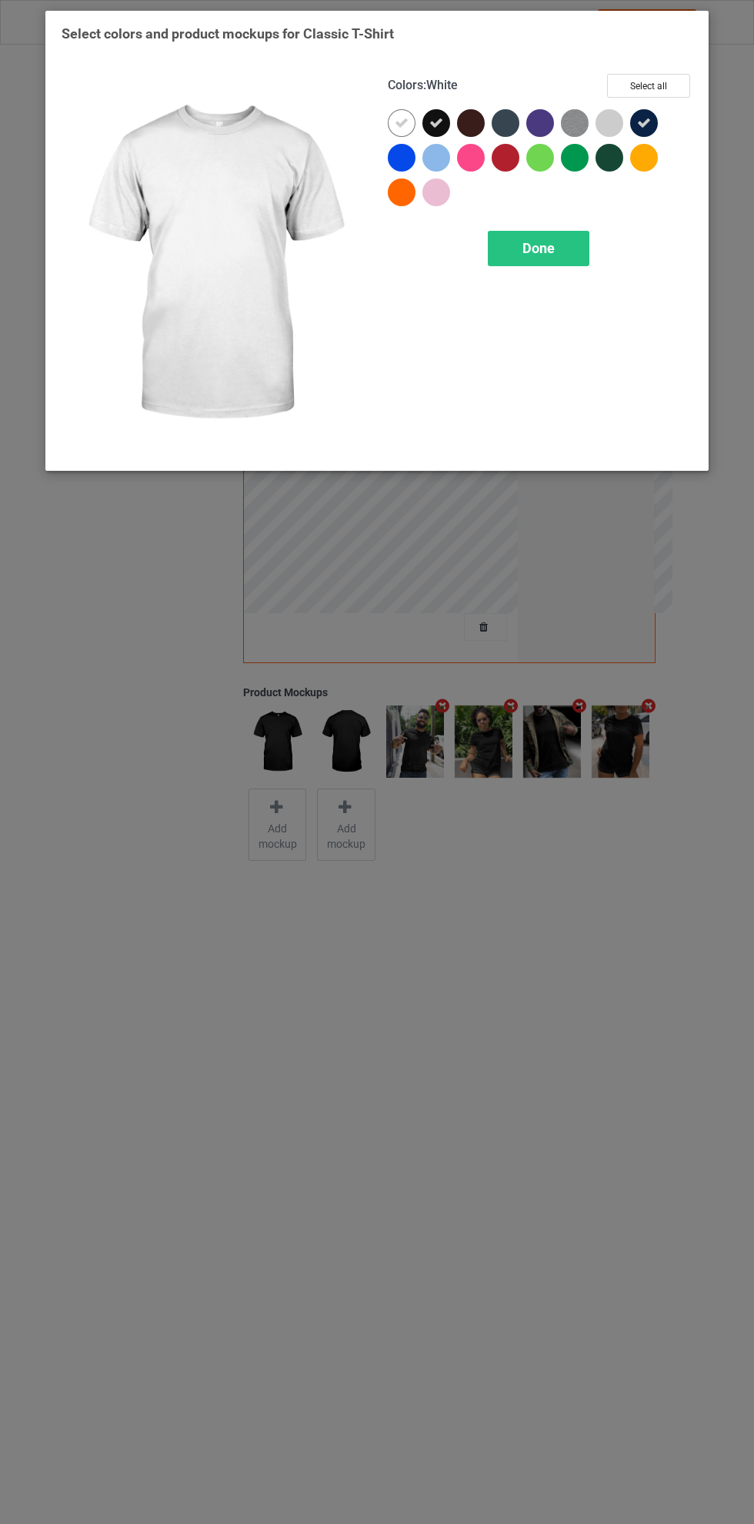
click at [436, 122] on icon at bounding box center [436, 123] width 14 height 14
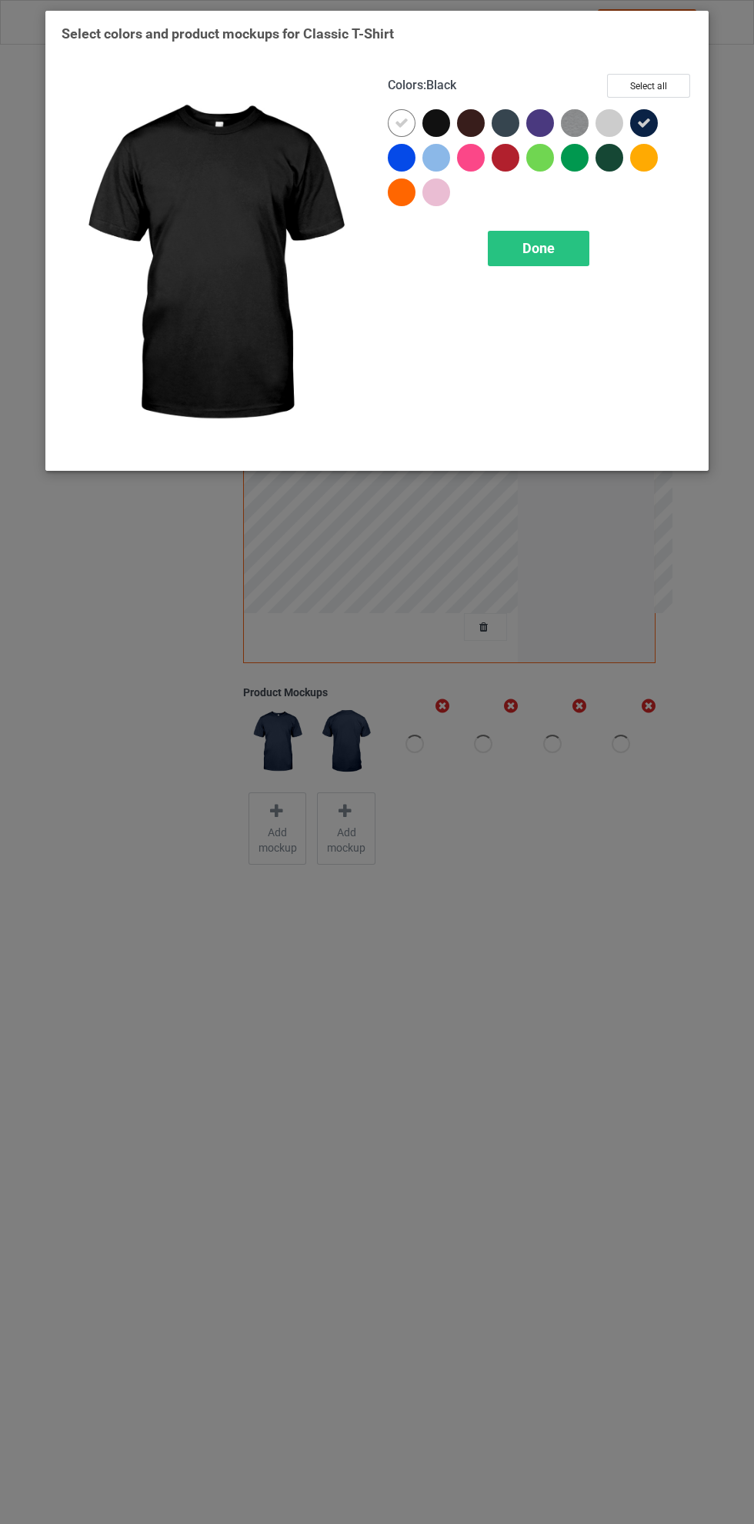
click at [644, 122] on icon at bounding box center [644, 123] width 14 height 14
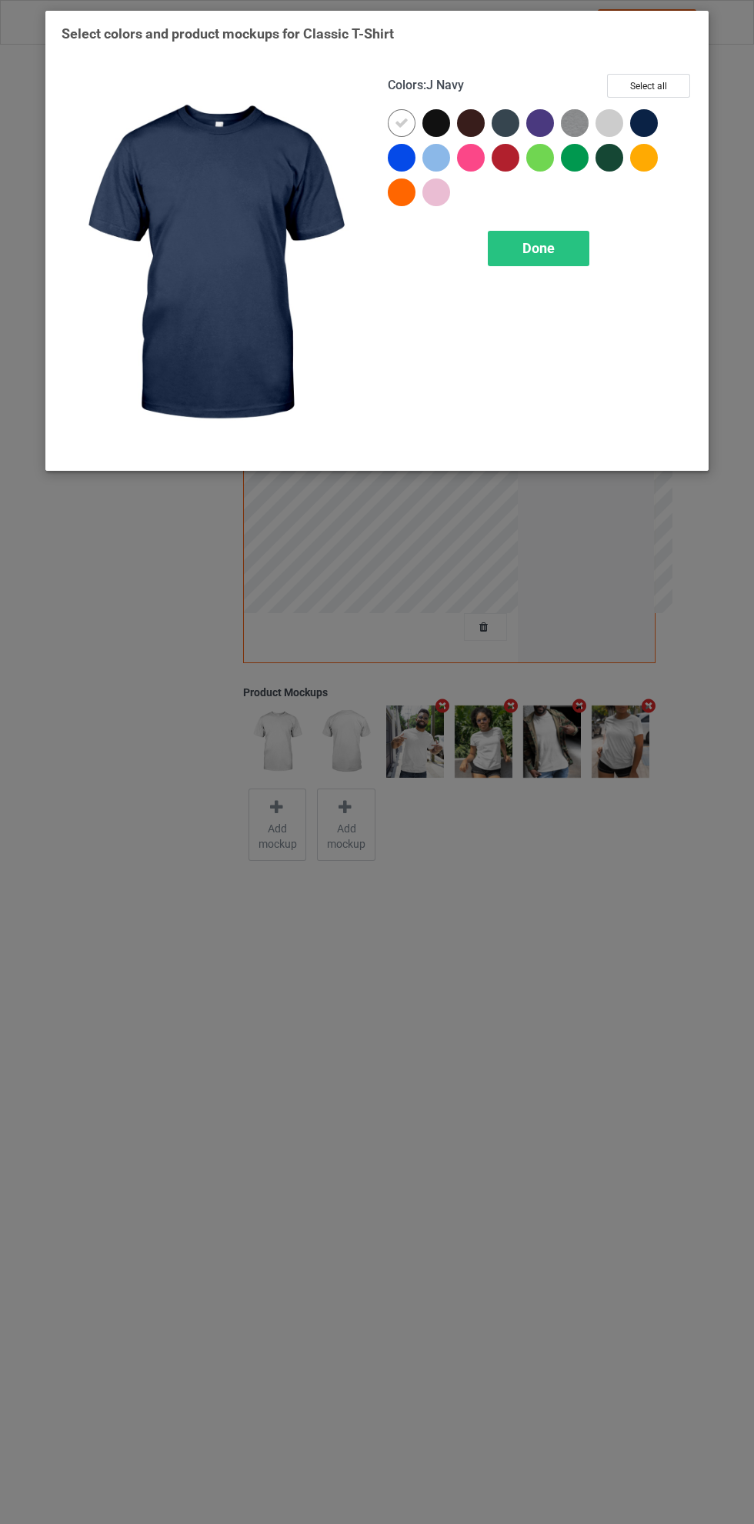
click at [563, 253] on div "Done" at bounding box center [539, 248] width 102 height 35
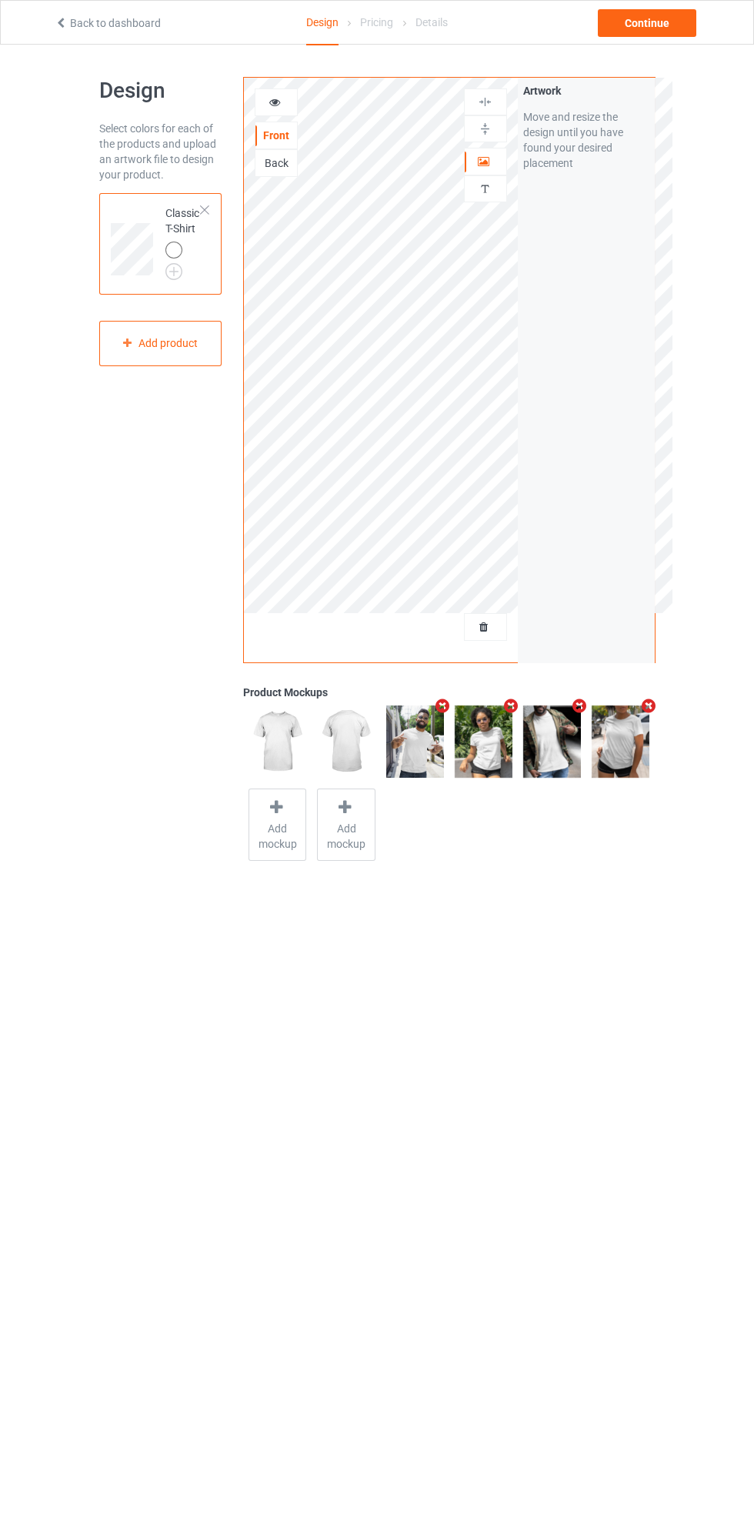
click at [480, 624] on icon at bounding box center [484, 624] width 13 height 11
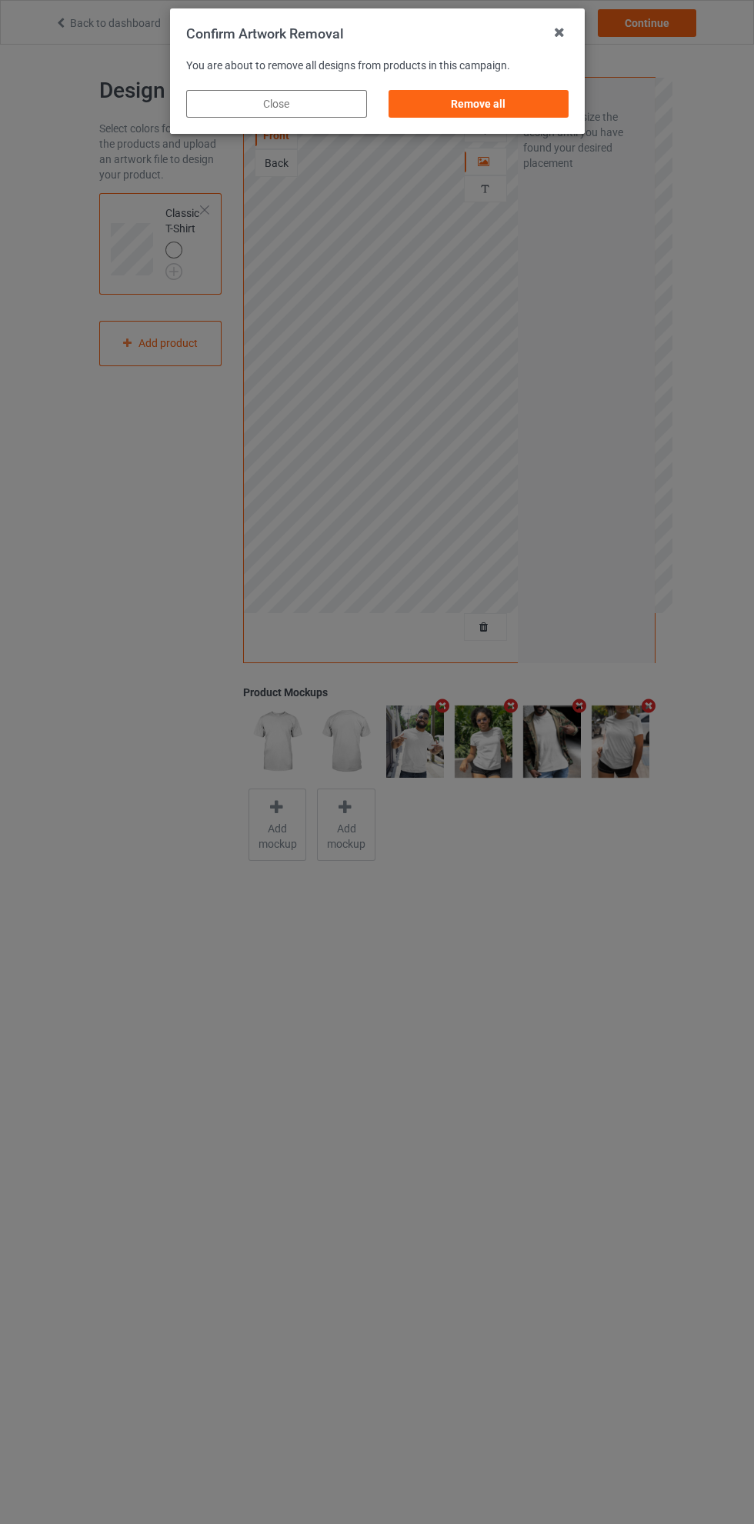
click at [510, 115] on div "Remove all" at bounding box center [478, 104] width 181 height 28
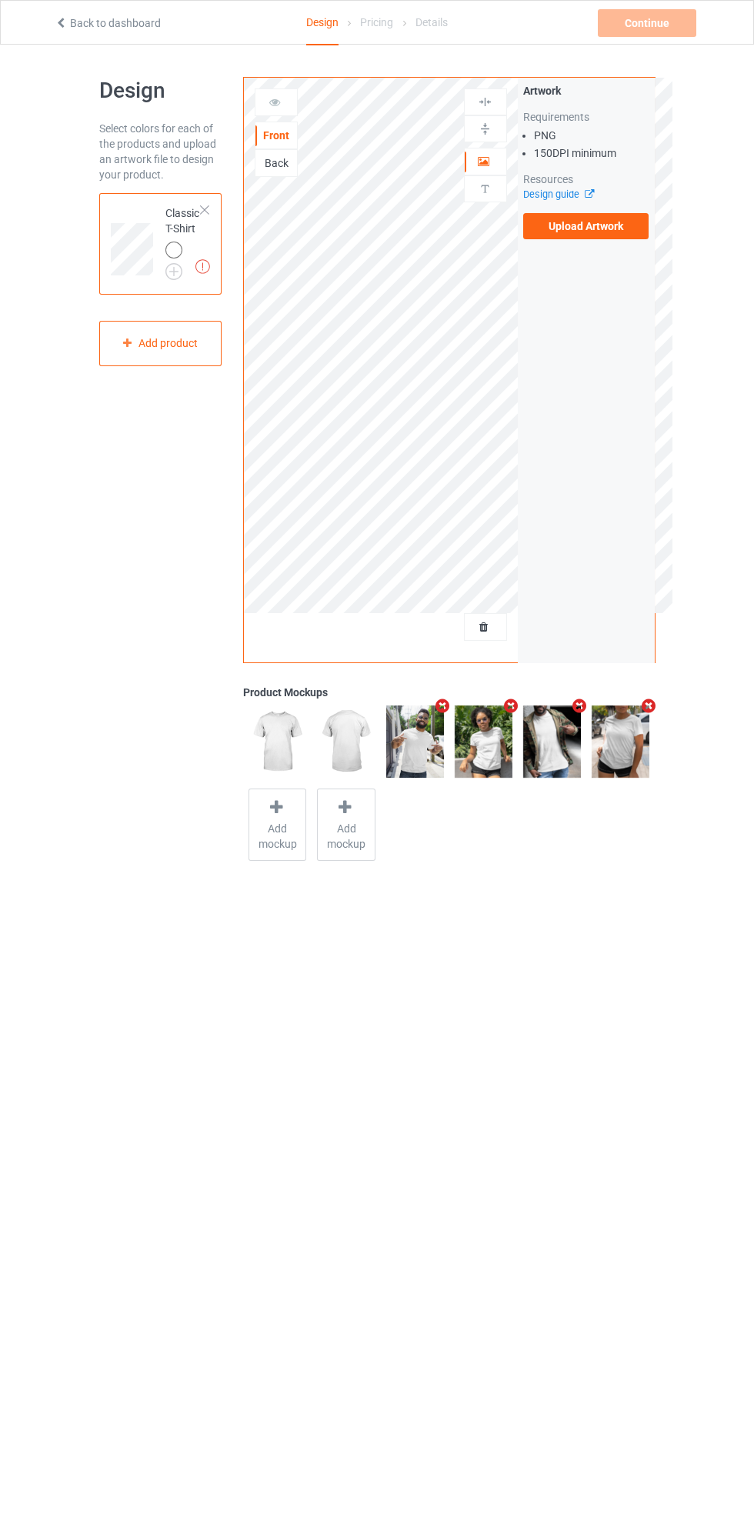
click at [604, 225] on label "Upload Artwork" at bounding box center [586, 226] width 126 height 26
click at [0, 0] on input "Upload Artwork" at bounding box center [0, 0] width 0 height 0
click at [0, 0] on img at bounding box center [0, 0] width 0 height 0
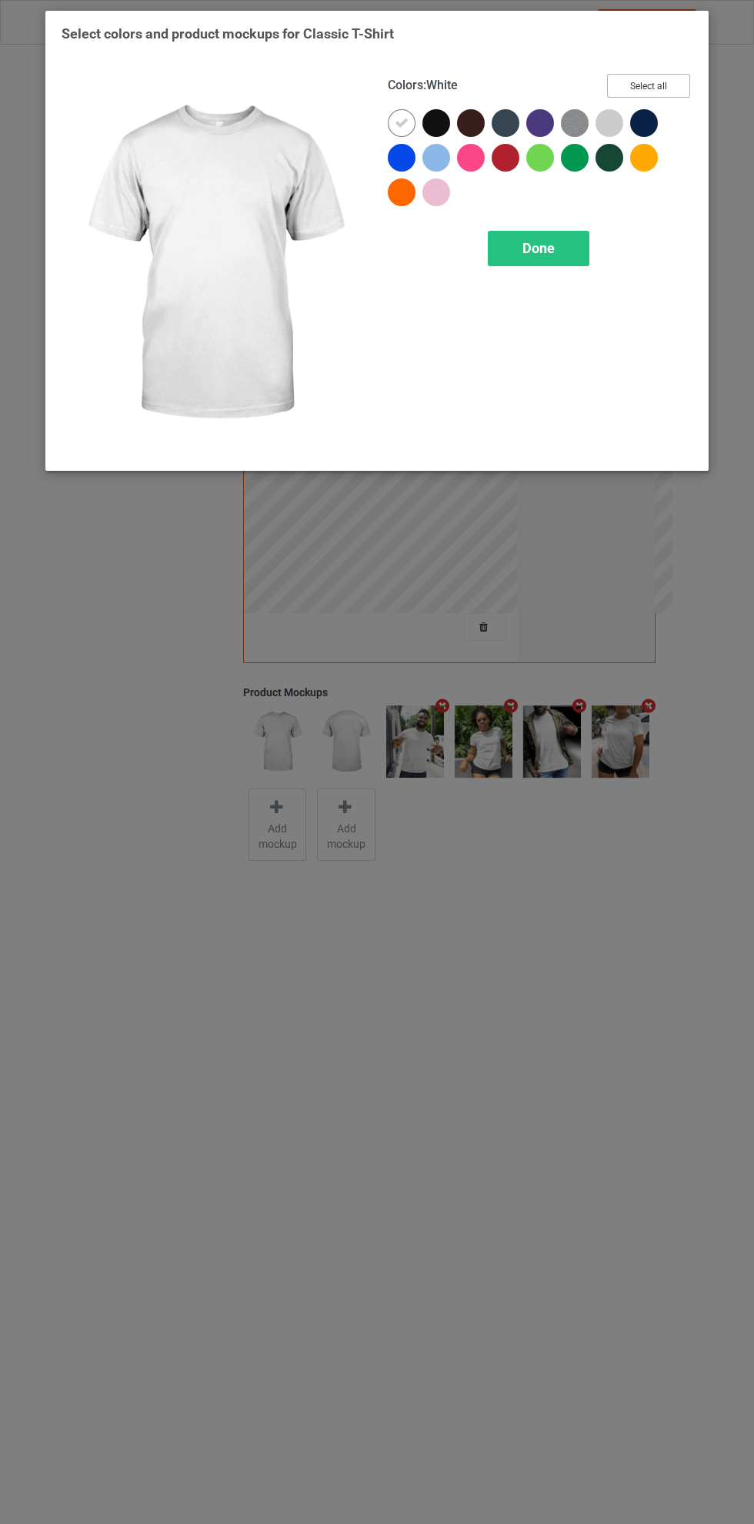
click at [659, 91] on button "Select all" at bounding box center [648, 86] width 83 height 24
click at [561, 247] on div "Done" at bounding box center [539, 248] width 102 height 35
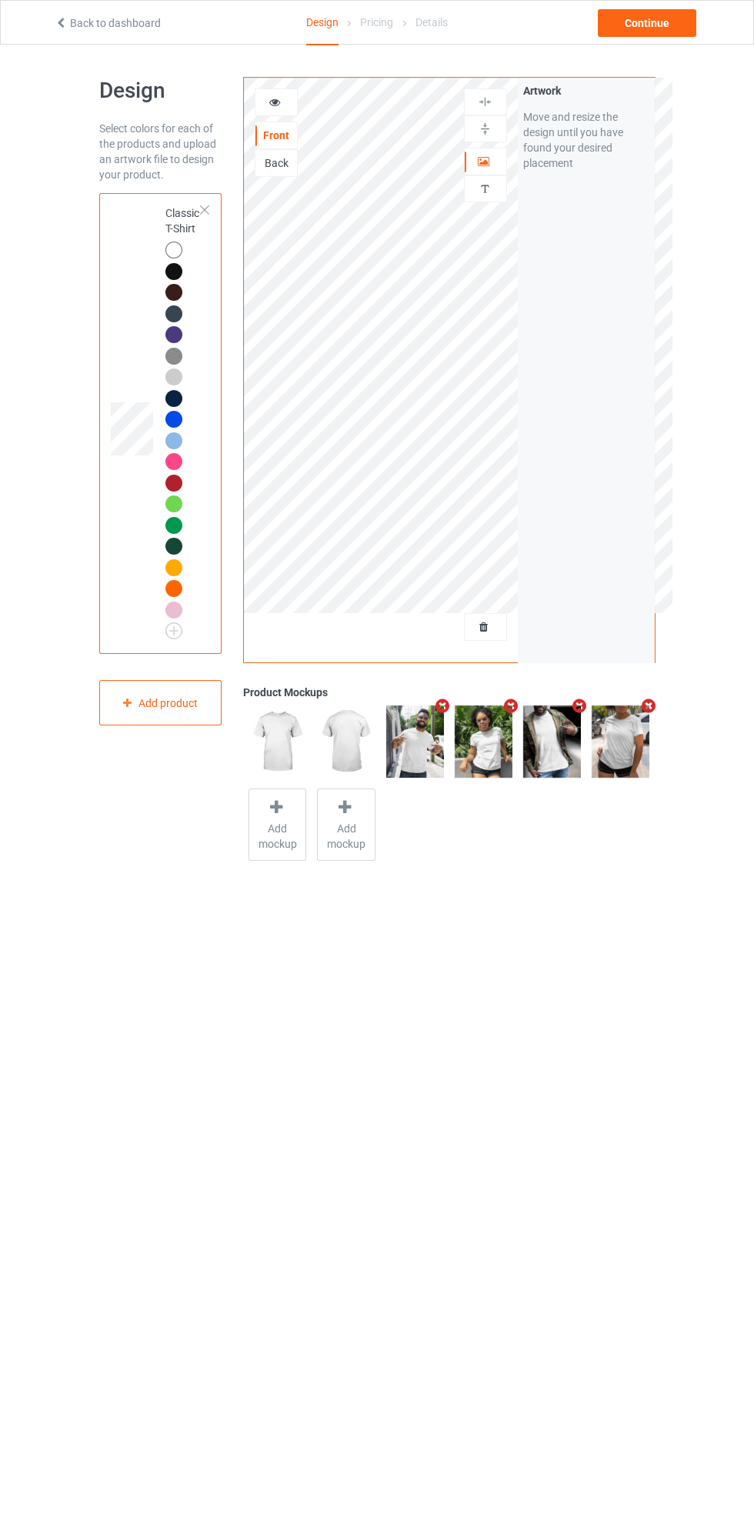
click at [435, 699] on icon "Remove mockup" at bounding box center [442, 706] width 19 height 16
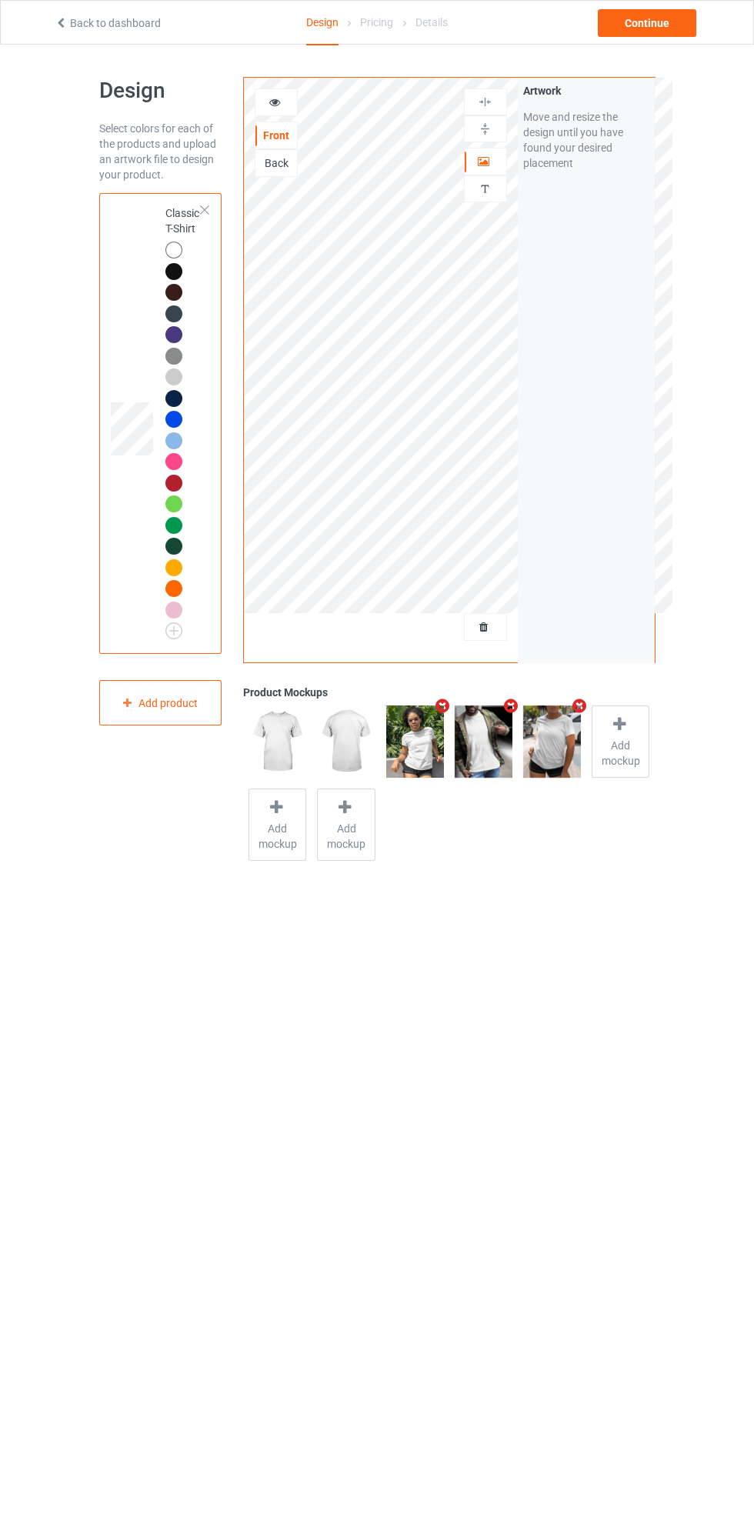
click at [435, 699] on icon "Remove mockup" at bounding box center [442, 706] width 19 height 16
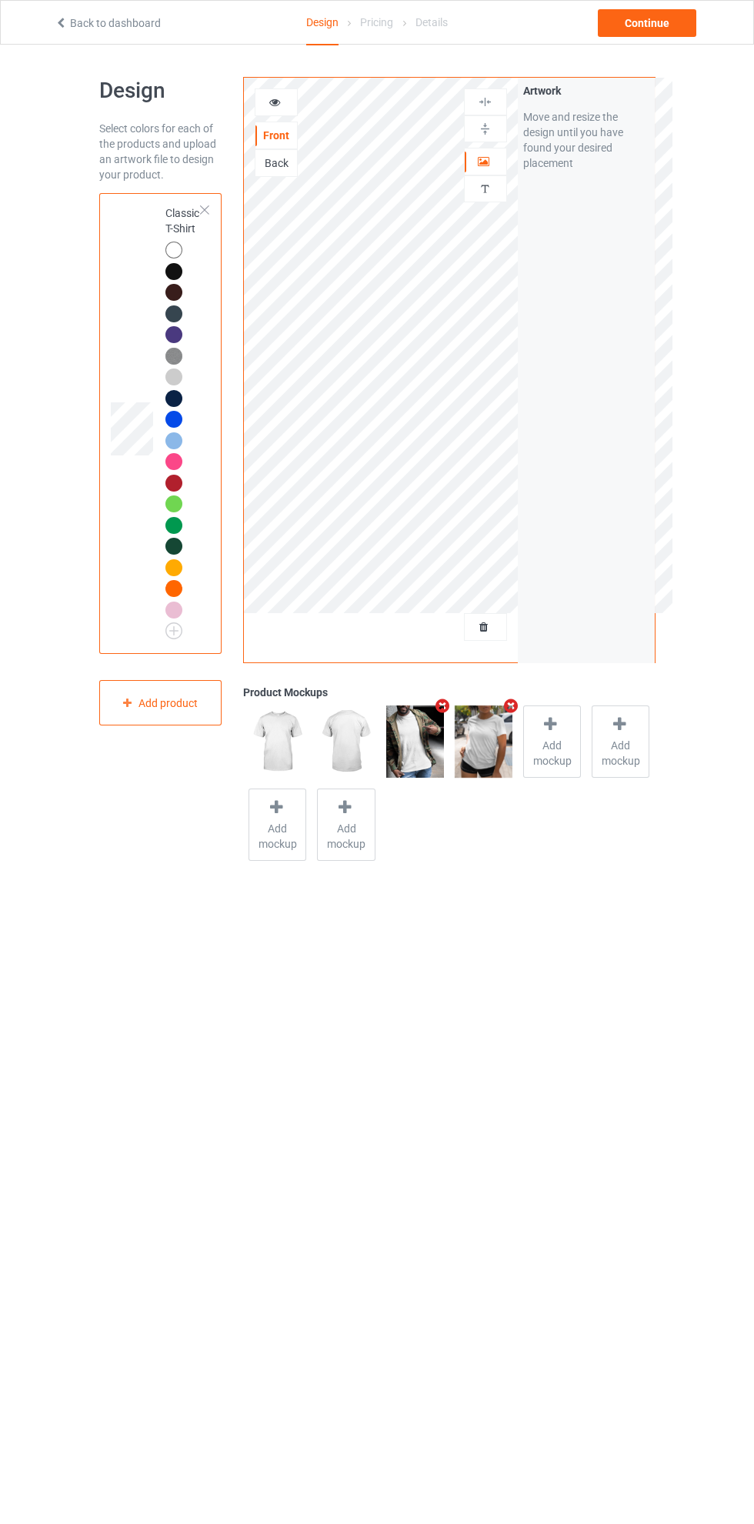
click at [449, 708] on icon "Remove mockup" at bounding box center [442, 706] width 19 height 16
click at [439, 702] on icon "Remove mockup" at bounding box center [442, 706] width 19 height 16
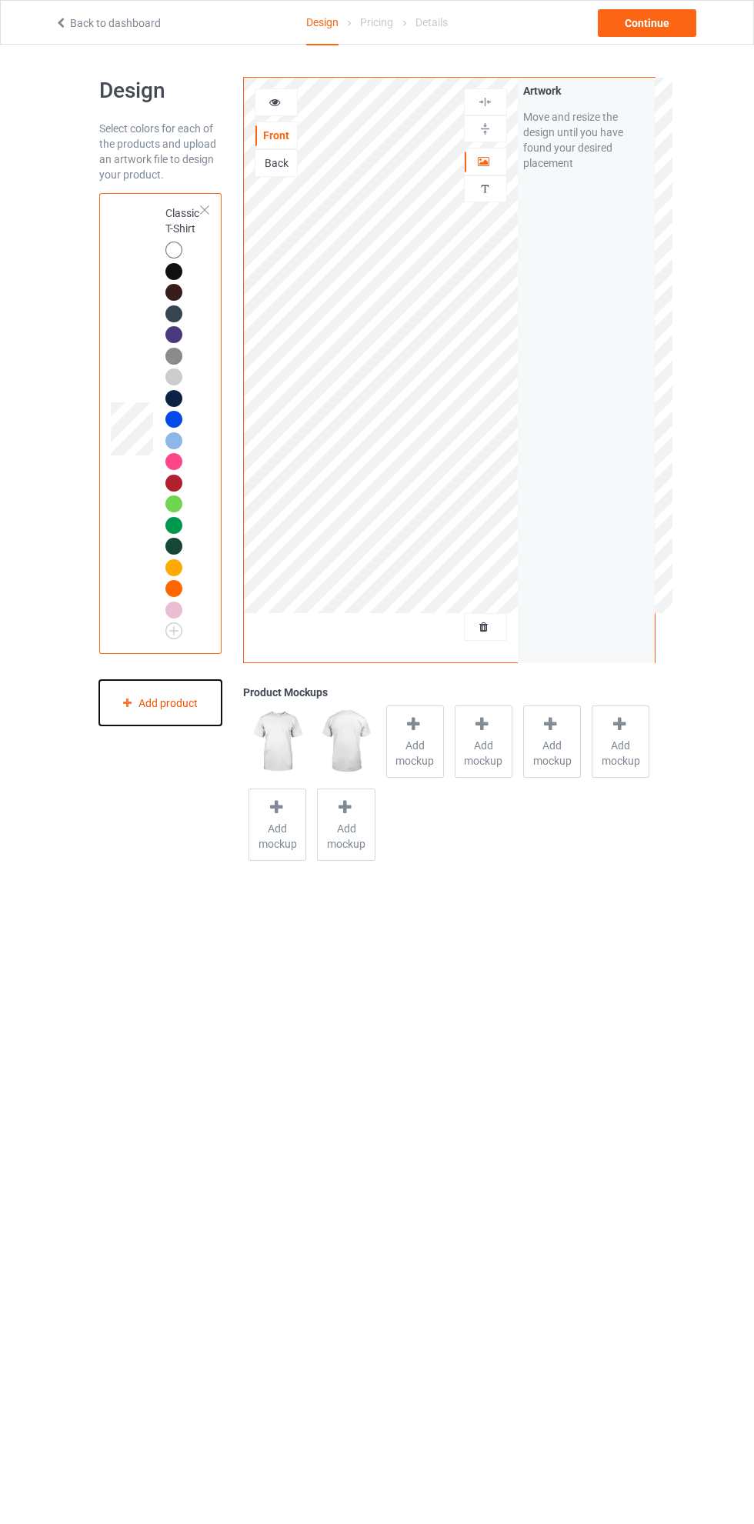
click at [153, 684] on div "Add product" at bounding box center [160, 702] width 123 height 45
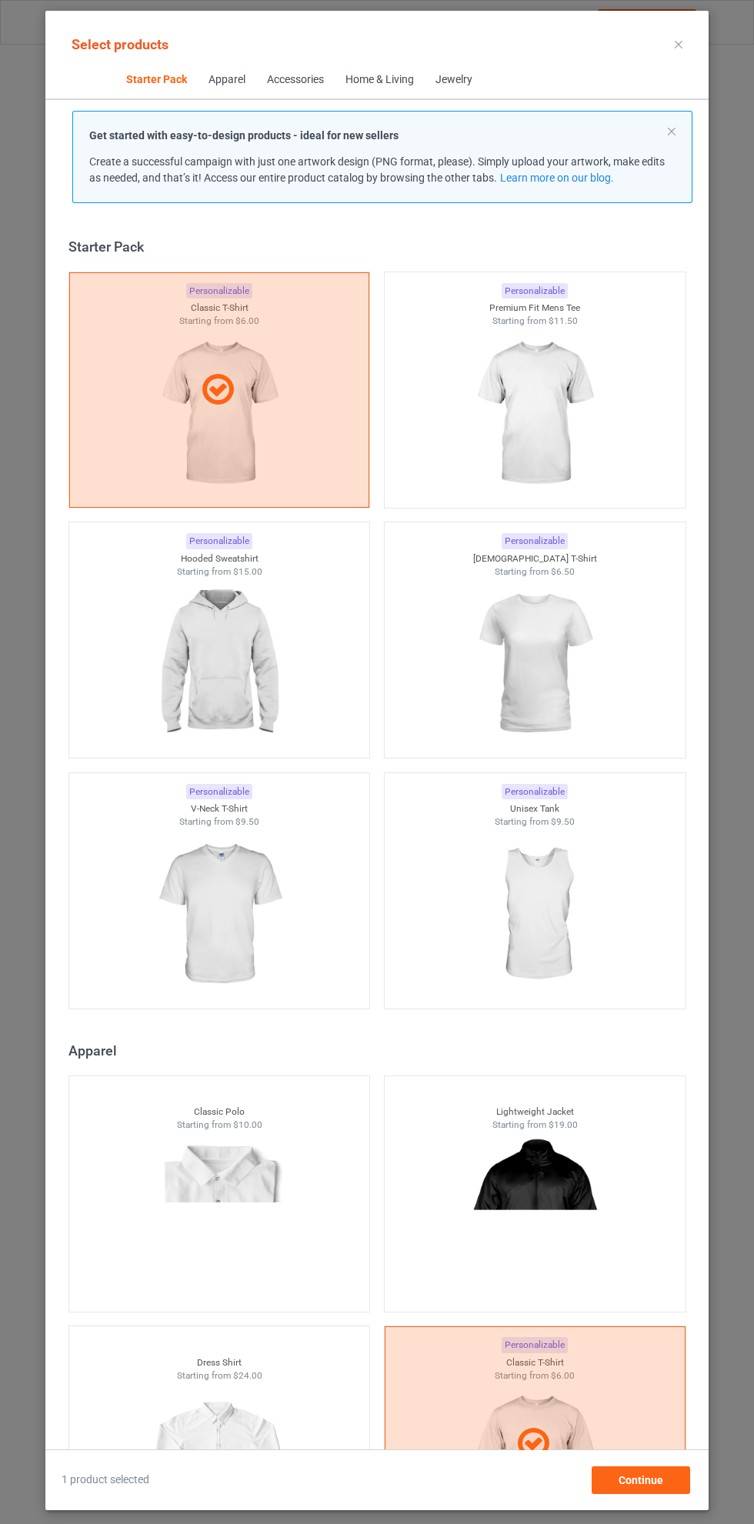
scroll to position [20, 0]
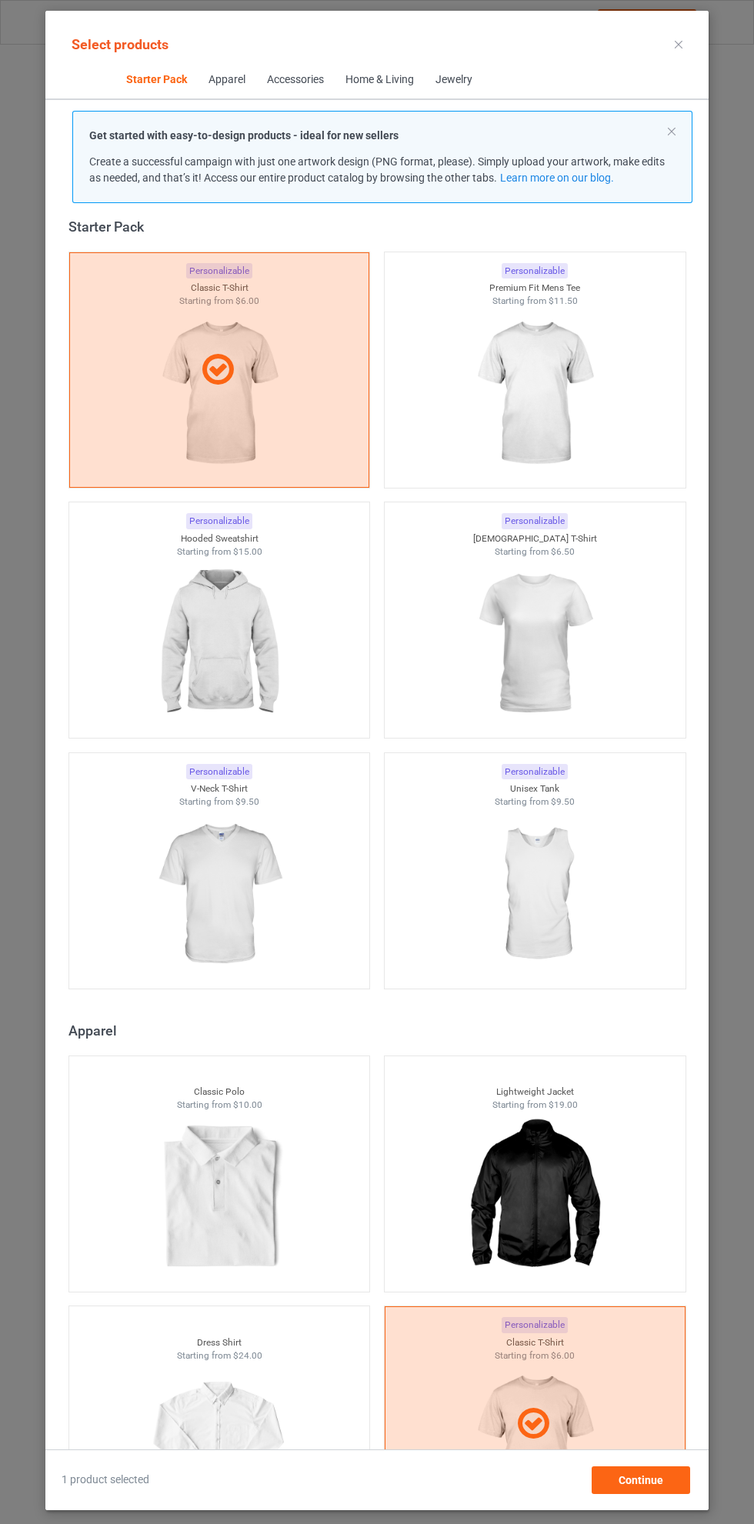
click at [542, 376] on img at bounding box center [535, 394] width 138 height 172
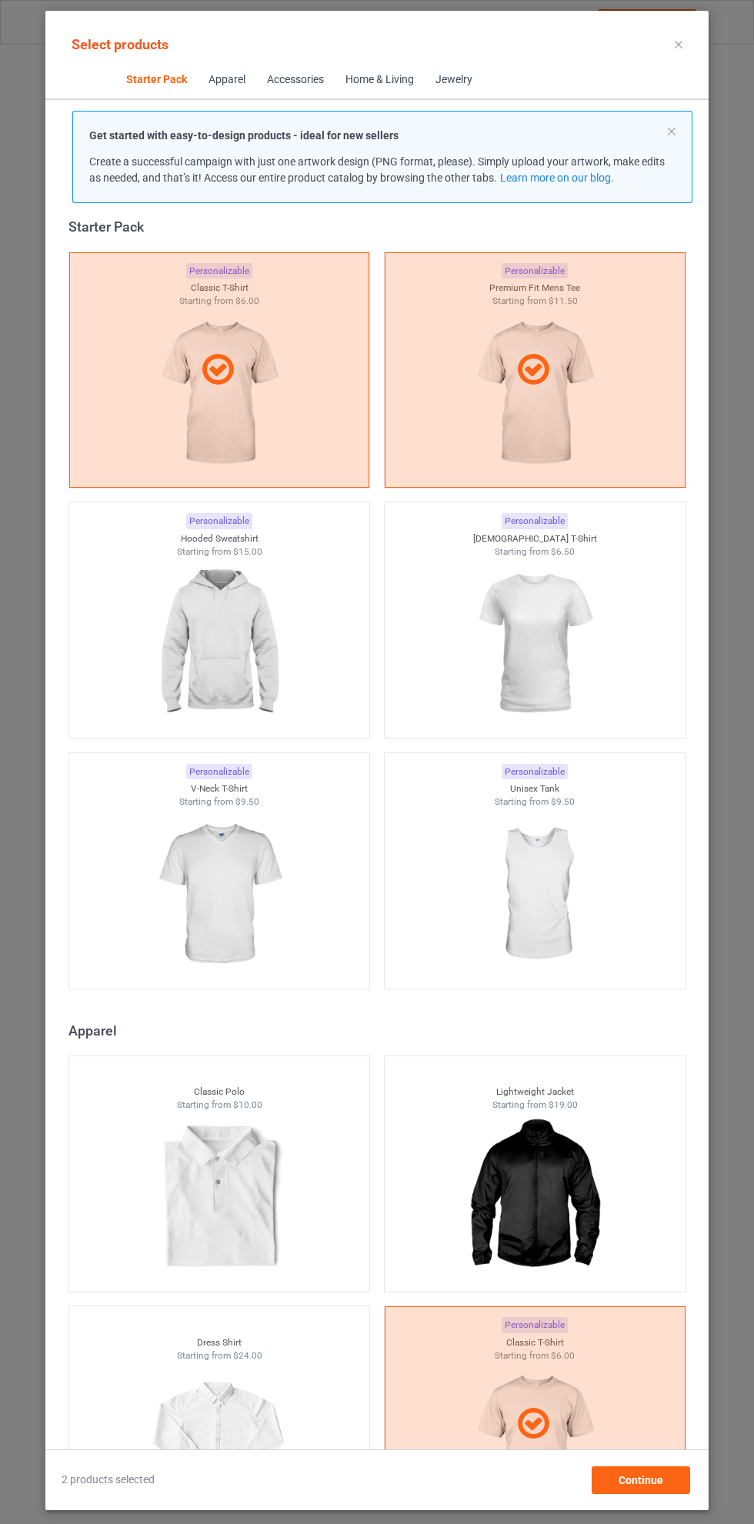
click at [253, 625] on img at bounding box center [219, 644] width 138 height 172
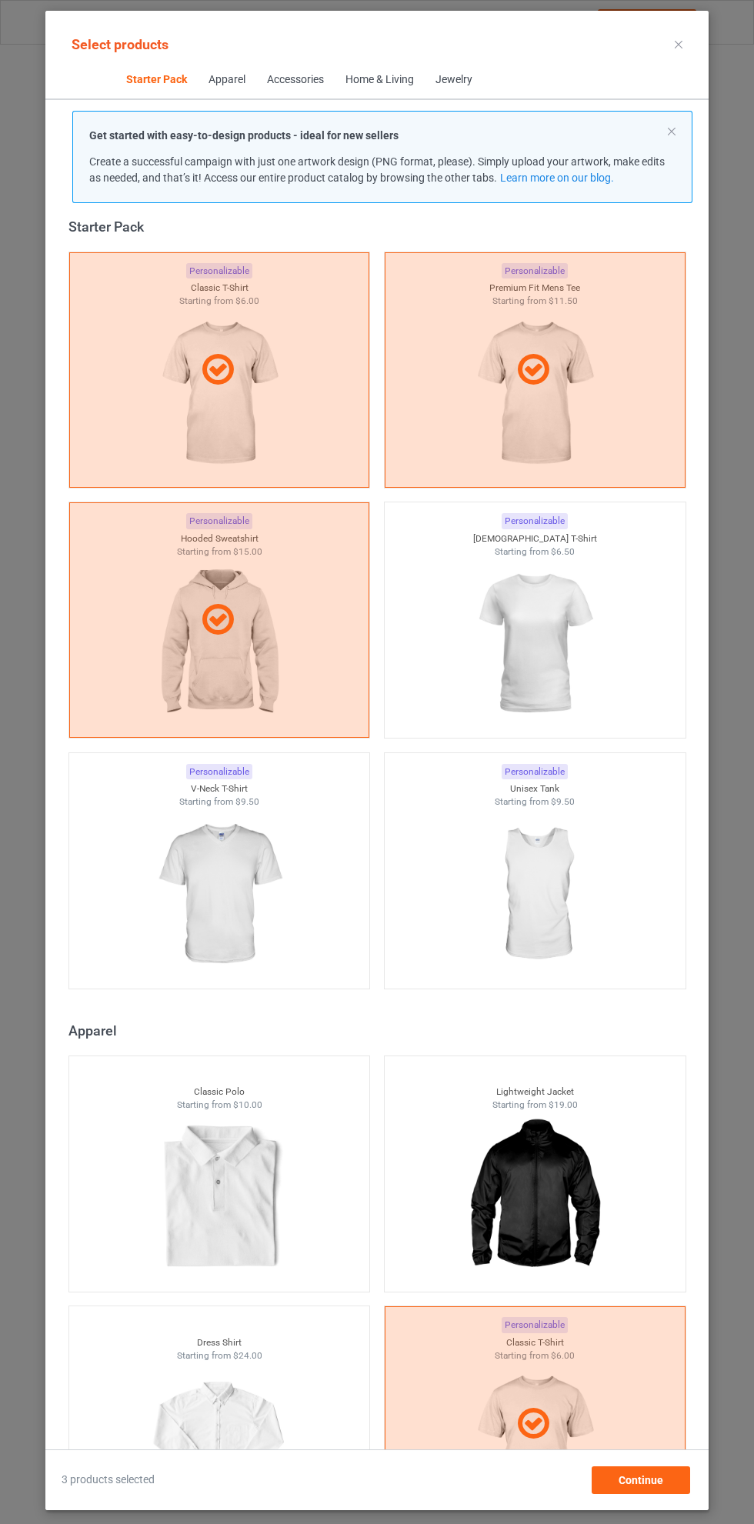
click at [675, 42] on icon at bounding box center [679, 45] width 8 height 8
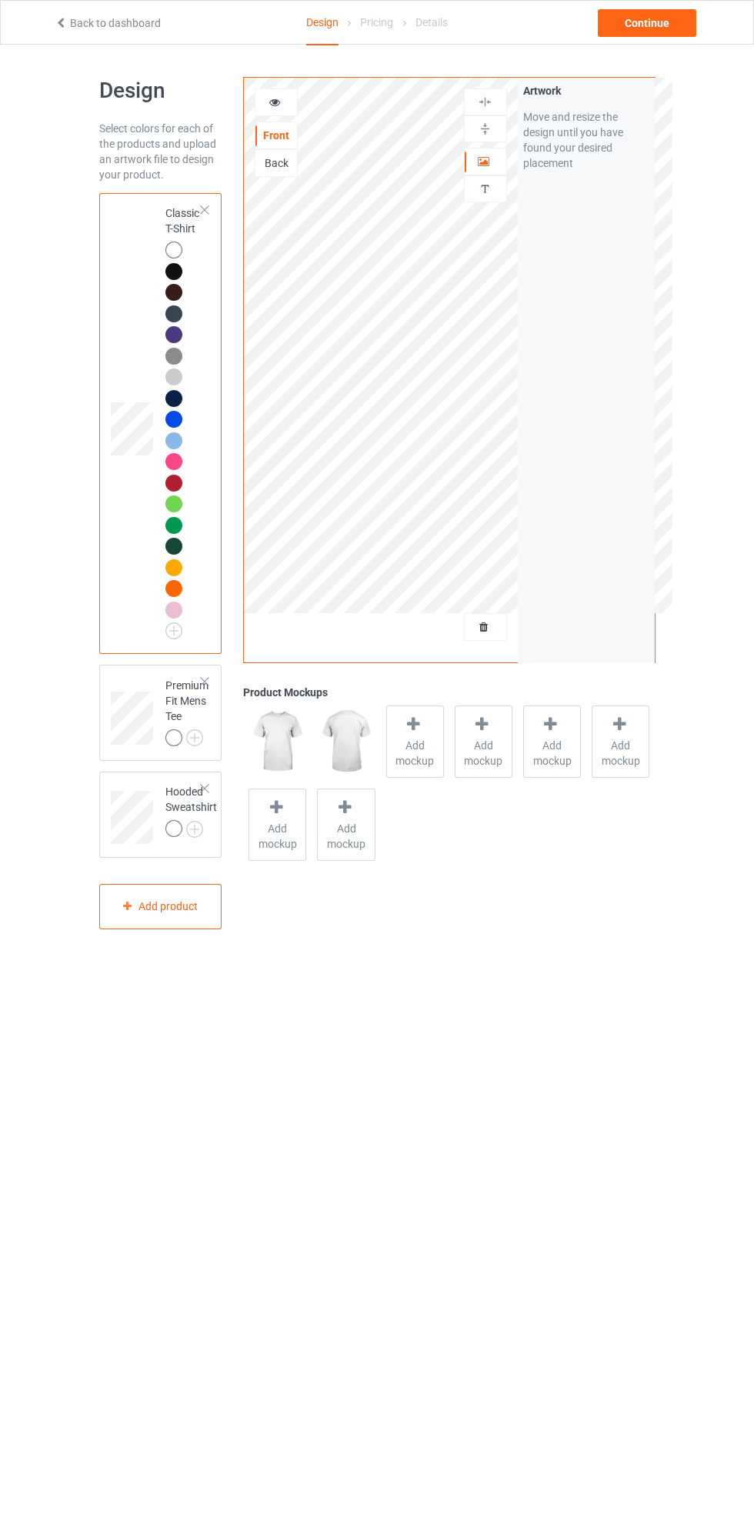
click at [0, 0] on img at bounding box center [0, 0] width 0 height 0
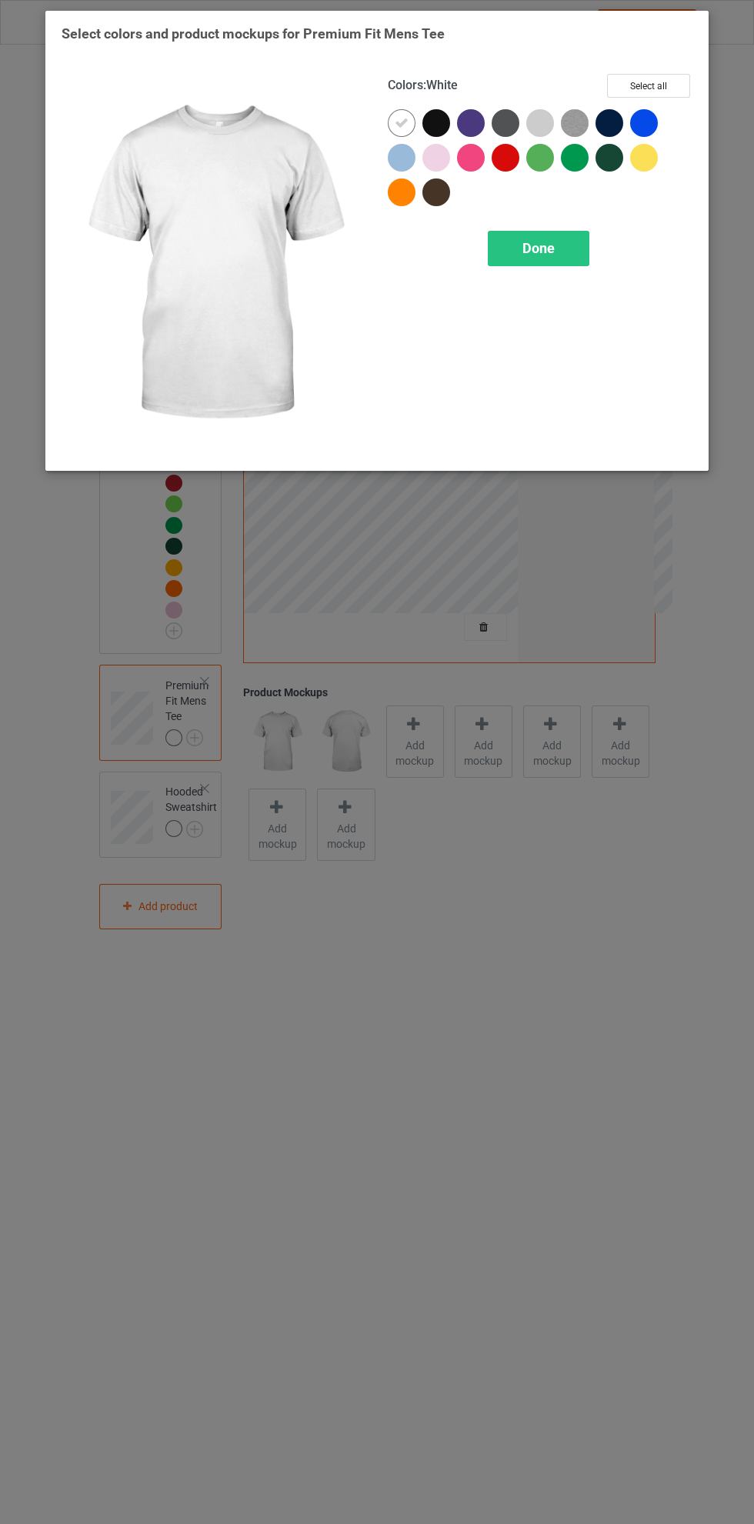
click at [643, 78] on button "Select all" at bounding box center [648, 86] width 83 height 24
click at [585, 249] on div "Done" at bounding box center [539, 248] width 102 height 35
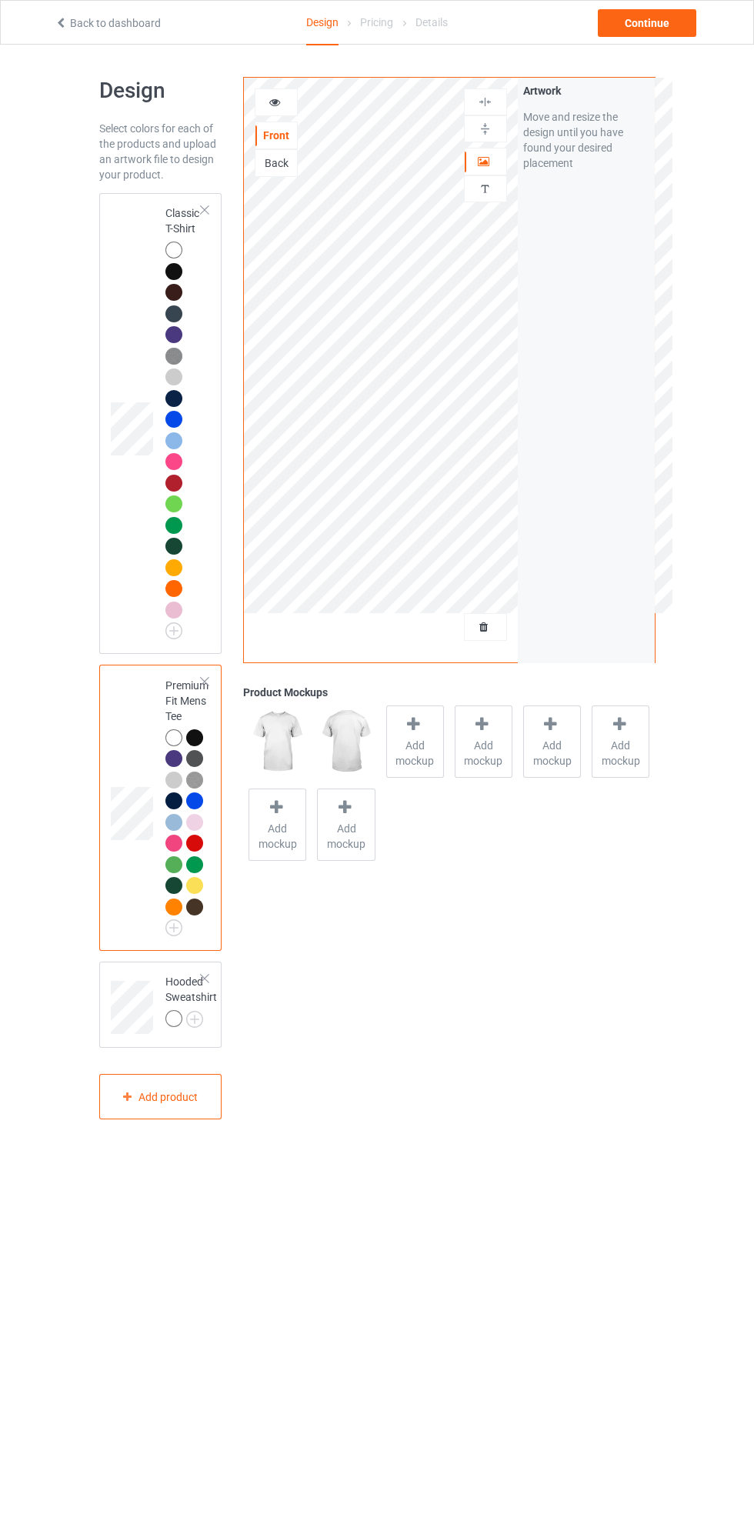
click at [0, 0] on img at bounding box center [0, 0] width 0 height 0
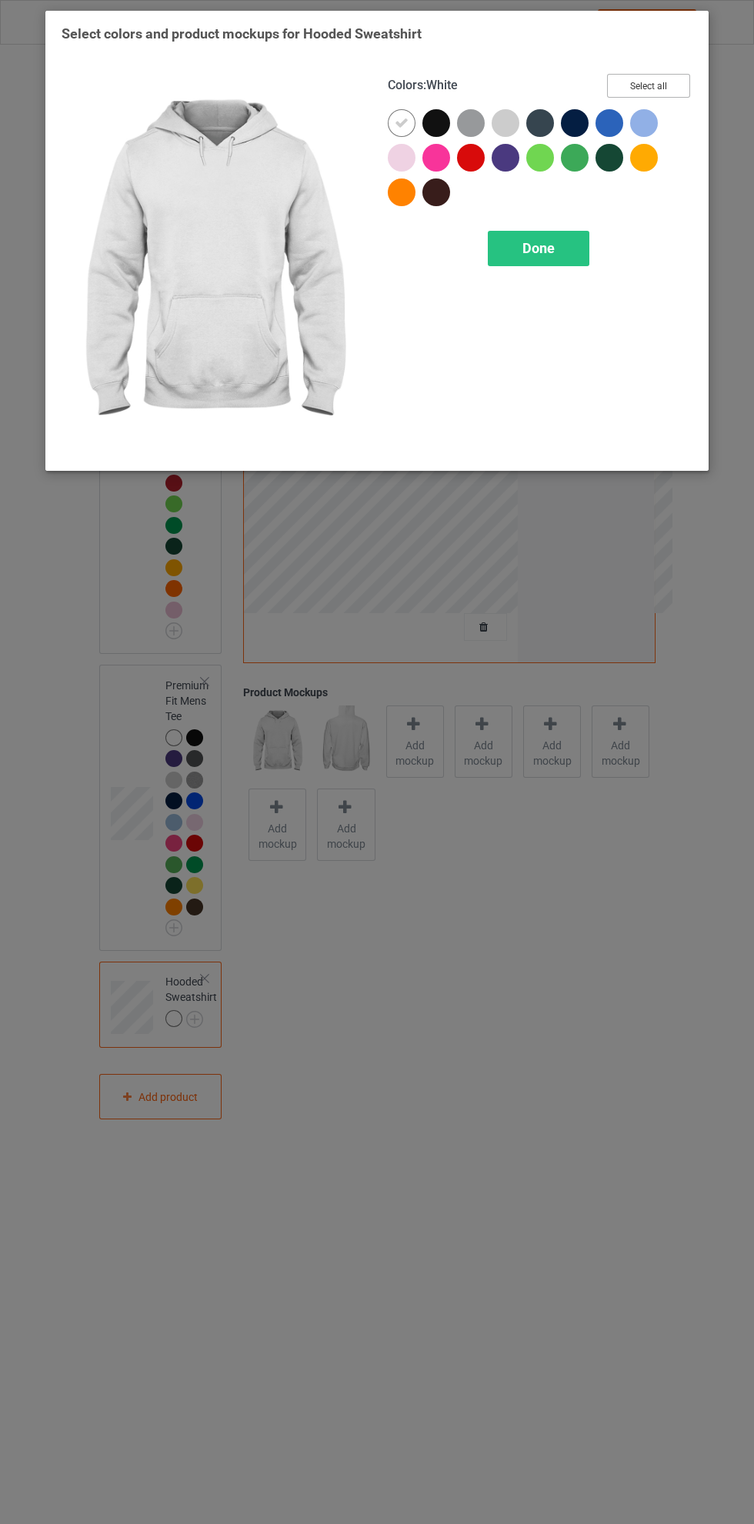
click at [637, 88] on button "Select all" at bounding box center [648, 86] width 83 height 24
click at [576, 253] on div "Done" at bounding box center [539, 248] width 102 height 35
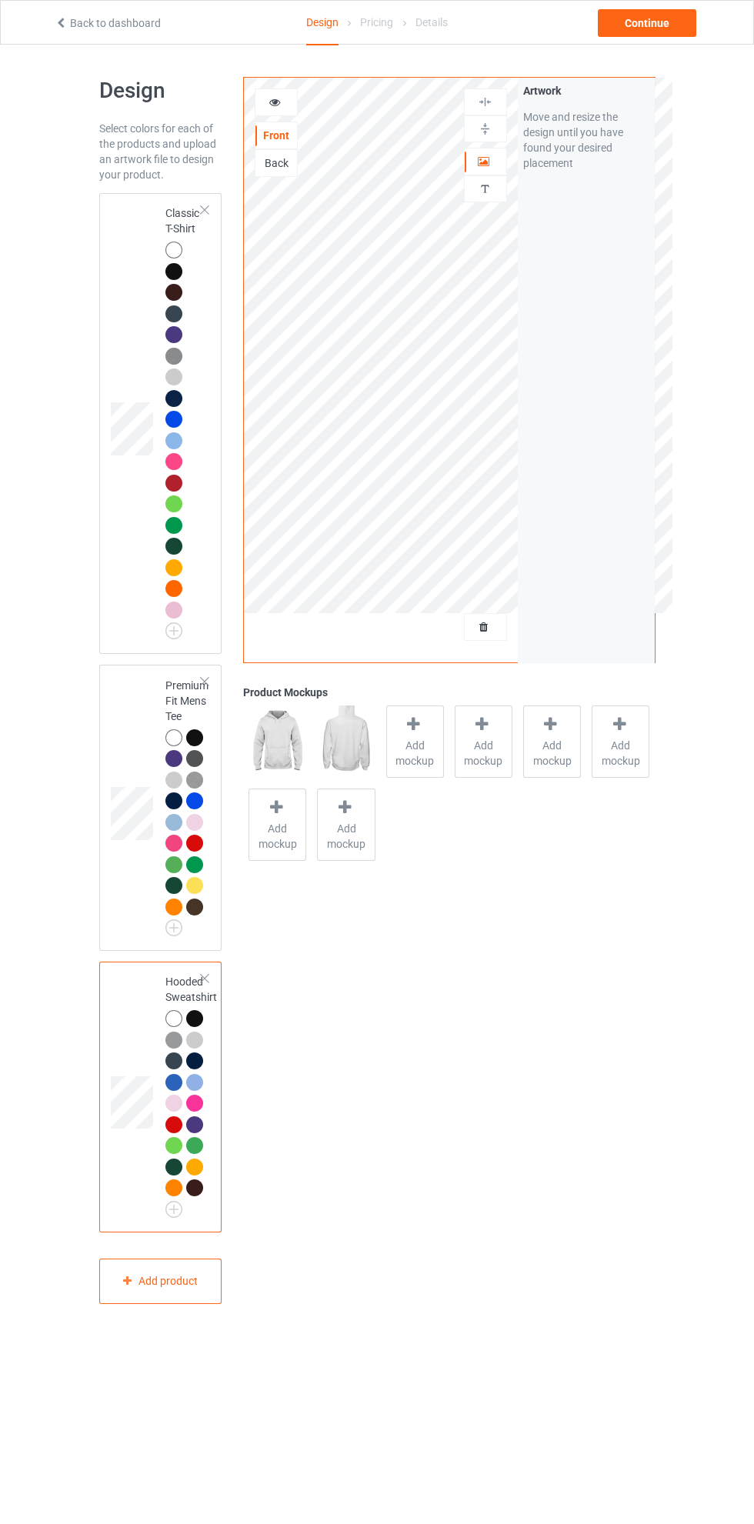
click at [136, 343] on td at bounding box center [134, 423] width 46 height 449
click at [484, 160] on icon at bounding box center [484, 159] width 13 height 11
click at [480, 103] on img at bounding box center [485, 102] width 15 height 15
click at [273, 105] on icon at bounding box center [275, 100] width 13 height 11
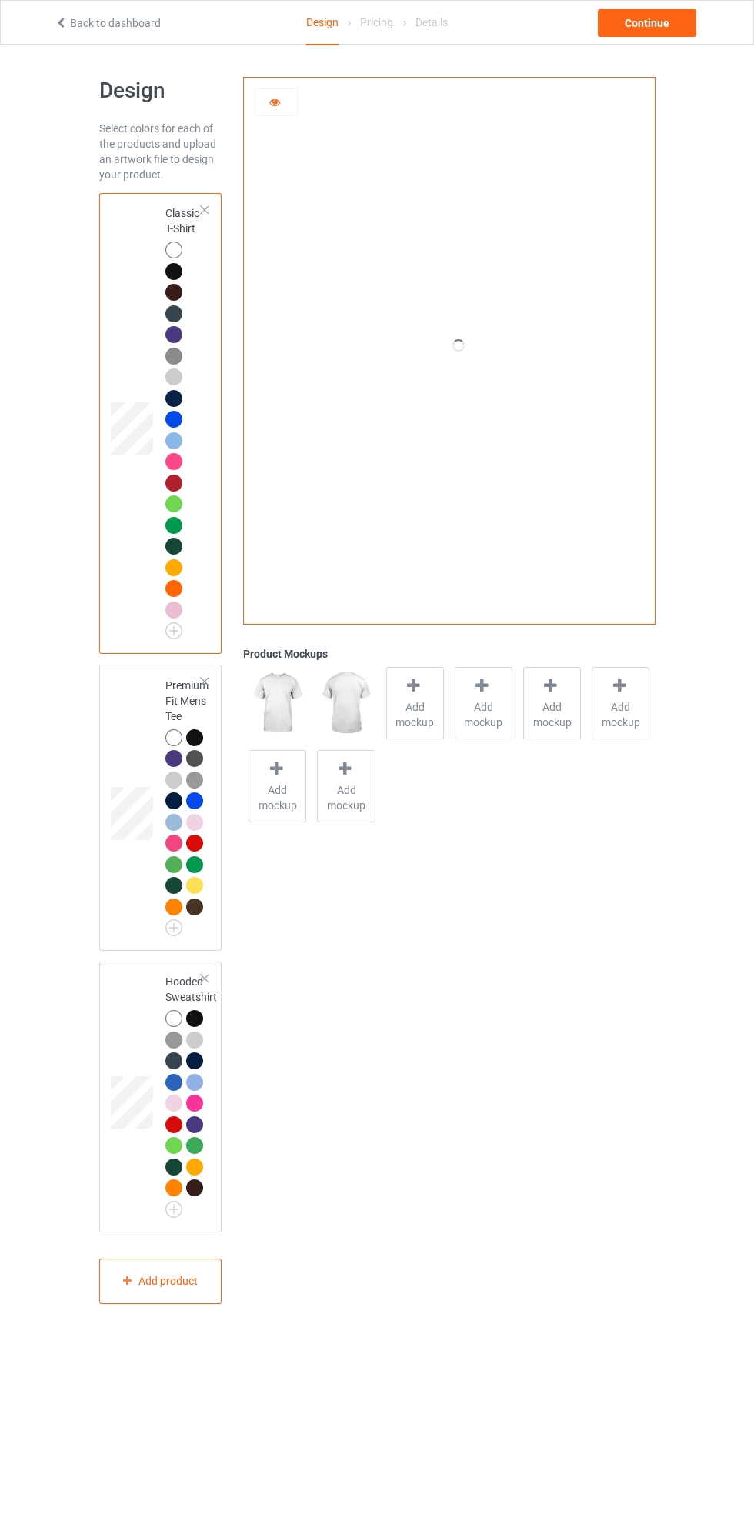
scroll to position [11, 0]
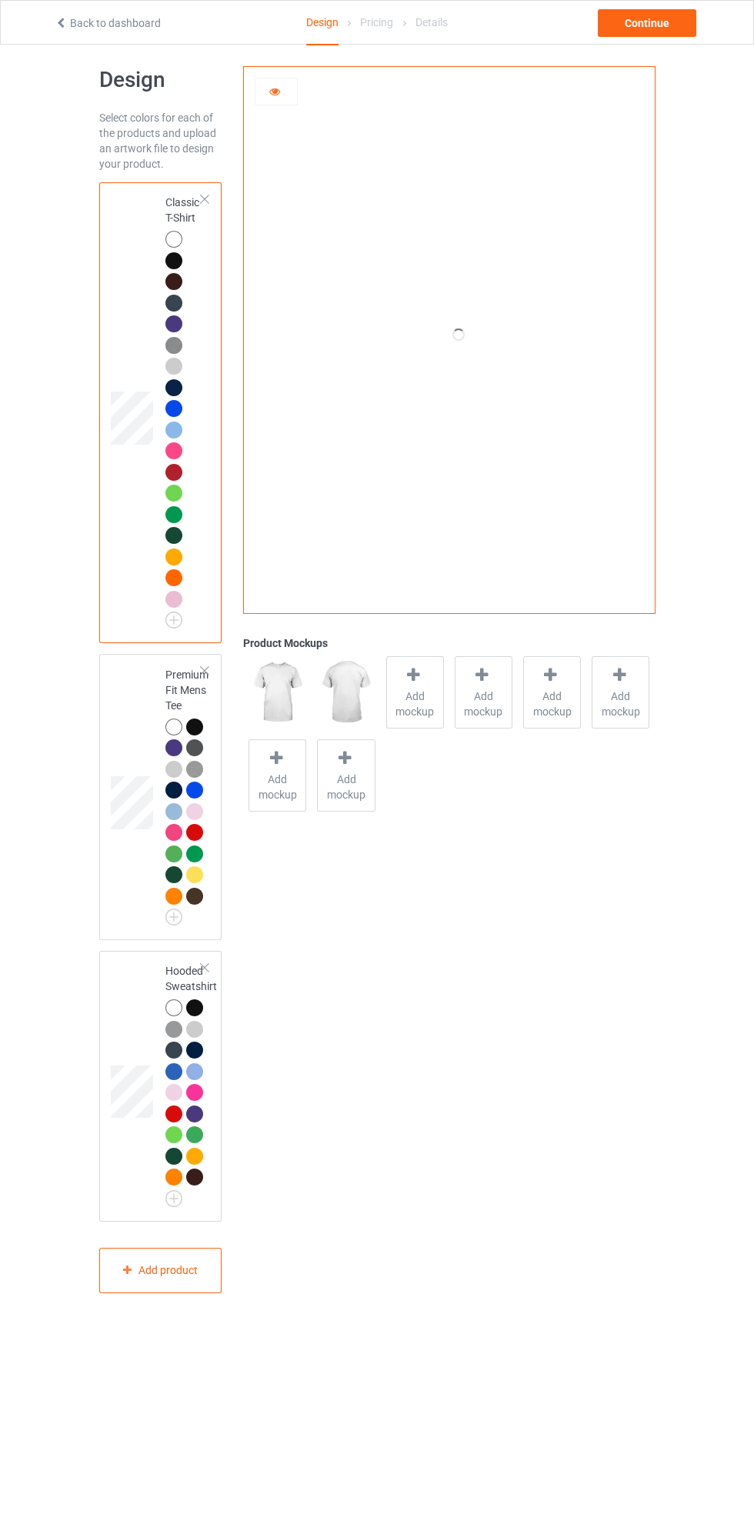
click at [407, 689] on span "Add mockup" at bounding box center [415, 704] width 56 height 31
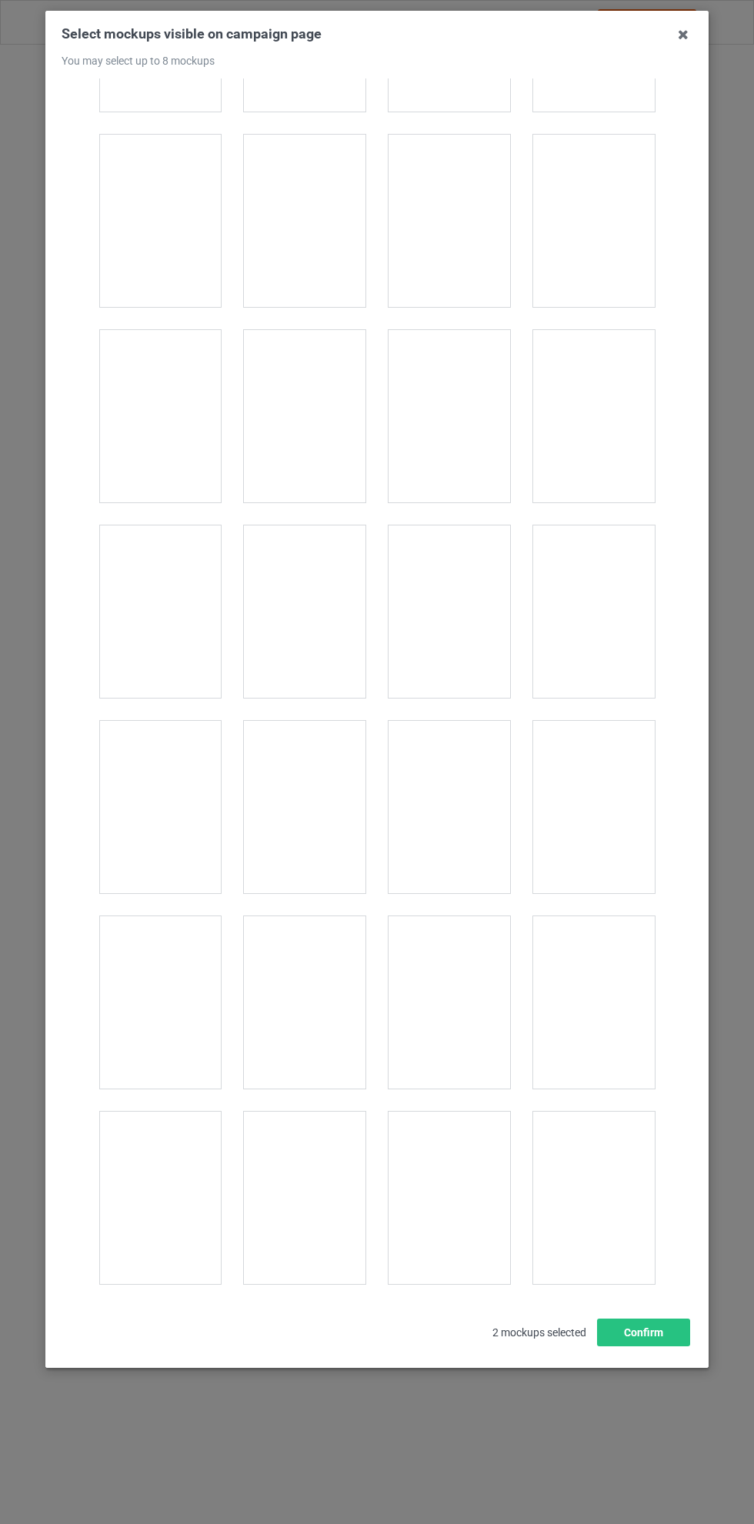
scroll to position [3279, 0]
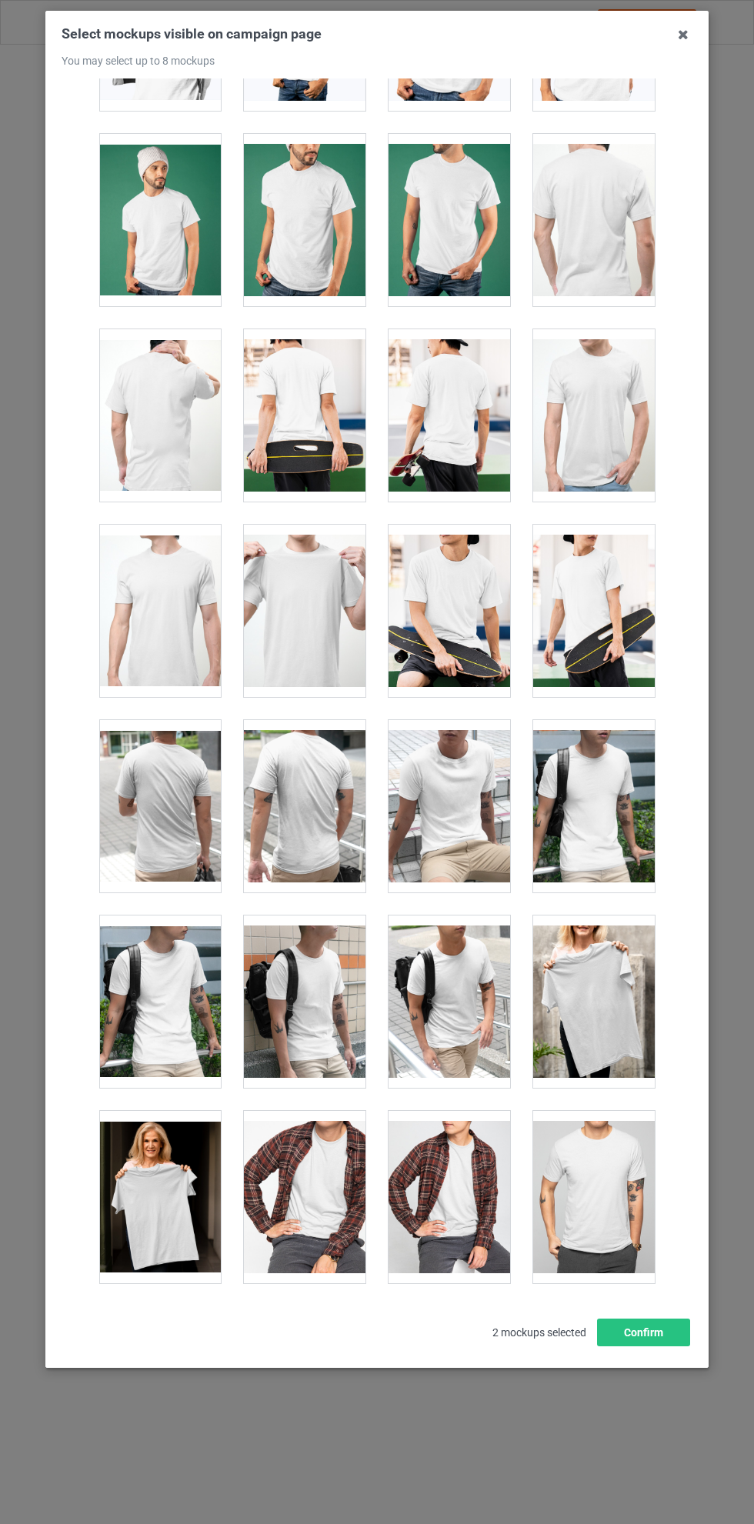
click at [460, 963] on div at bounding box center [450, 1002] width 122 height 172
click at [315, 960] on div at bounding box center [305, 1002] width 122 height 172
click at [166, 950] on div at bounding box center [160, 1002] width 122 height 172
click at [591, 786] on div at bounding box center [594, 806] width 122 height 172
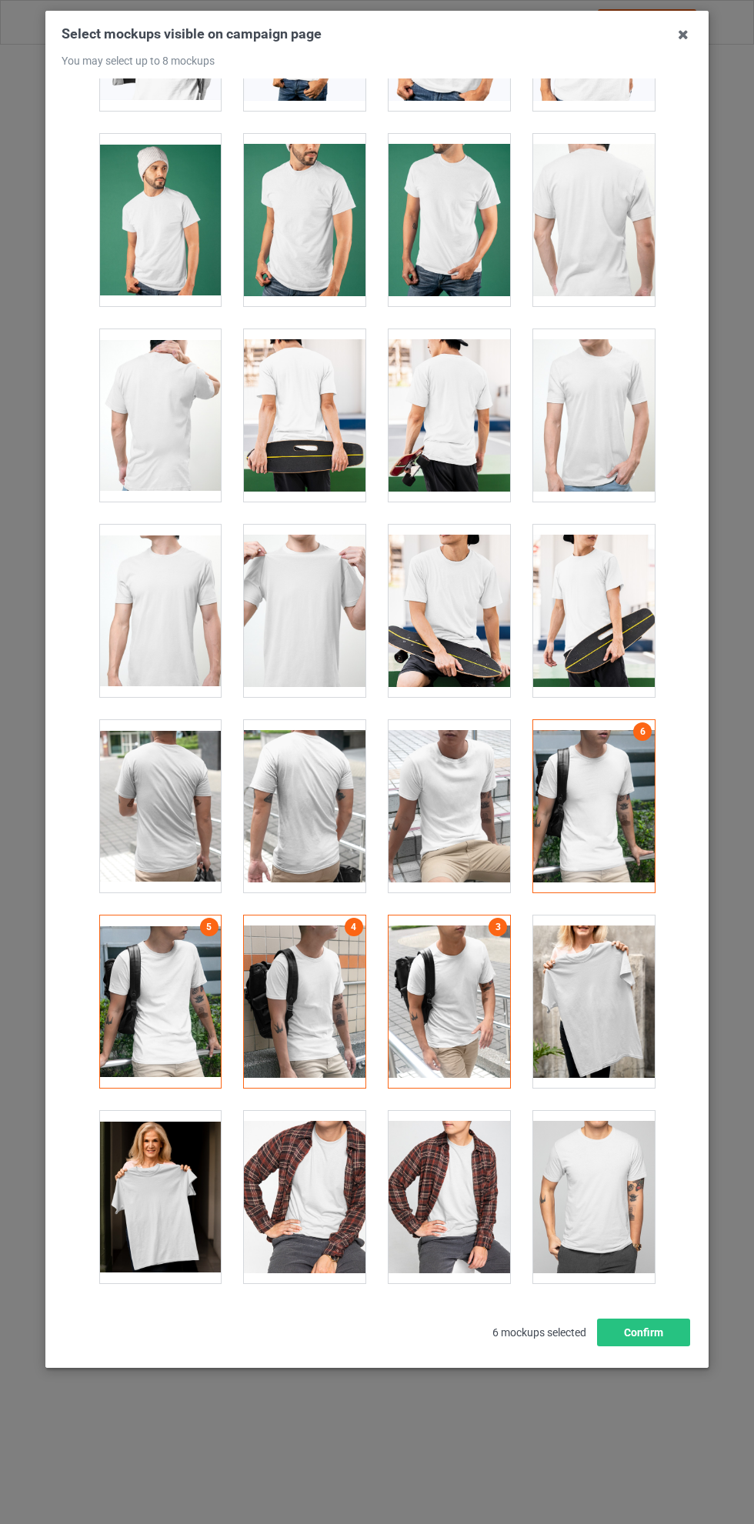
click at [588, 591] on div at bounding box center [594, 611] width 122 height 172
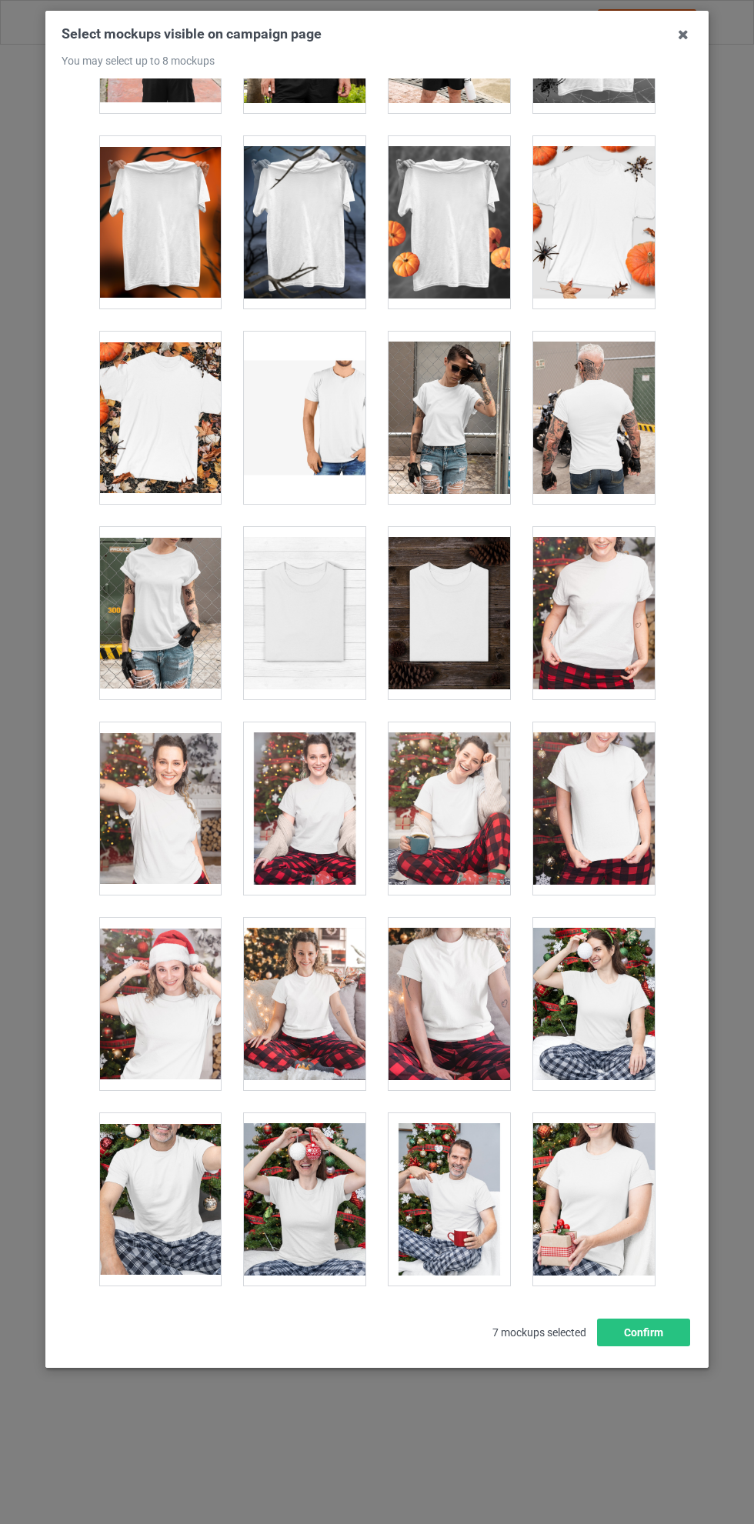
scroll to position [15204, 0]
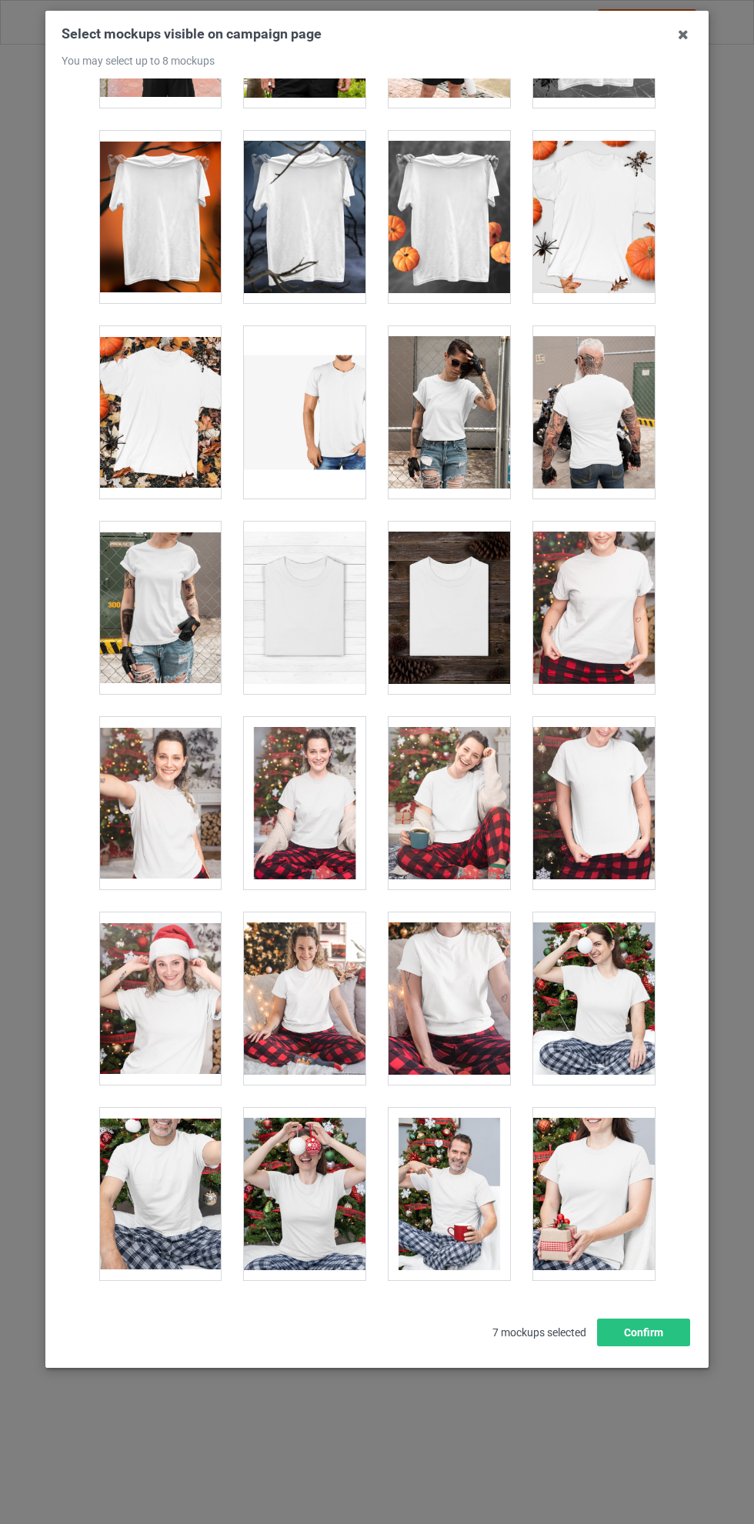
click at [457, 786] on div at bounding box center [450, 803] width 122 height 172
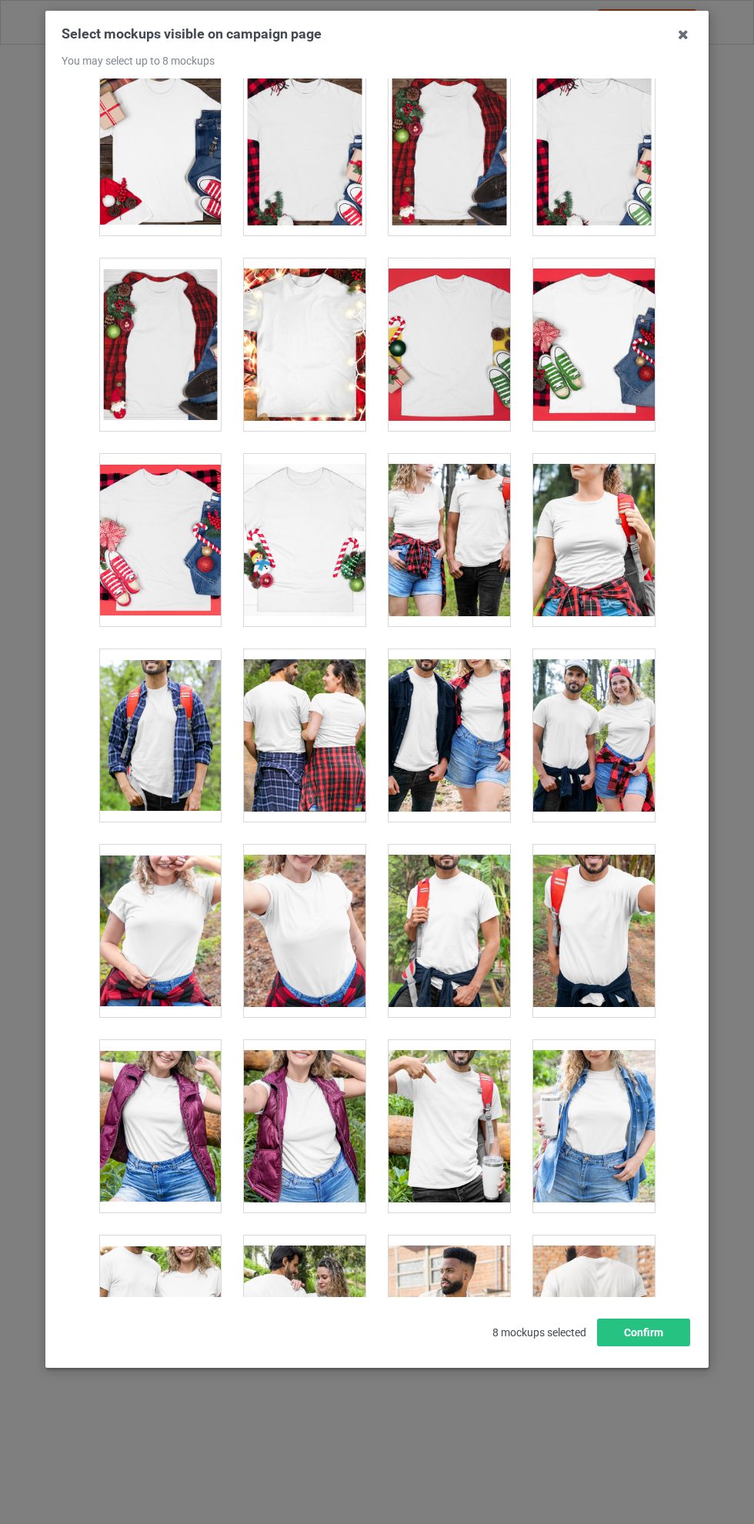
scroll to position [16676, 0]
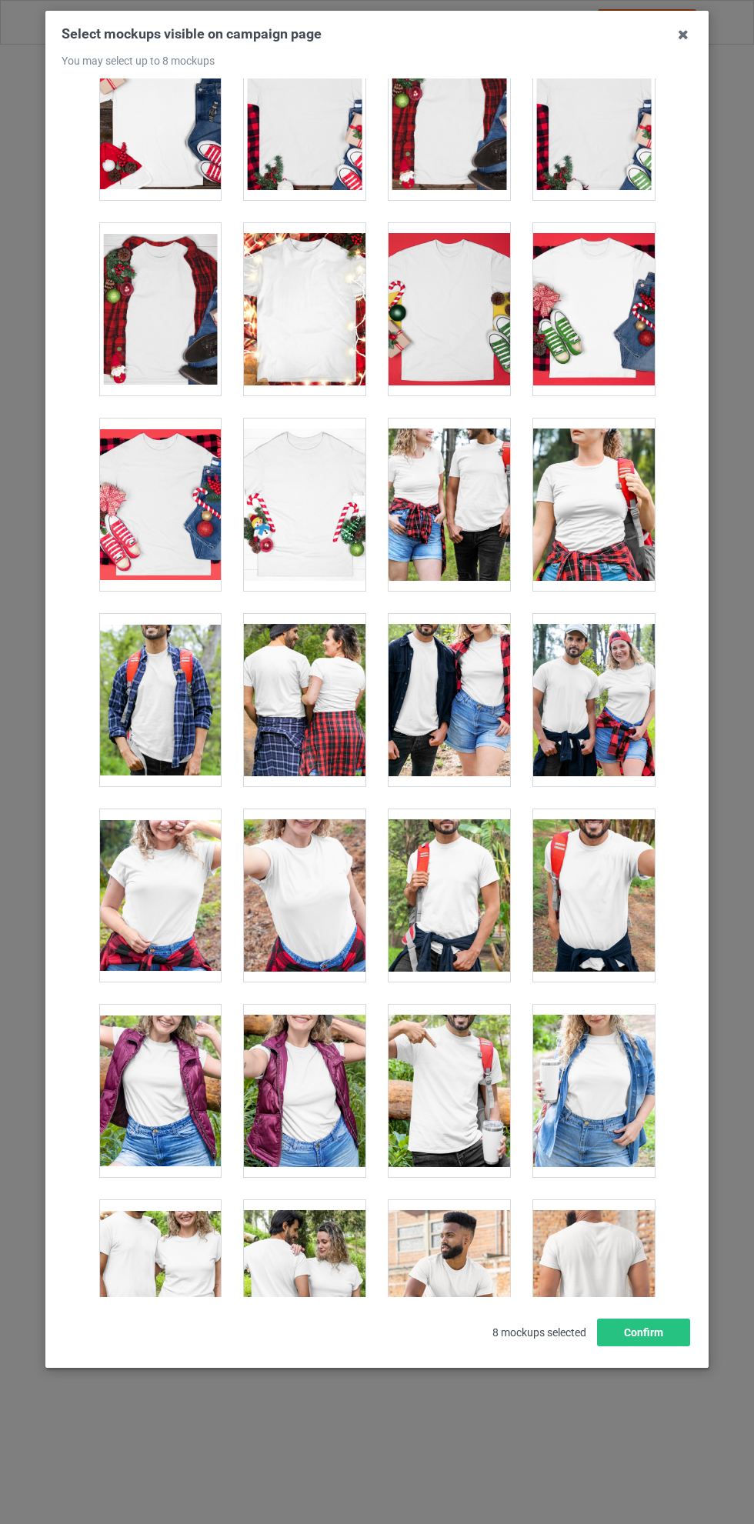
click at [590, 686] on div at bounding box center [594, 700] width 122 height 172
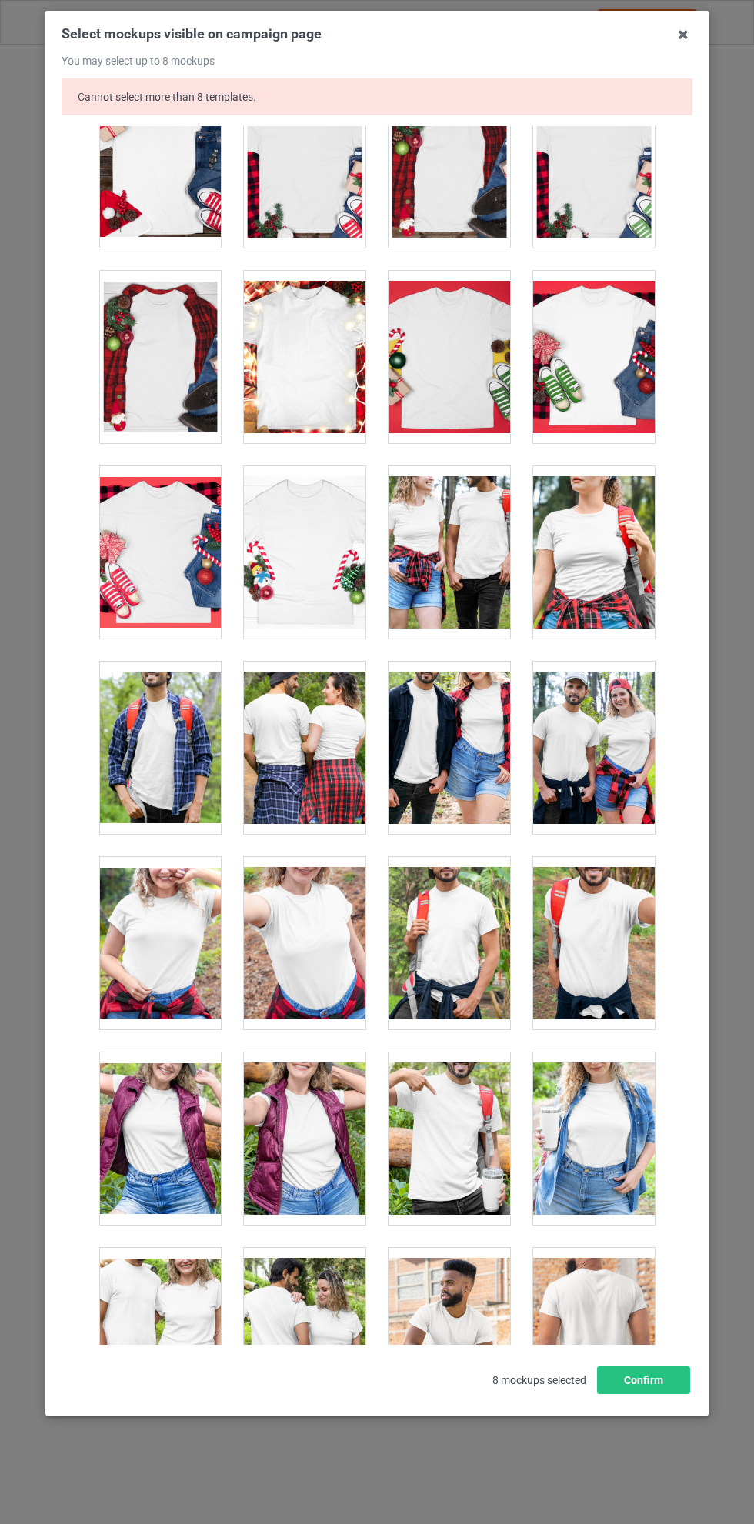
click at [611, 751] on div at bounding box center [594, 748] width 122 height 172
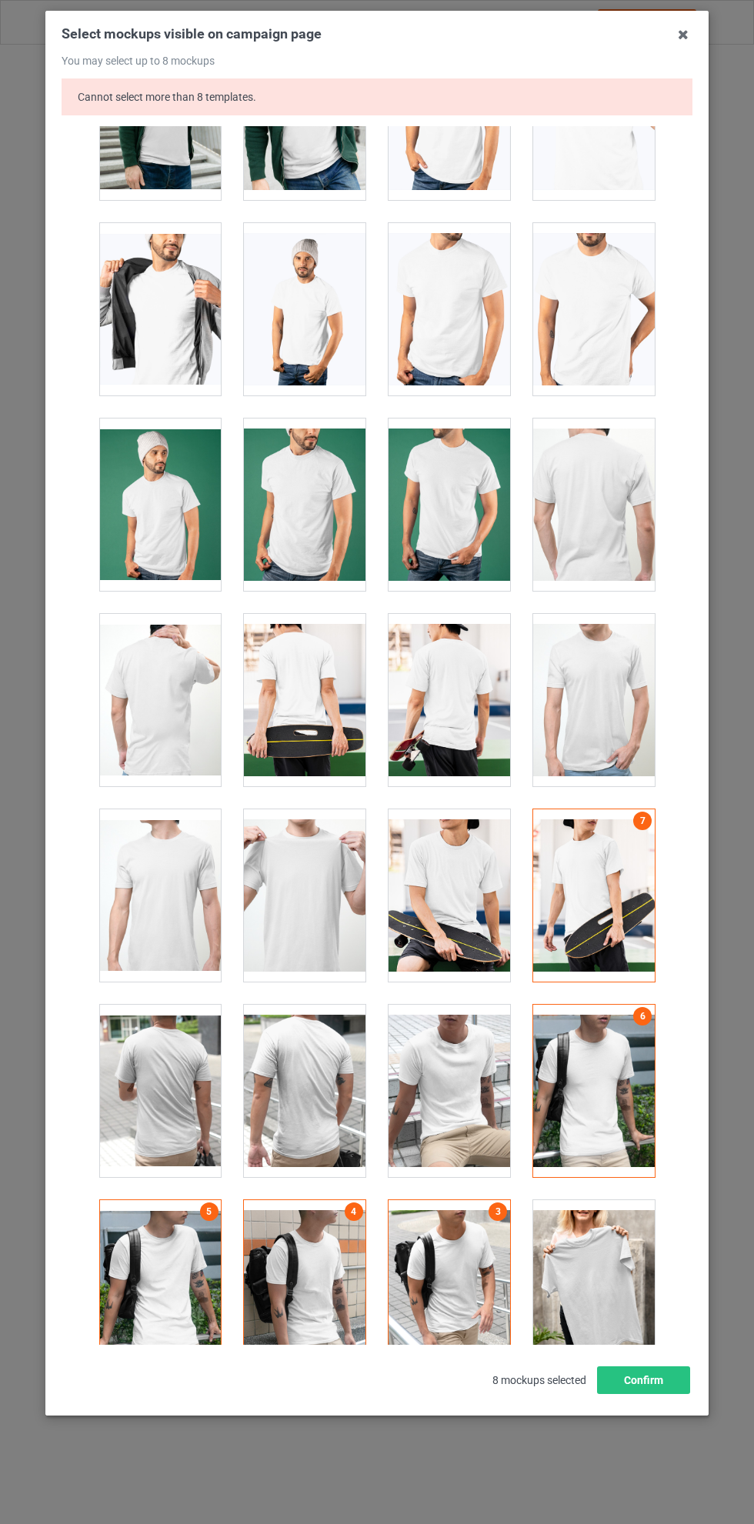
scroll to position [3052, 0]
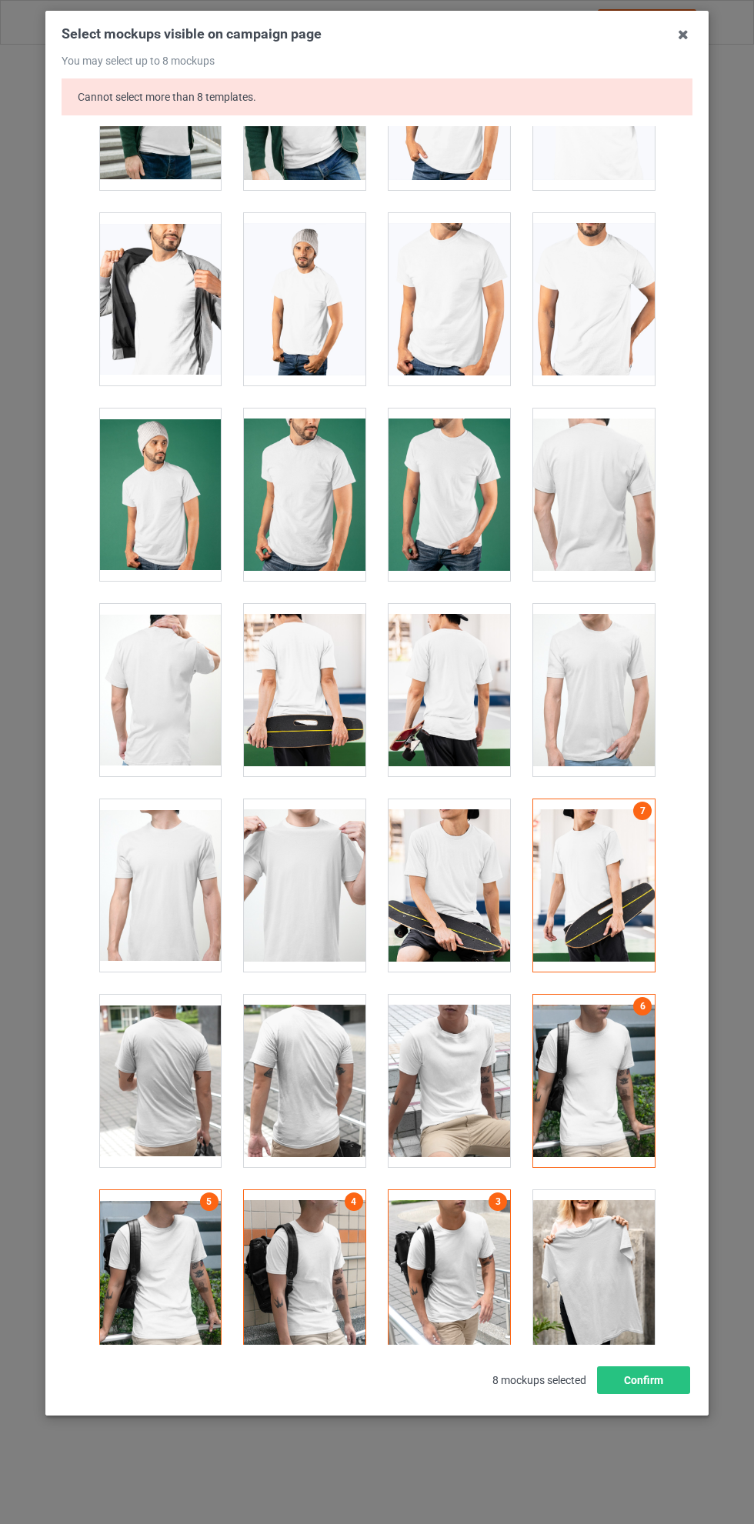
click at [636, 811] on link "7" at bounding box center [642, 811] width 18 height 18
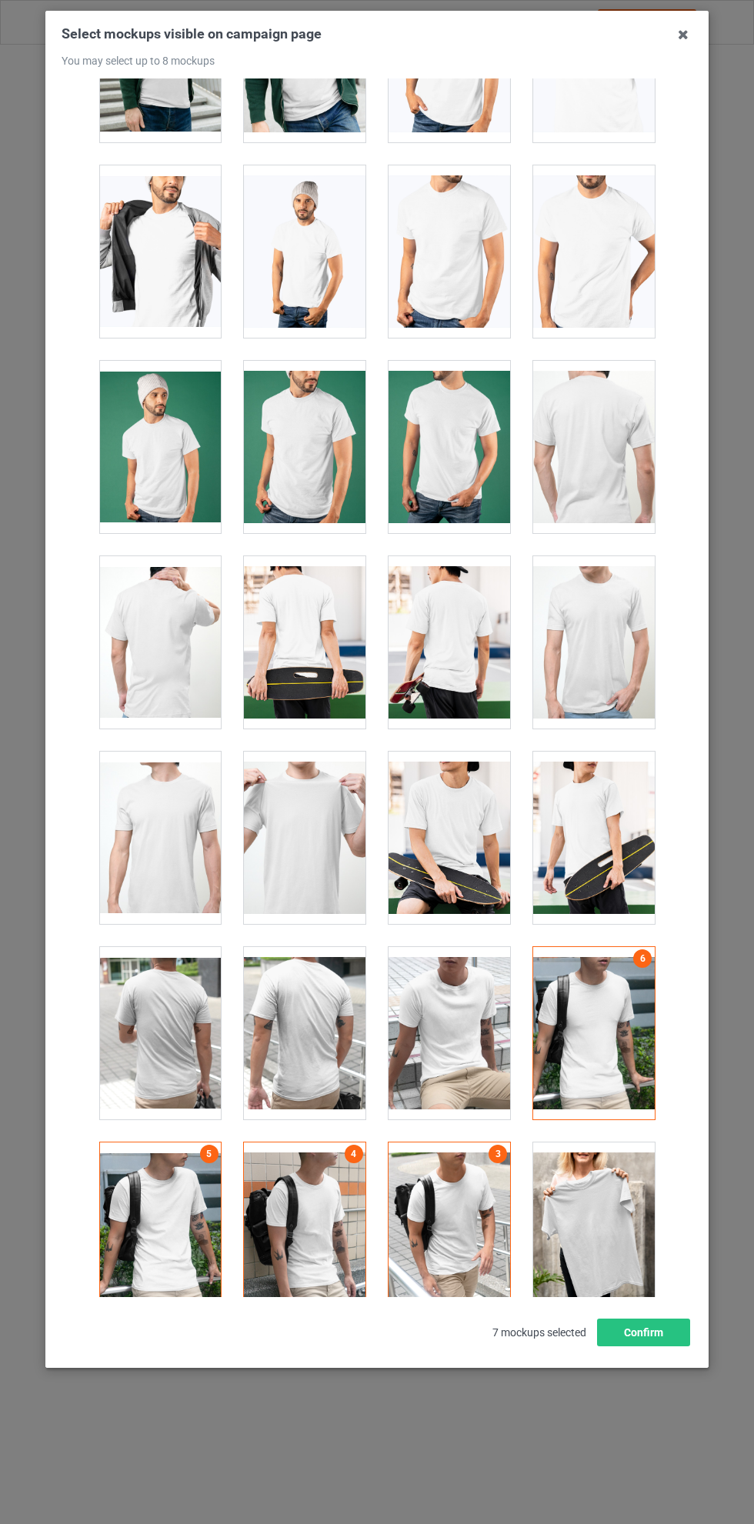
click at [209, 1153] on link "5" at bounding box center [209, 1154] width 18 height 18
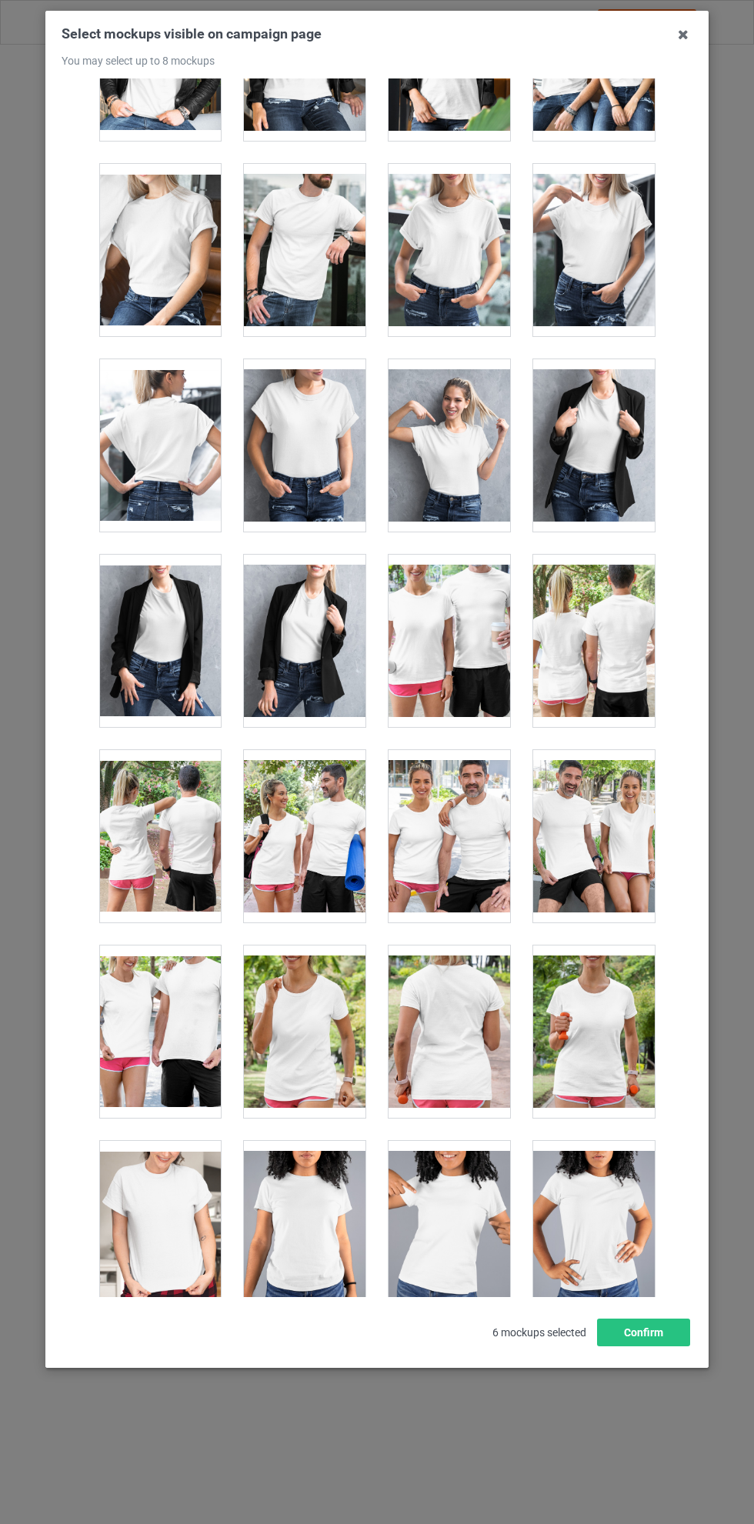
scroll to position [18836, 0]
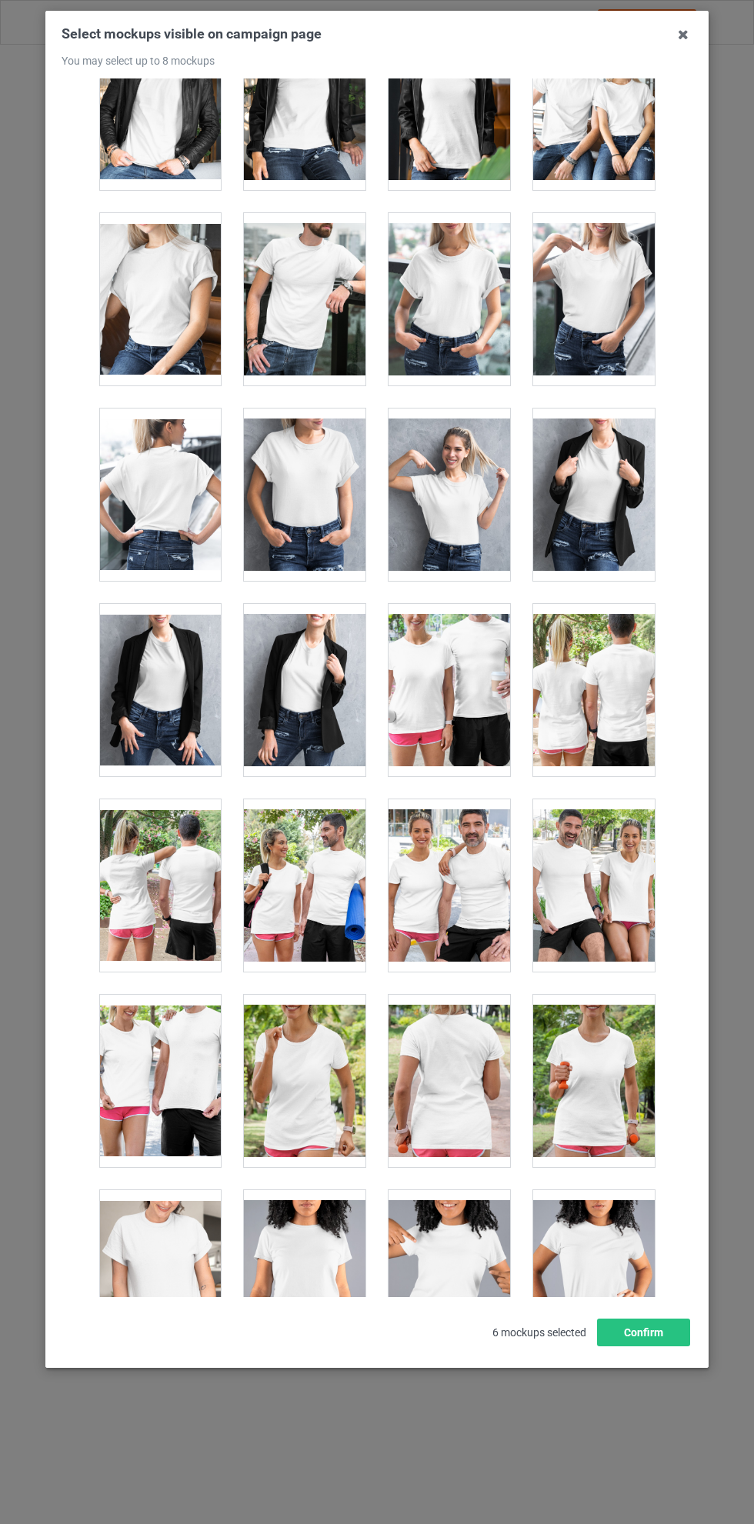
click at [447, 683] on div at bounding box center [450, 690] width 122 height 172
click at [438, 693] on div at bounding box center [450, 690] width 122 height 172
click at [307, 890] on div at bounding box center [305, 886] width 122 height 172
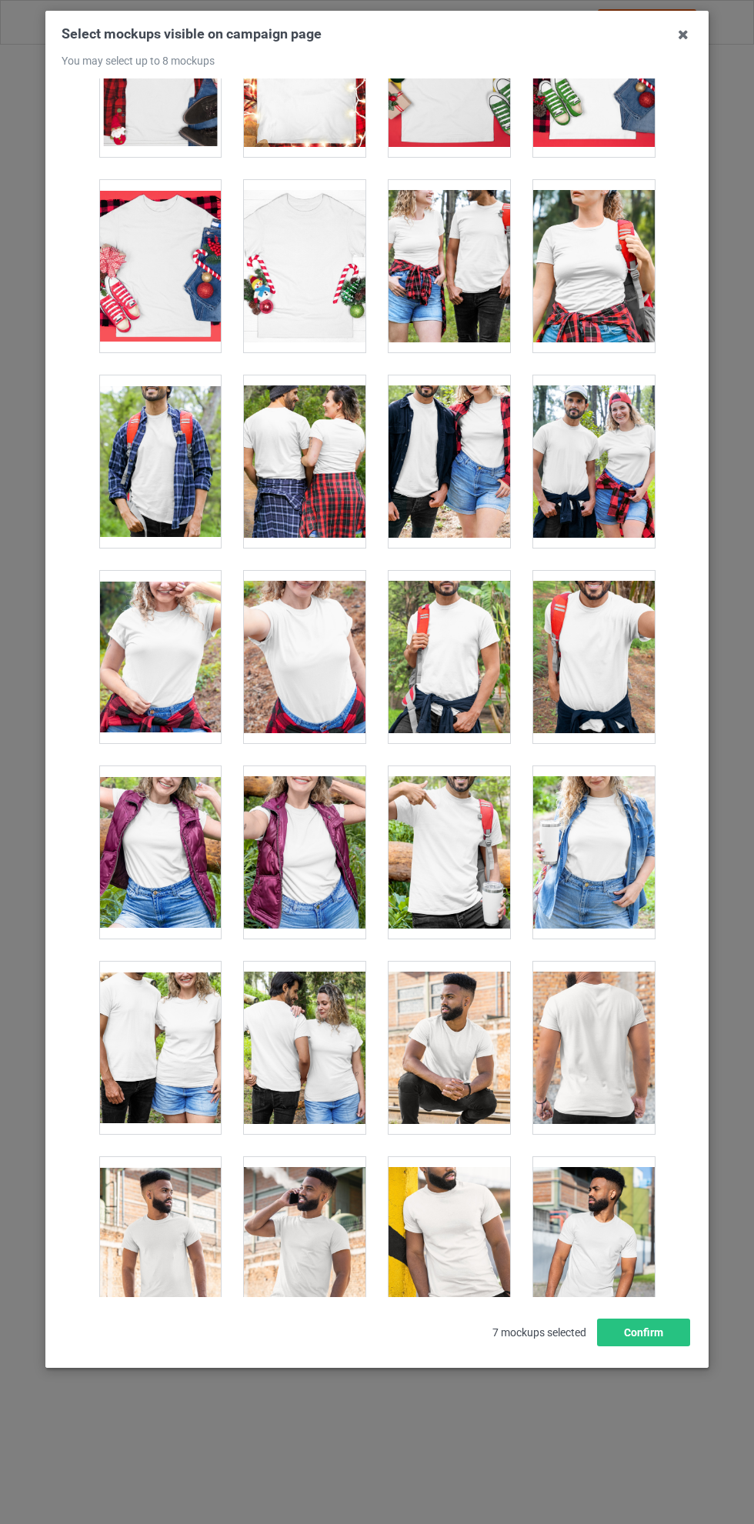
scroll to position [16880, 0]
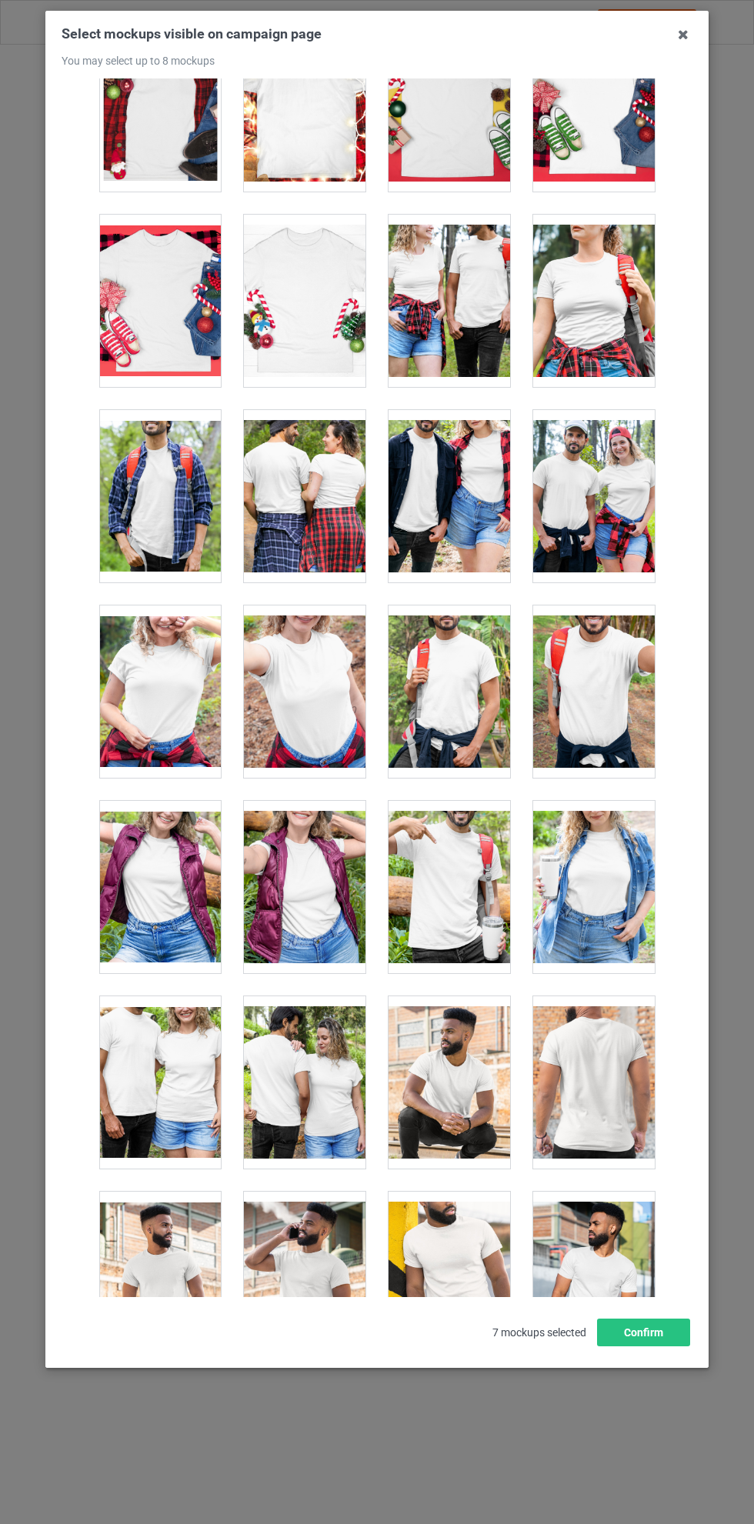
click at [595, 469] on div at bounding box center [594, 496] width 122 height 172
click at [646, 1347] on button "Confirm" at bounding box center [643, 1333] width 93 height 28
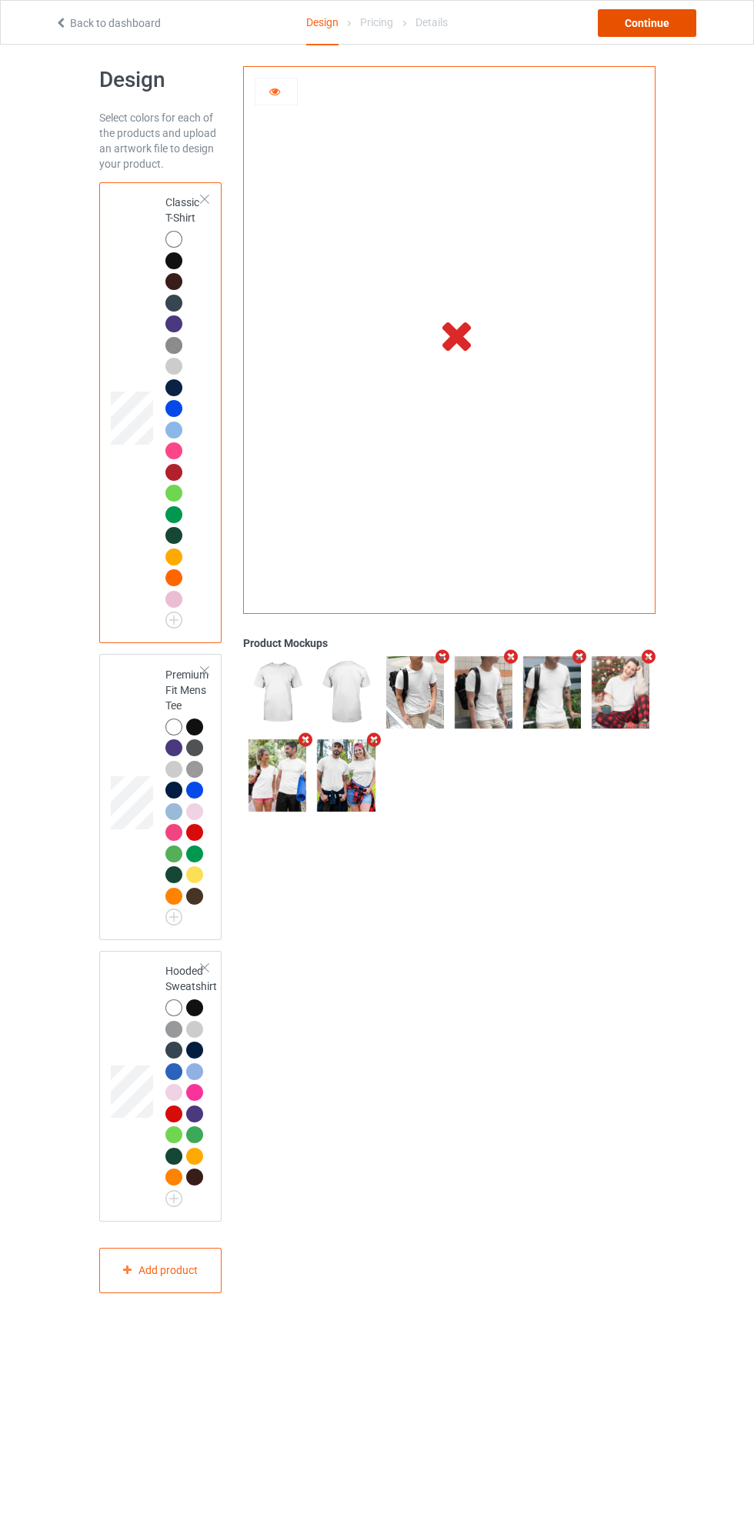
click at [658, 11] on div "Continue" at bounding box center [647, 23] width 98 height 28
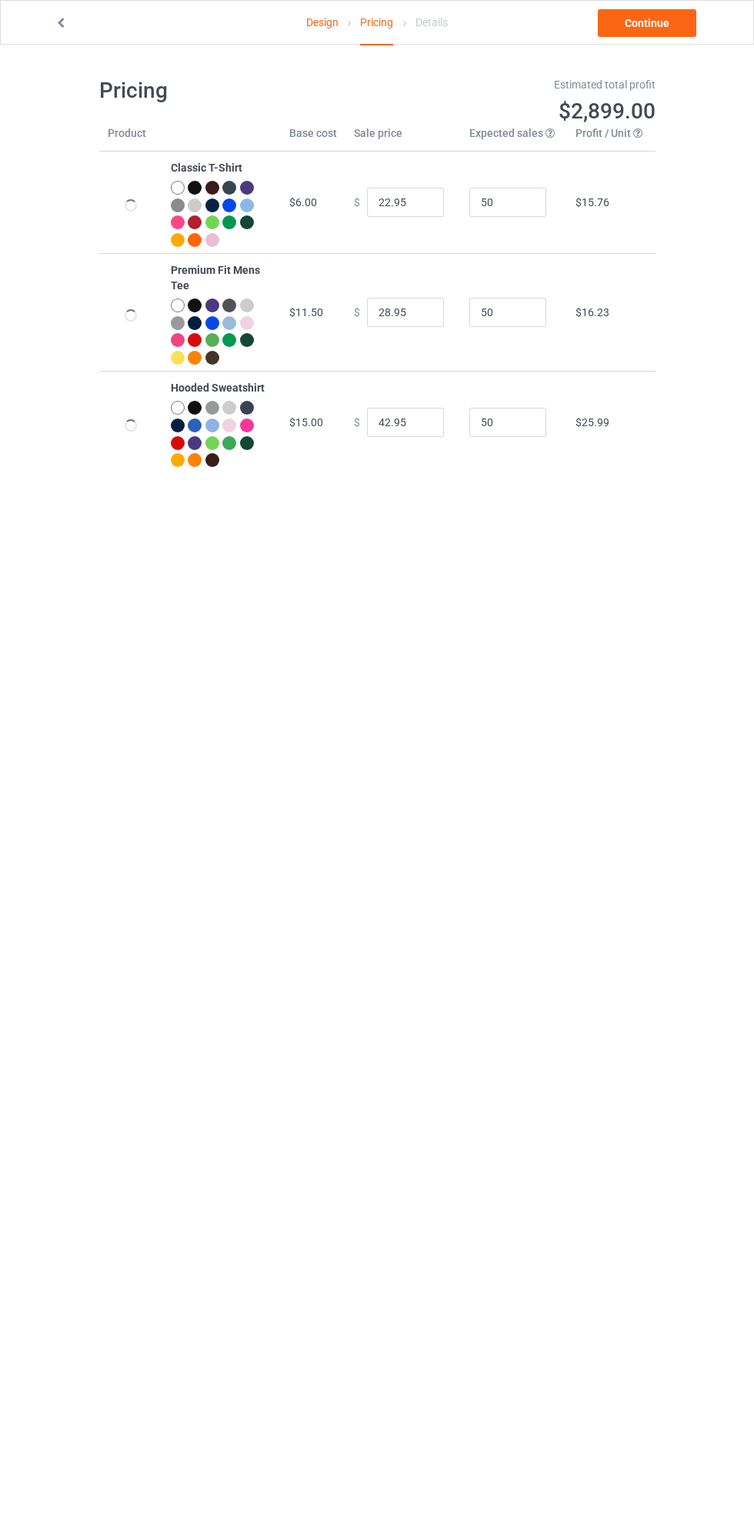
click at [649, 15] on link "Continue" at bounding box center [647, 23] width 98 height 28
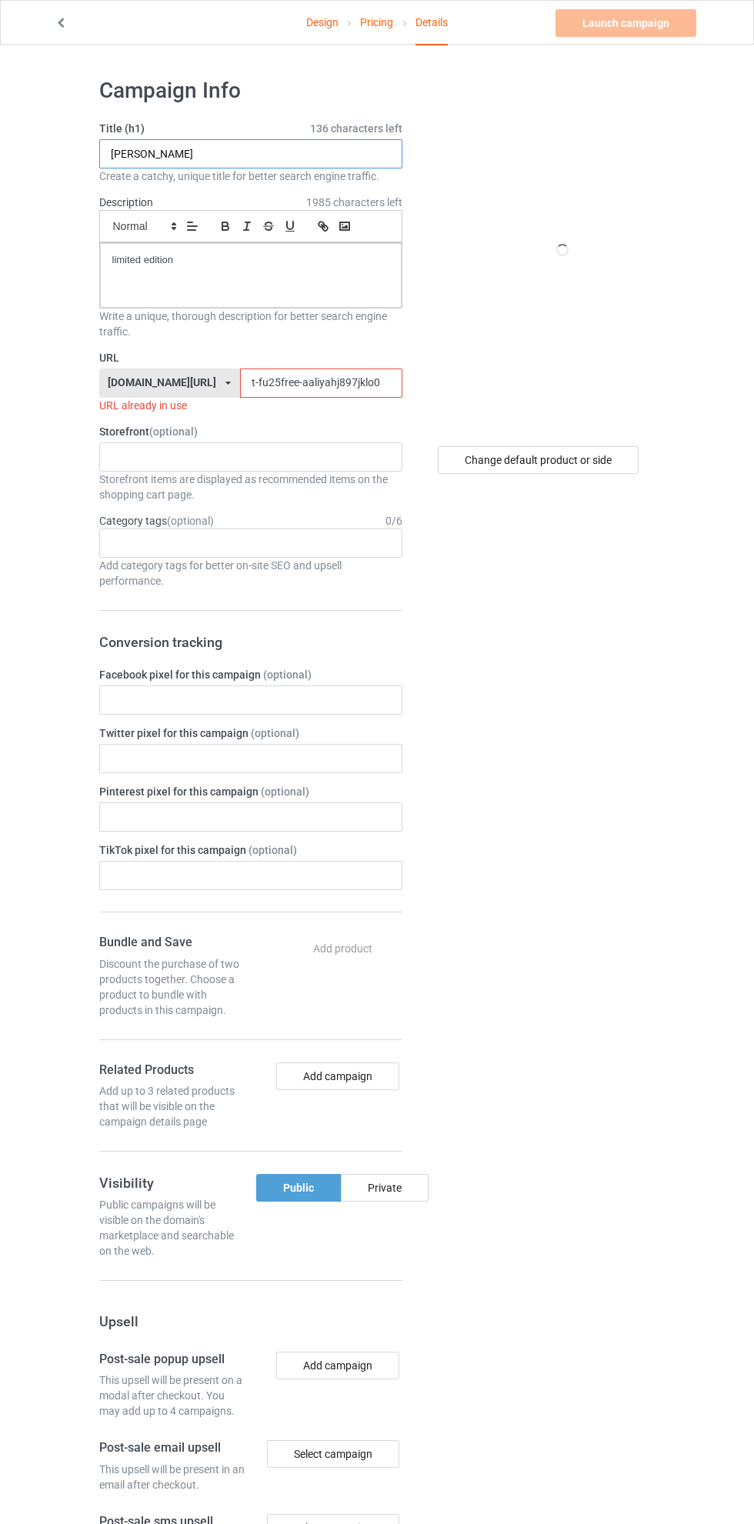
click at [296, 155] on input "[PERSON_NAME]" at bounding box center [250, 153] width 303 height 29
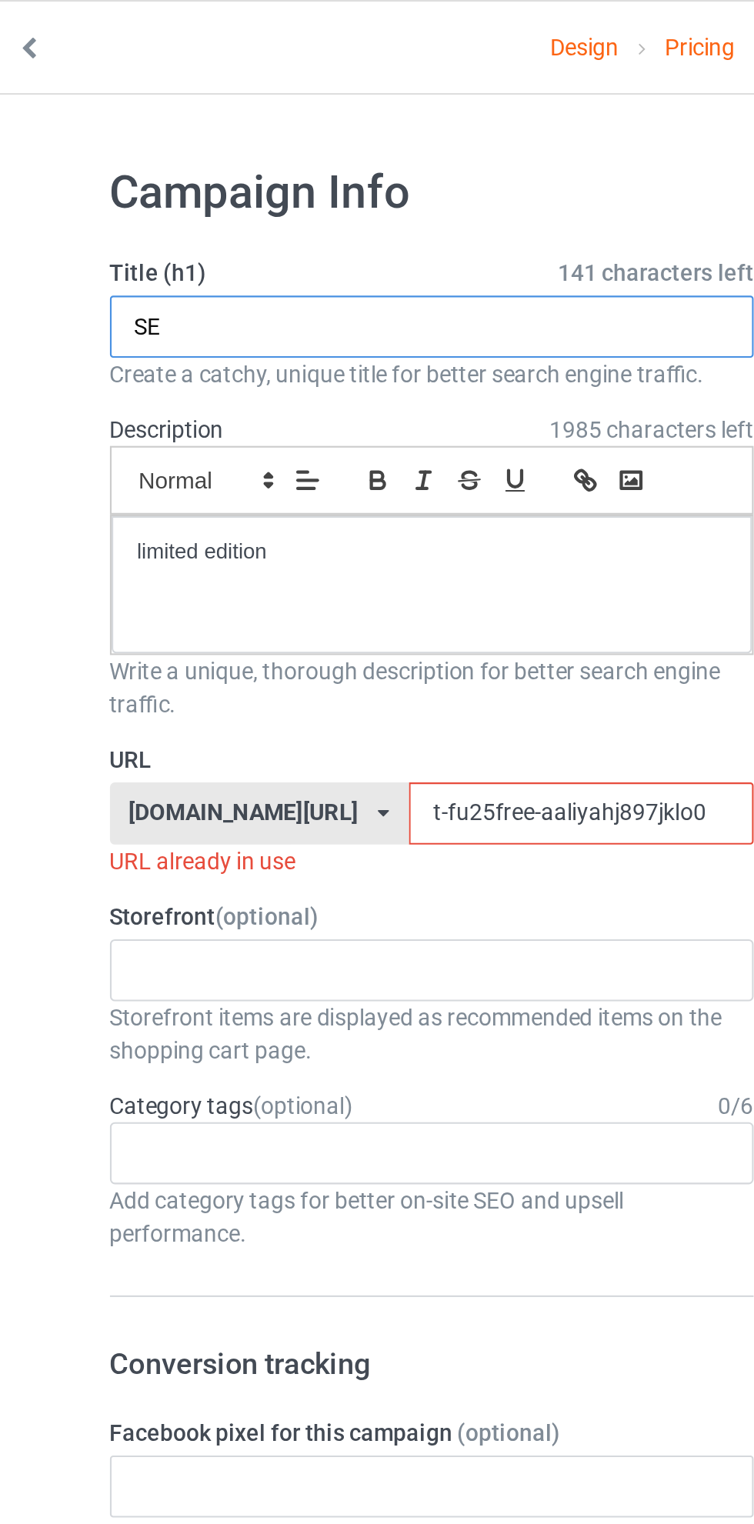
type input "S"
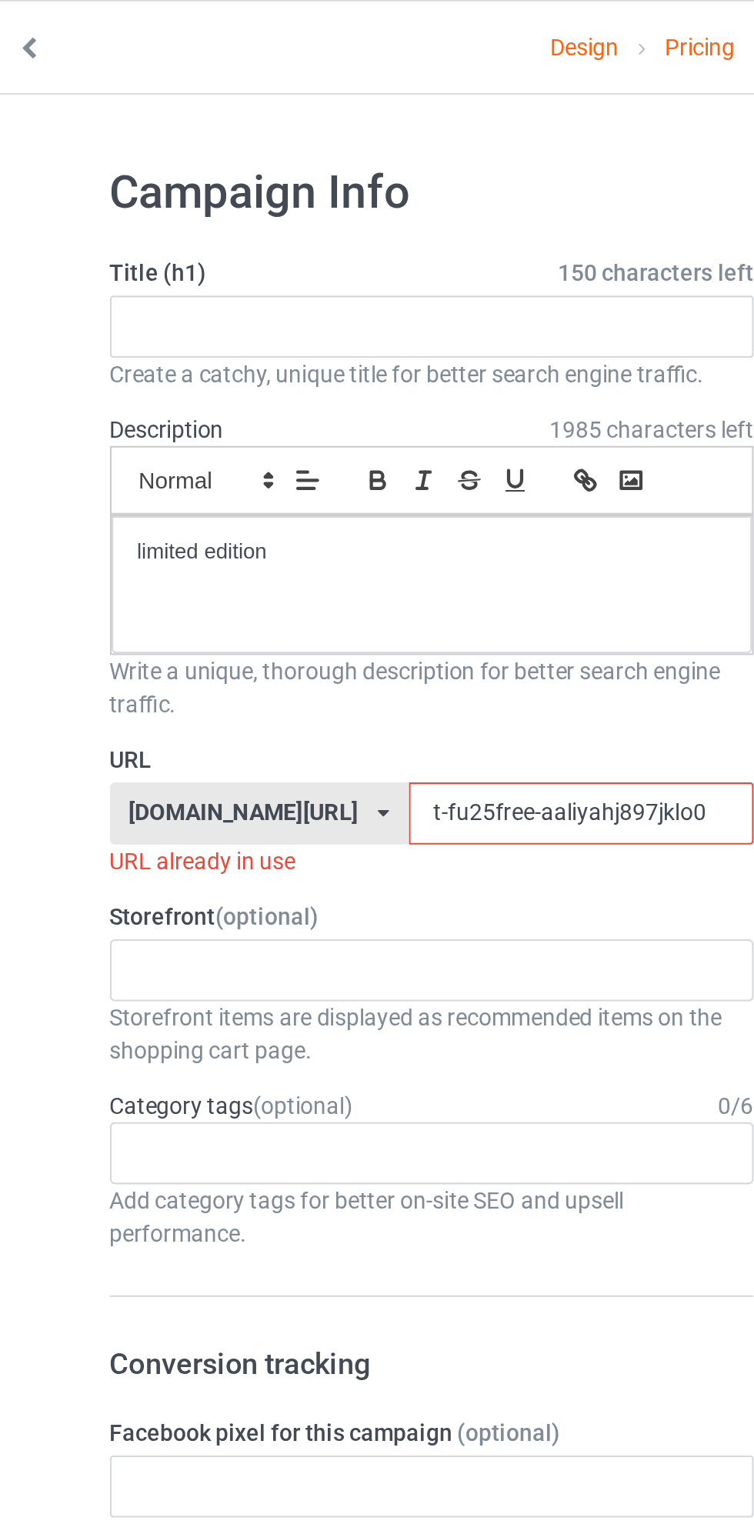
click at [315, 8] on link "Design" at bounding box center [322, 22] width 32 height 43
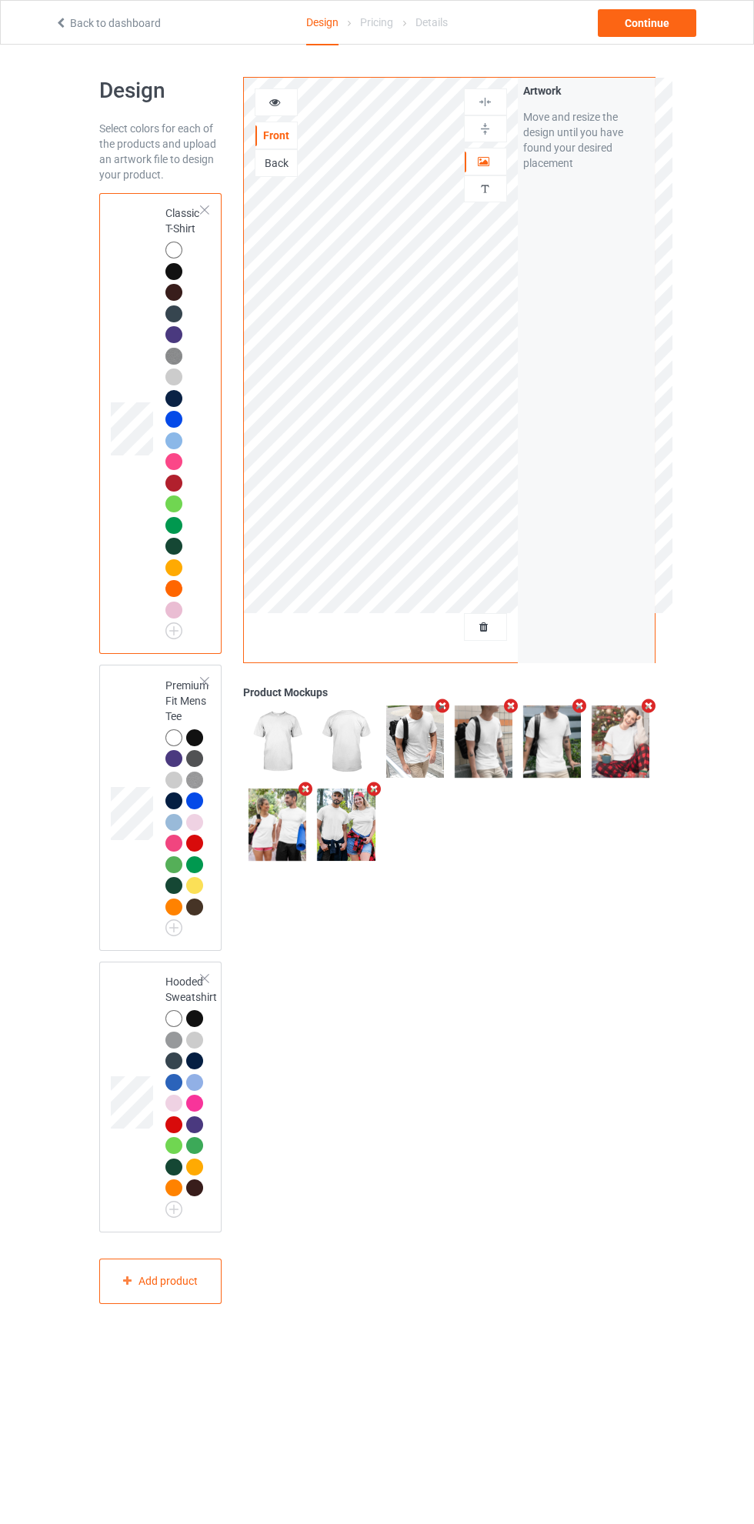
click at [649, 30] on div "Continue" at bounding box center [647, 23] width 98 height 28
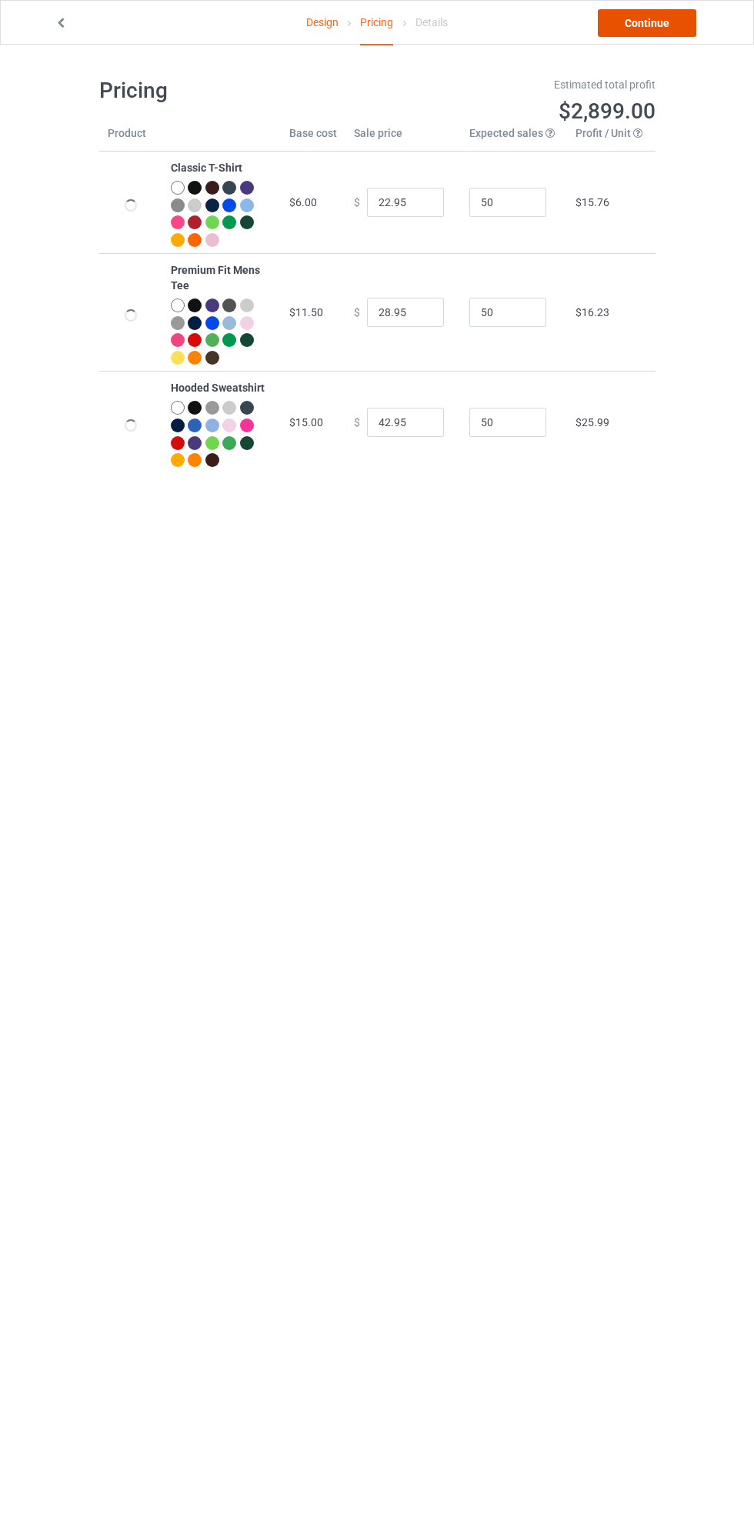
click at [655, 22] on link "Continue" at bounding box center [647, 23] width 98 height 28
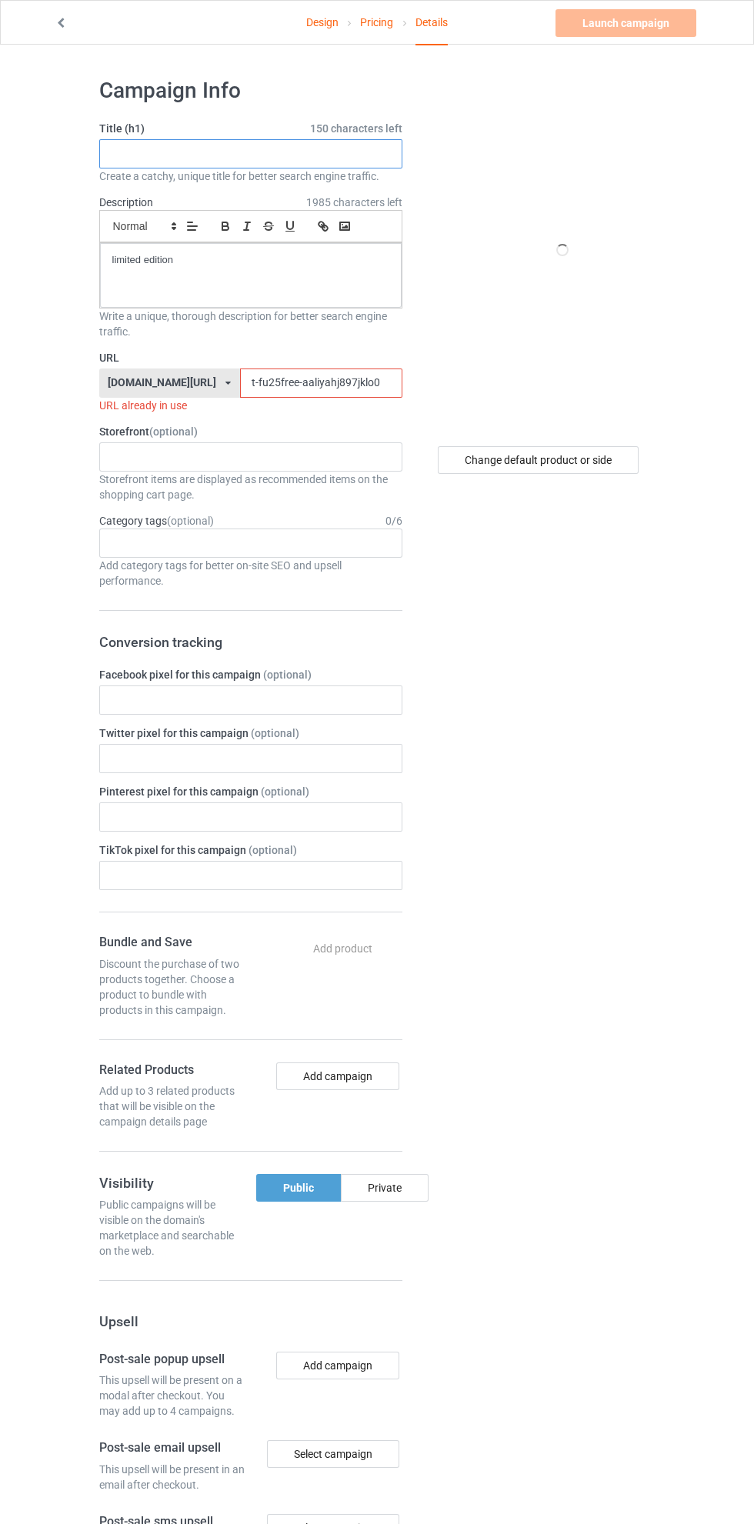
click at [289, 151] on input "text" at bounding box center [250, 153] width 303 height 29
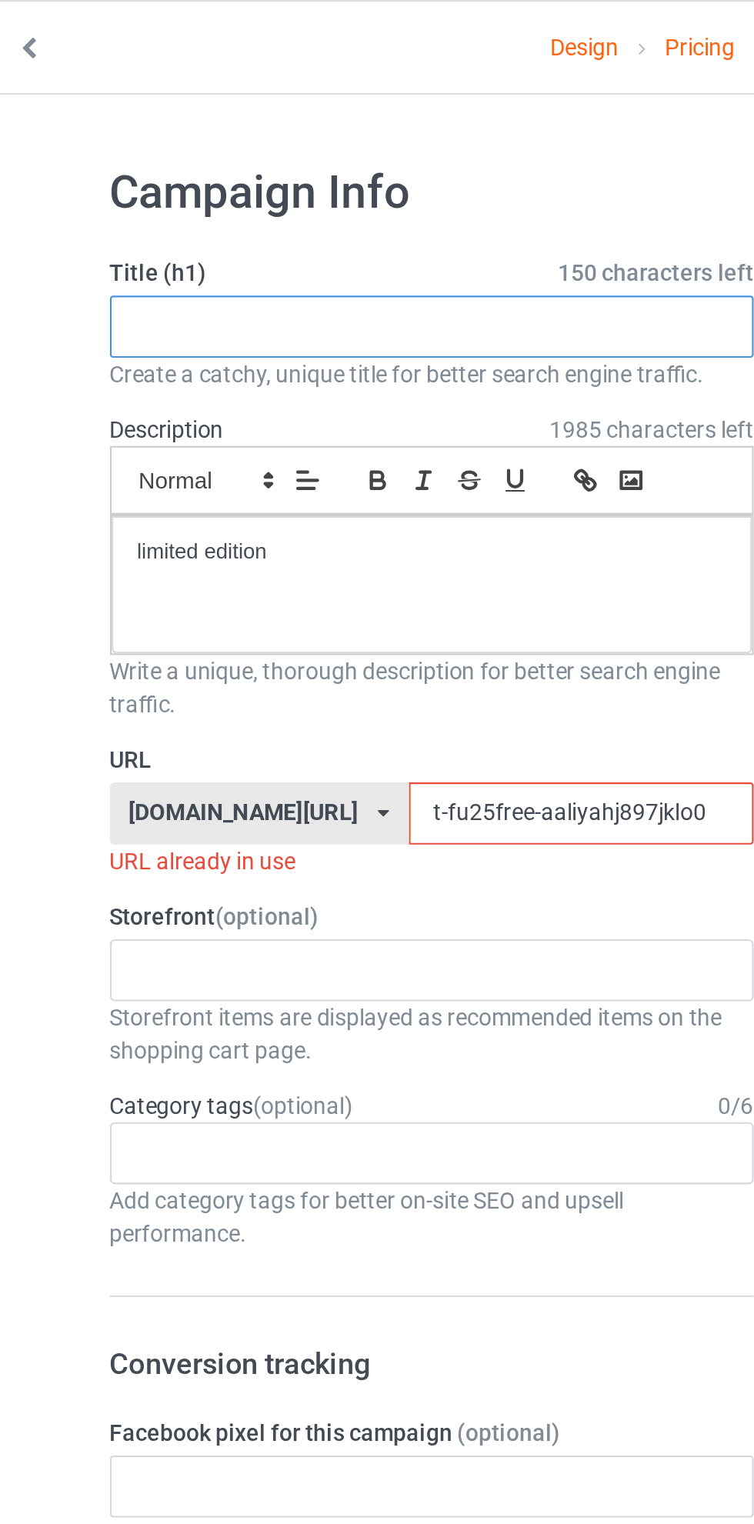
type input "b"
type input "[PERSON_NAME] STRINGS"
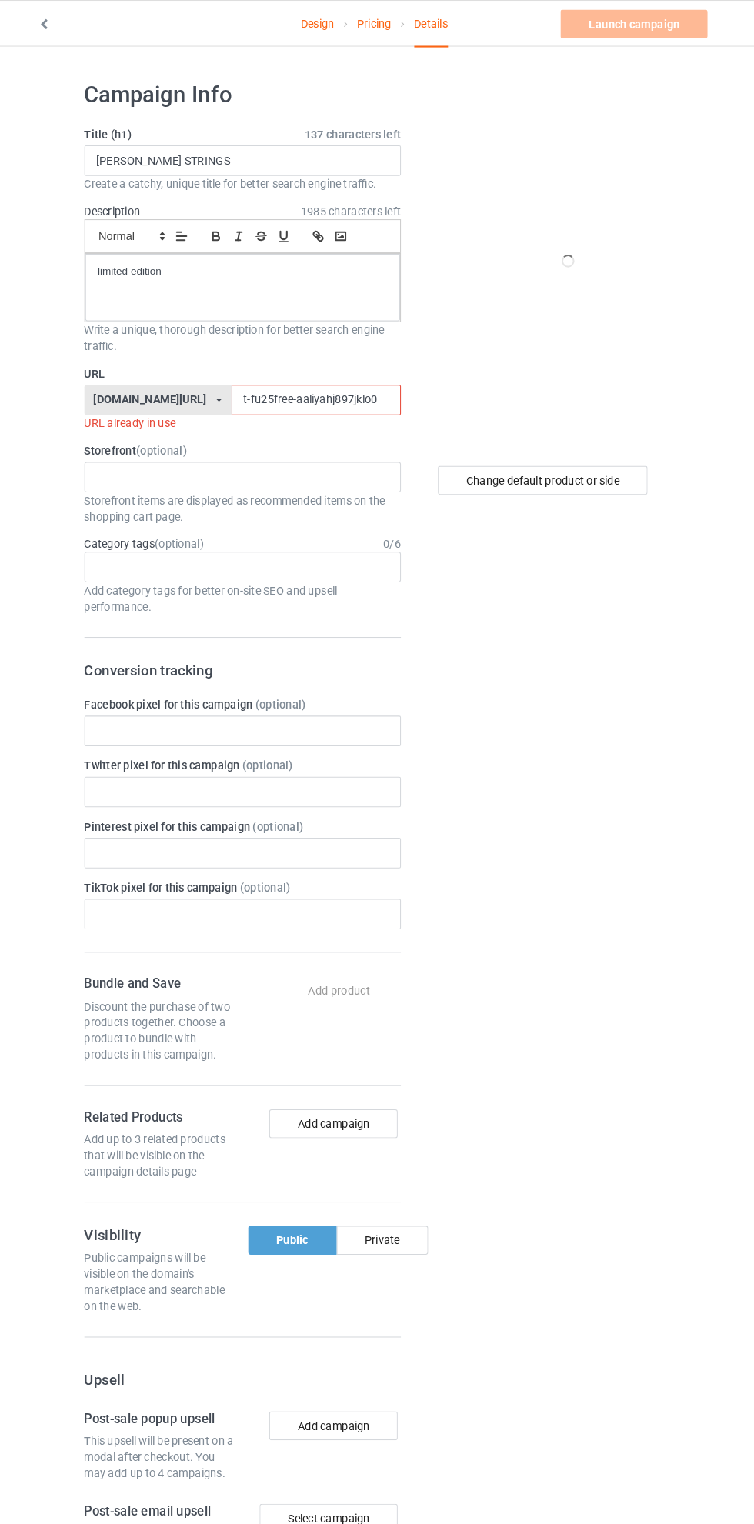
click at [315, 25] on link "Design" at bounding box center [322, 22] width 32 height 43
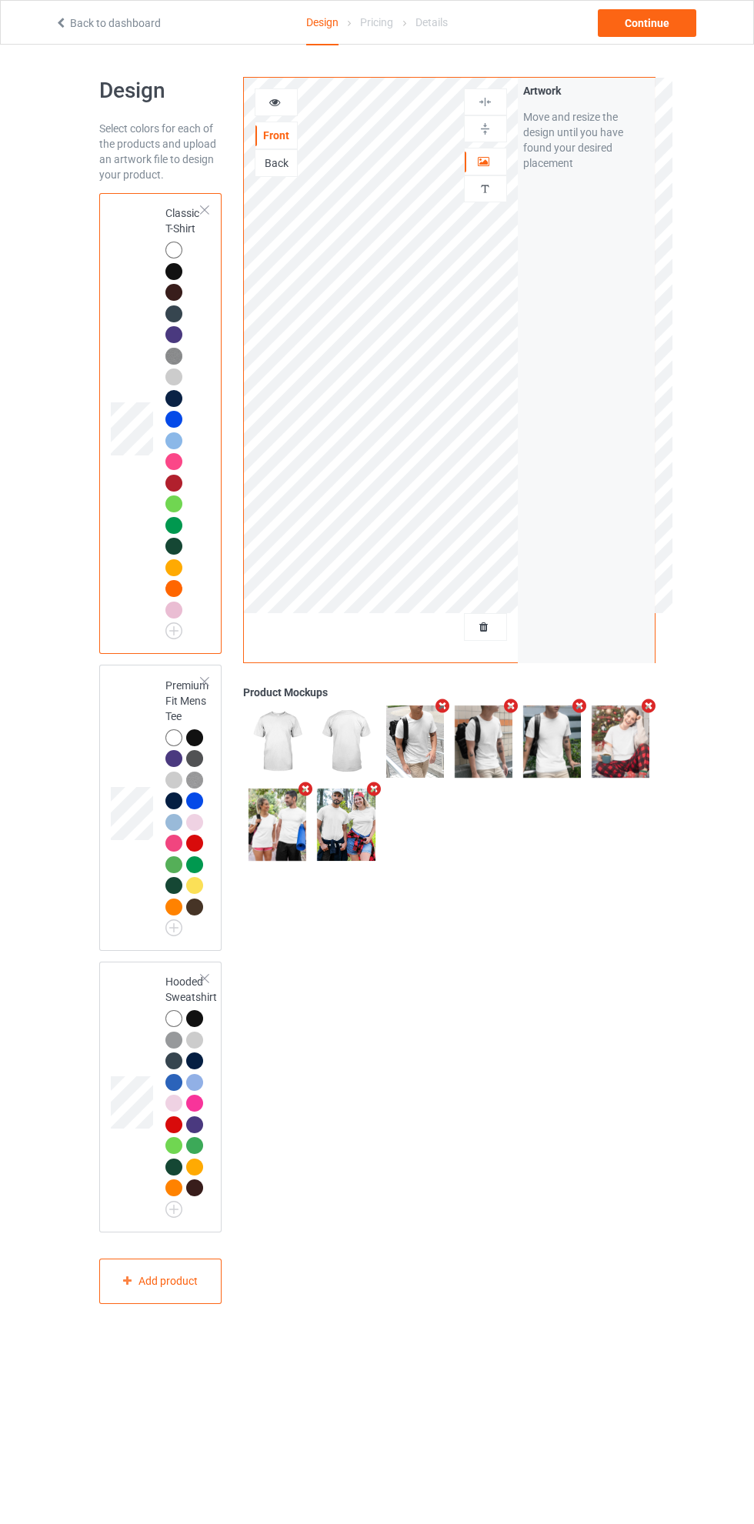
click at [645, 15] on div "Continue" at bounding box center [647, 23] width 98 height 28
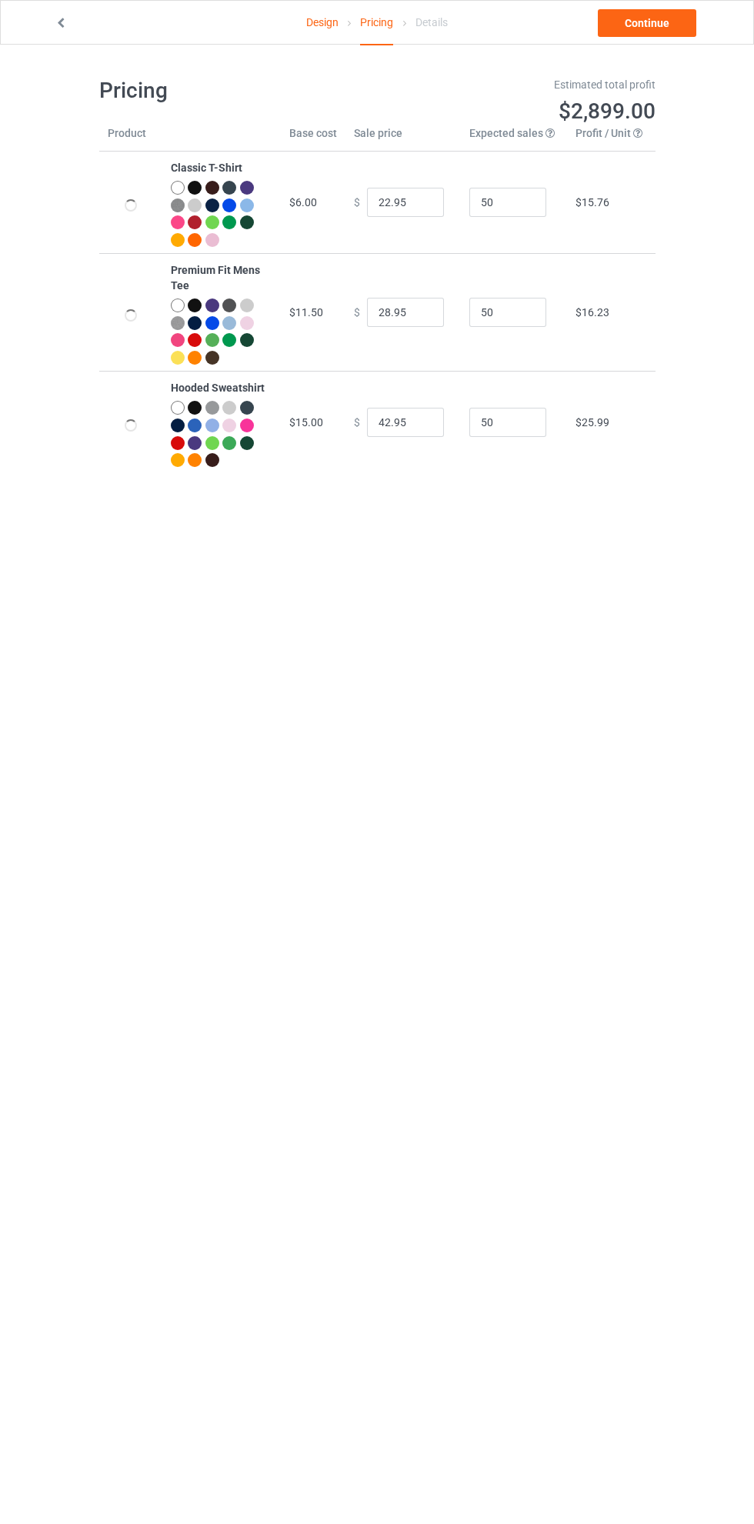
click at [658, 20] on link "Continue" at bounding box center [647, 23] width 98 height 28
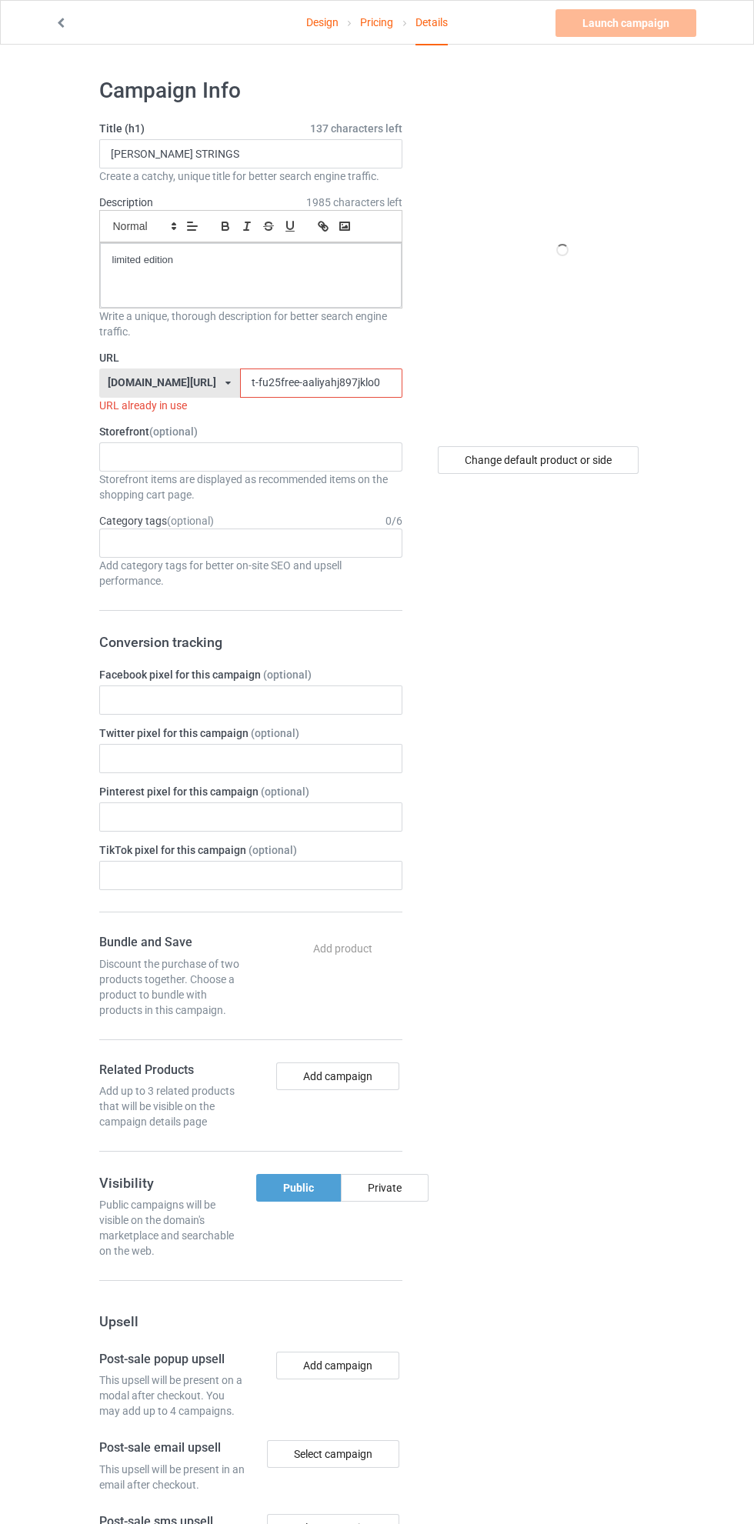
click at [269, 383] on input "t-fu25free-aaliyahj897jklo0" at bounding box center [321, 383] width 162 height 29
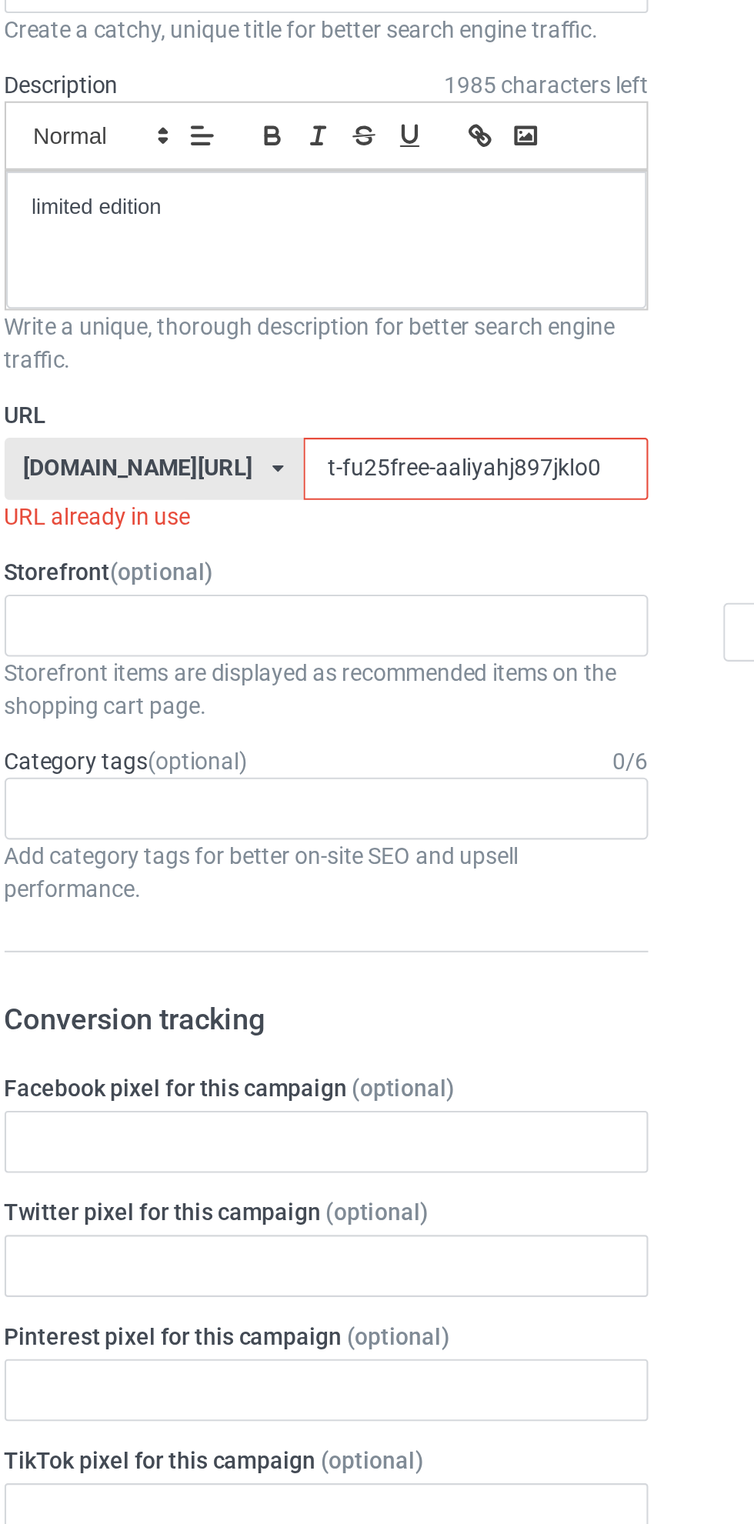
click at [294, 382] on input "t-fu25free-aaliyahj897jklo0" at bounding box center [321, 383] width 162 height 29
click at [305, 384] on input "t-fu25free-aaliyahj897jklo0" at bounding box center [321, 383] width 162 height 29
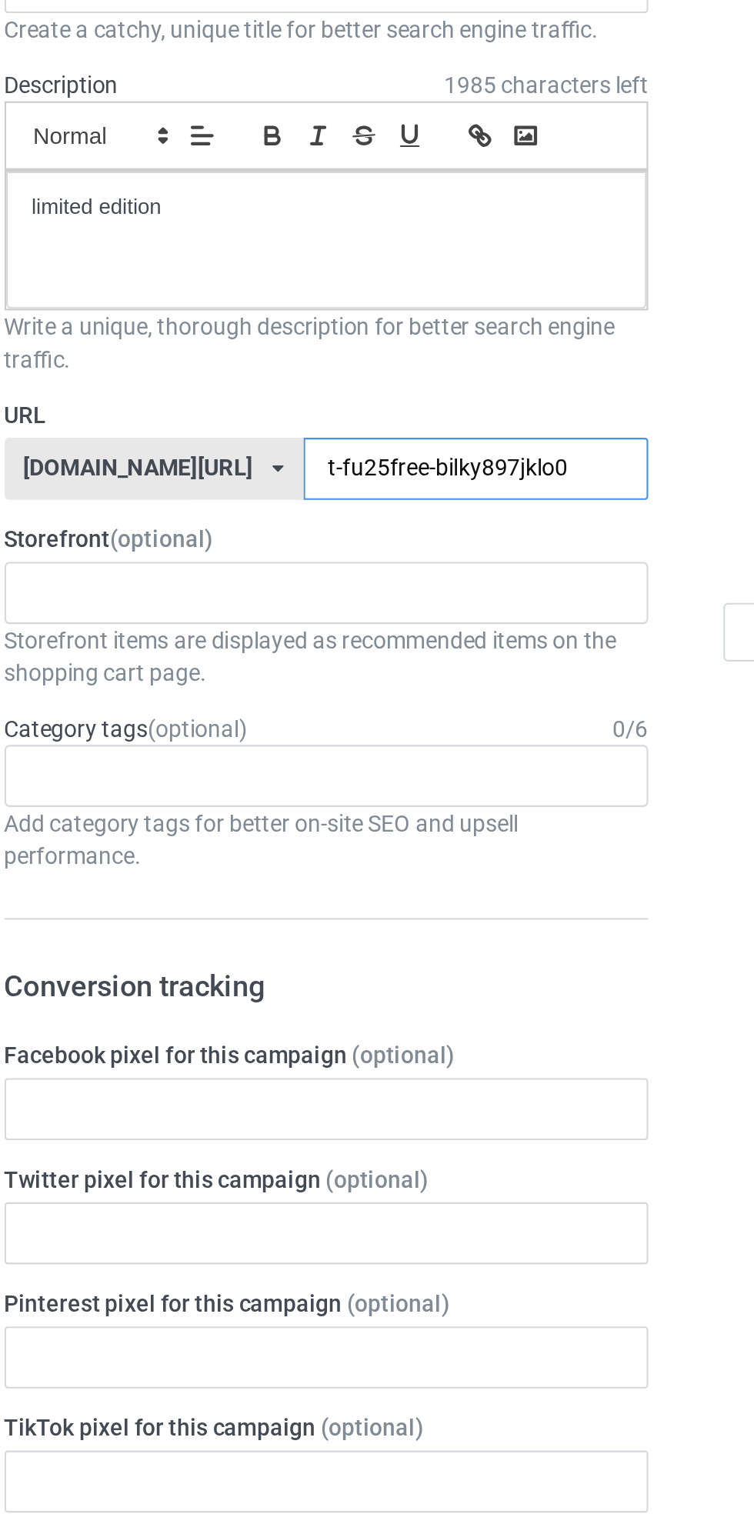
click at [284, 382] on input "t-fu25free-bilky897jklo0" at bounding box center [321, 383] width 162 height 29
type input "t-fu25free-billy897jklo0"
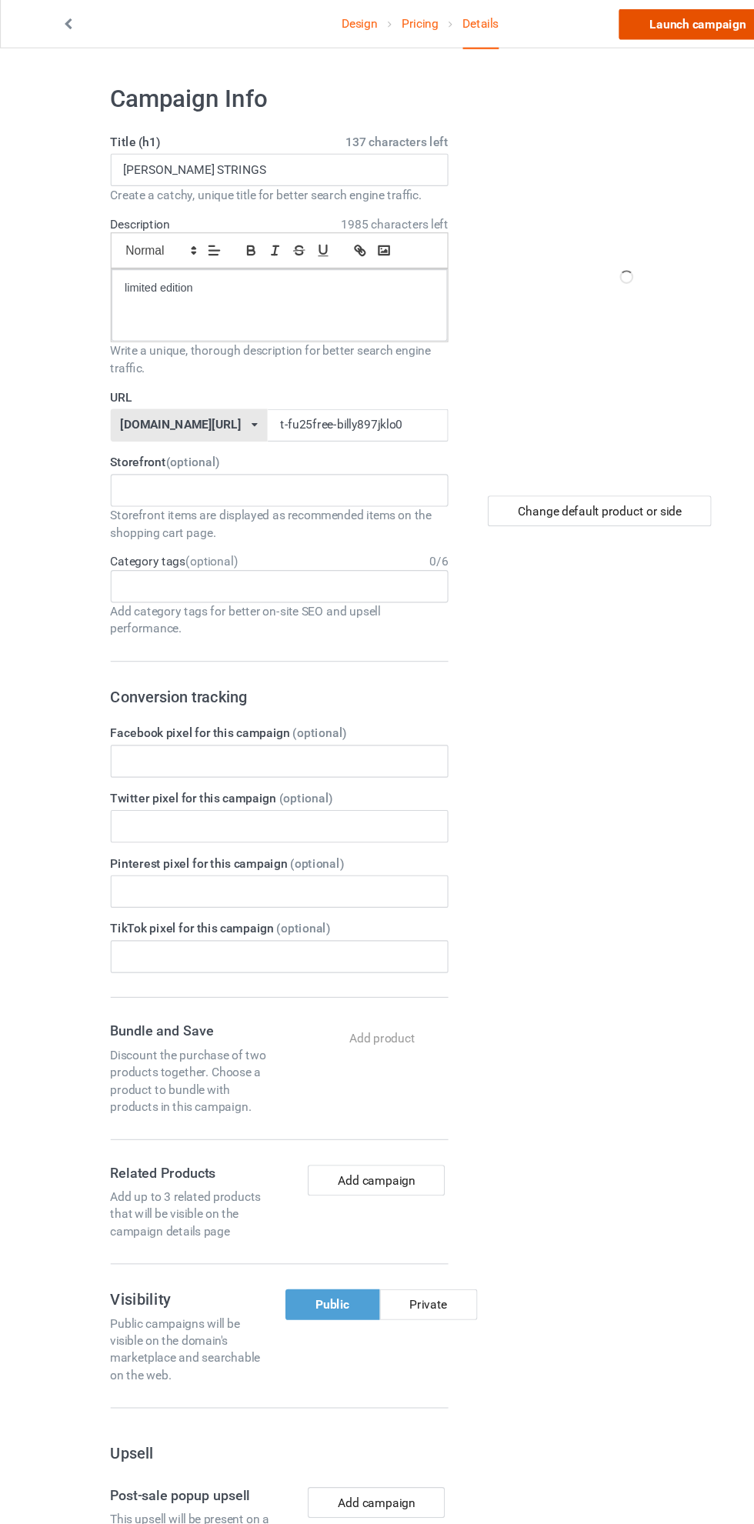
click at [612, 29] on link "Launch campaign" at bounding box center [626, 23] width 141 height 28
